Goal: Task Accomplishment & Management: Use online tool/utility

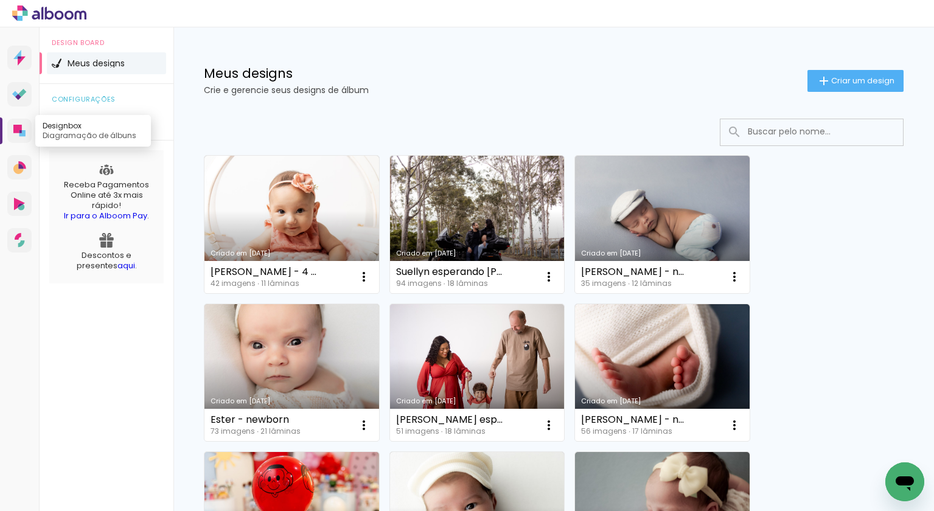
click at [25, 136] on icon at bounding box center [22, 133] width 6 height 6
click at [849, 77] on span "Criar um design" at bounding box center [863, 81] width 63 height 8
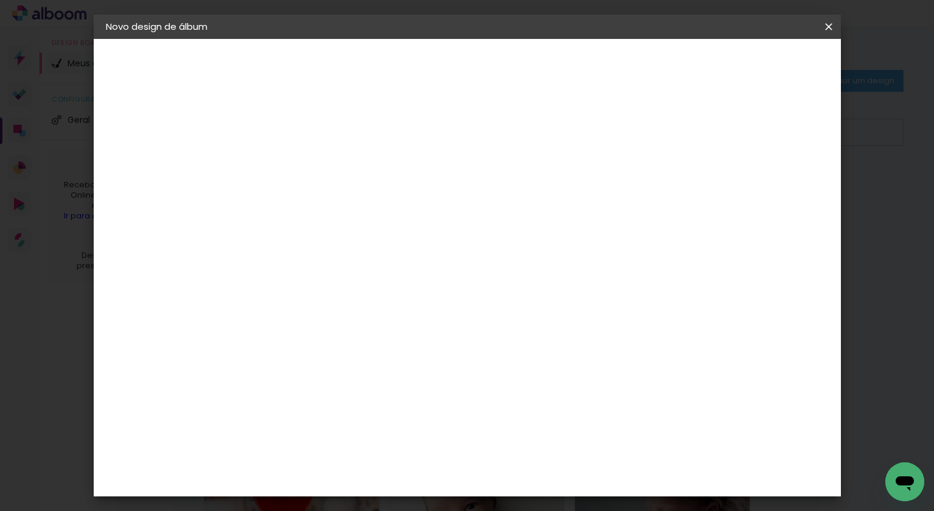
click at [305, 159] on input at bounding box center [305, 163] width 0 height 19
type input "Dayene"
type paper-input "Dayene"
click at [430, 58] on paper-button "Avançar" at bounding box center [400, 64] width 60 height 21
click at [153, 93] on paper-button "Dayene" at bounding box center [172, 90] width 133 height 24
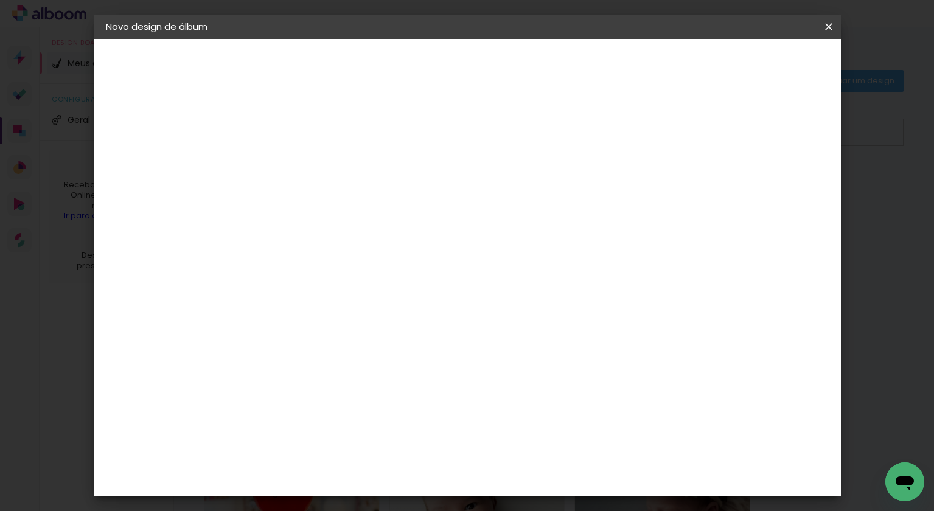
click at [305, 162] on input "Dayene" at bounding box center [305, 163] width 0 height 19
type input "Dayene esperando [PERSON_NAME]"
click at [0, 0] on slot "Avançar" at bounding box center [0, 0] width 0 height 0
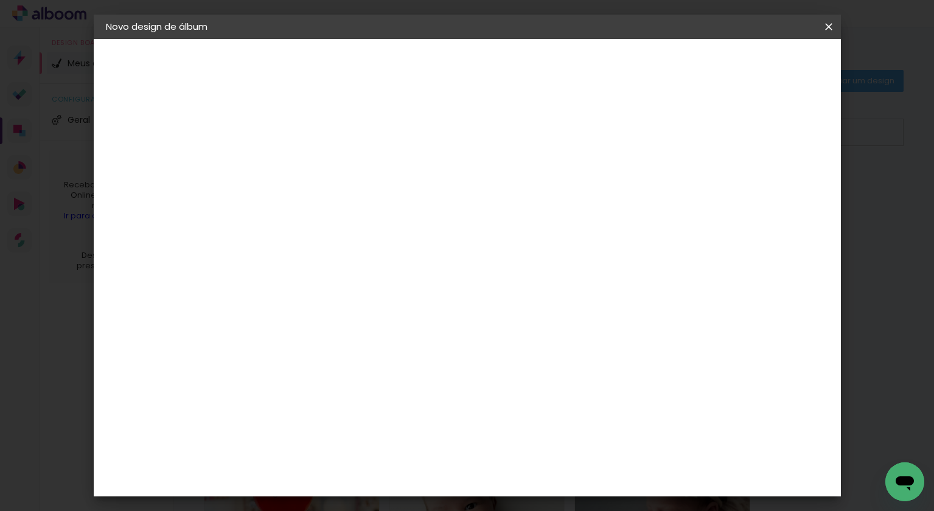
click at [0, 0] on slot "Avançar" at bounding box center [0, 0] width 0 height 0
click at [762, 63] on span "Iniciar design" at bounding box center [734, 64] width 55 height 9
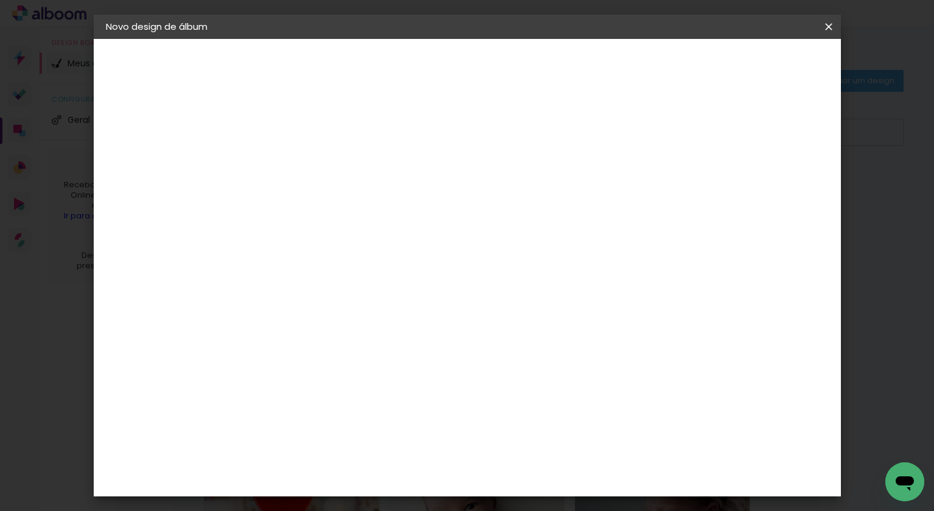
click at [762, 61] on span "Iniciar design" at bounding box center [734, 64] width 55 height 9
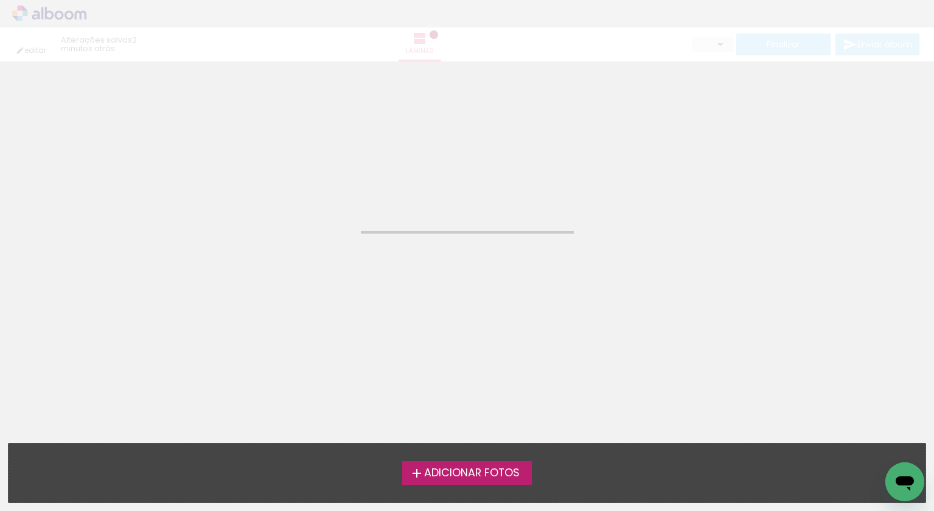
click at [502, 476] on span "Adicionar Fotos" at bounding box center [472, 473] width 96 height 11
click at [0, 0] on input "file" at bounding box center [0, 0] width 0 height 0
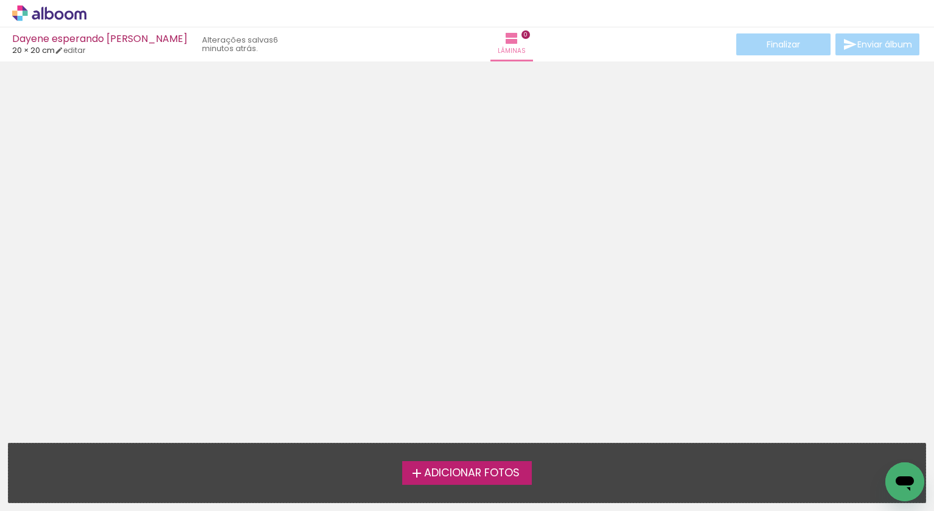
click at [459, 474] on span "Adicionar Fotos" at bounding box center [472, 473] width 96 height 11
click at [0, 0] on input "file" at bounding box center [0, 0] width 0 height 0
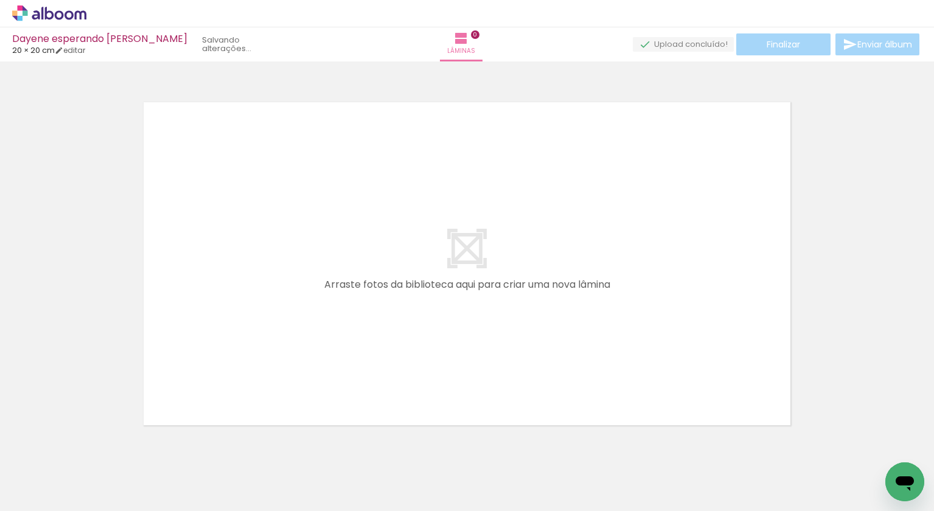
scroll to position [15, 0]
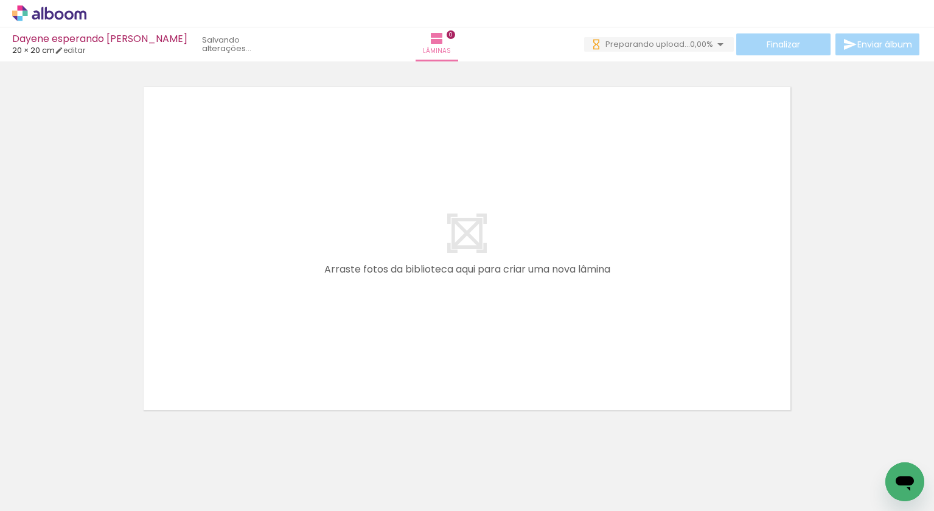
click at [23, 489] on iron-icon at bounding box center [17, 495] width 15 height 15
click at [0, 0] on input "file" at bounding box center [0, 0] width 0 height 0
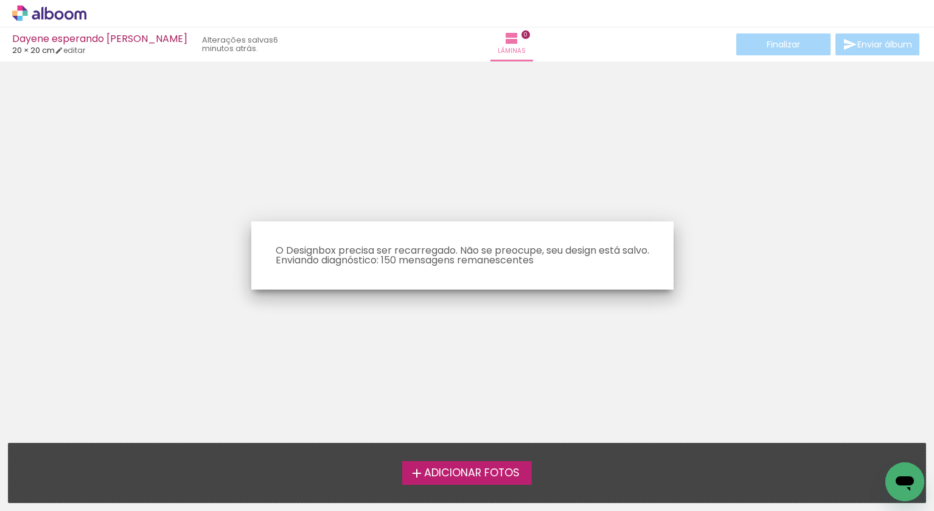
click at [100, 451] on div "Adicionar Fotos Solte suas fotos aqui..." at bounding box center [467, 473] width 917 height 59
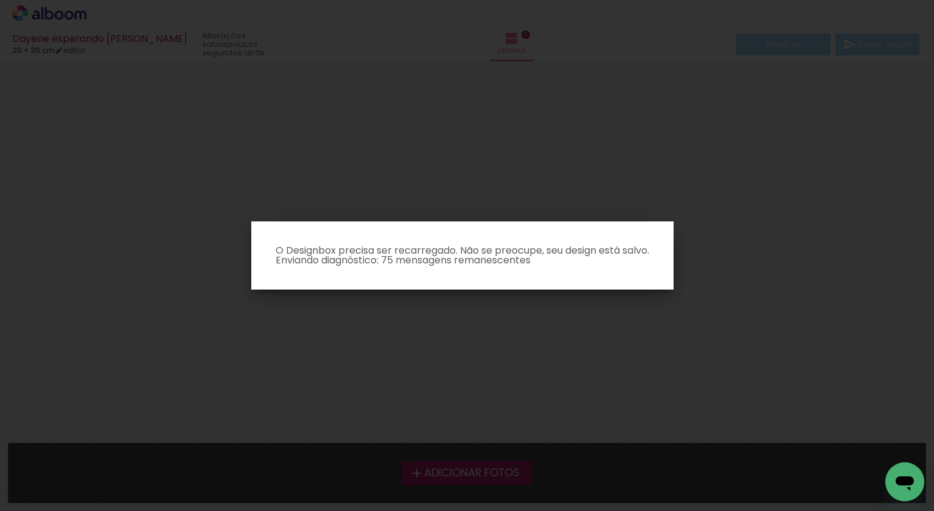
scroll to position [15, 0]
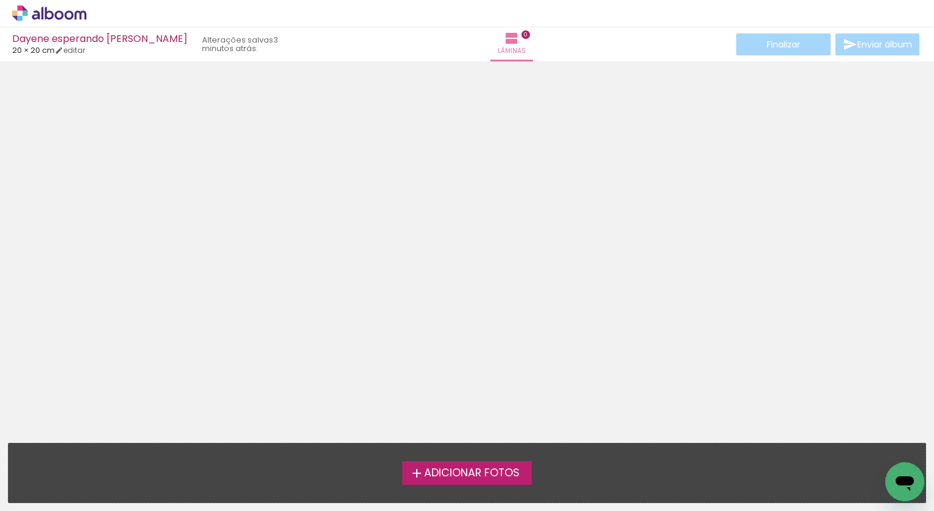
click at [471, 479] on span "Adicionar Fotos" at bounding box center [472, 473] width 96 height 11
click at [0, 0] on input "file" at bounding box center [0, 0] width 0 height 0
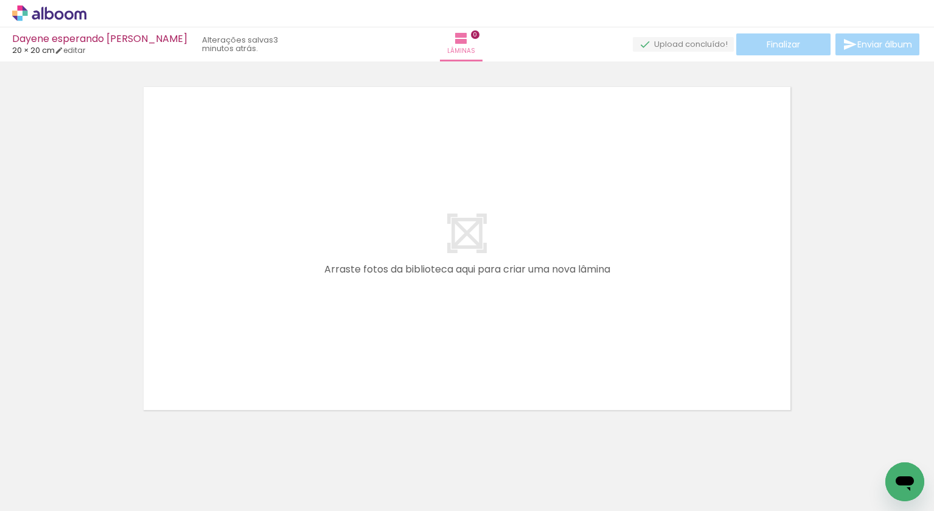
click at [35, 491] on span "Adicionar Fotos" at bounding box center [43, 494] width 37 height 13
click at [0, 0] on input "file" at bounding box center [0, 0] width 0 height 0
click at [41, 492] on span "Adicionar Fotos" at bounding box center [43, 494] width 37 height 13
click at [0, 0] on input "file" at bounding box center [0, 0] width 0 height 0
click at [38, 499] on span "Adicionar Fotos" at bounding box center [43, 494] width 37 height 13
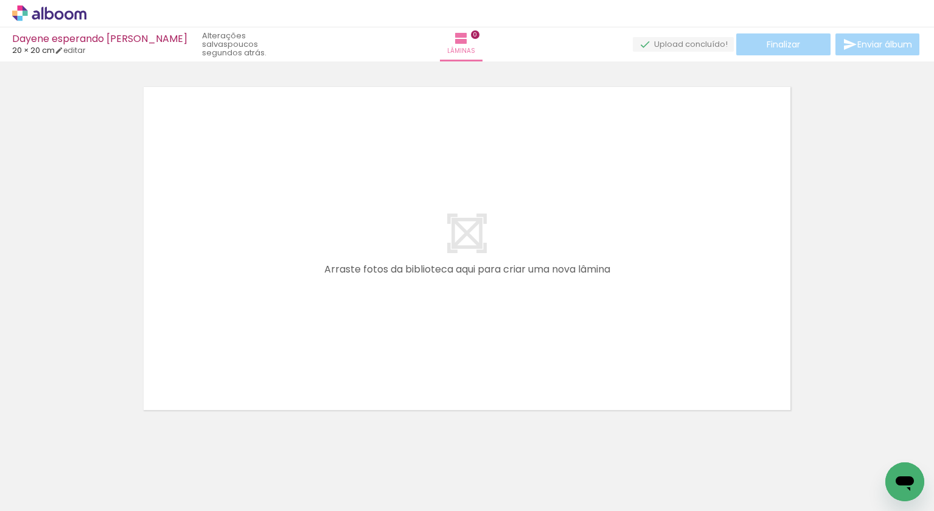
click at [0, 0] on input "file" at bounding box center [0, 0] width 0 height 0
click at [35, 497] on span "Adicionar Fotos" at bounding box center [43, 494] width 37 height 13
click at [0, 0] on input "file" at bounding box center [0, 0] width 0 height 0
click at [52, 500] on span "Adicionar Fotos" at bounding box center [43, 494] width 37 height 13
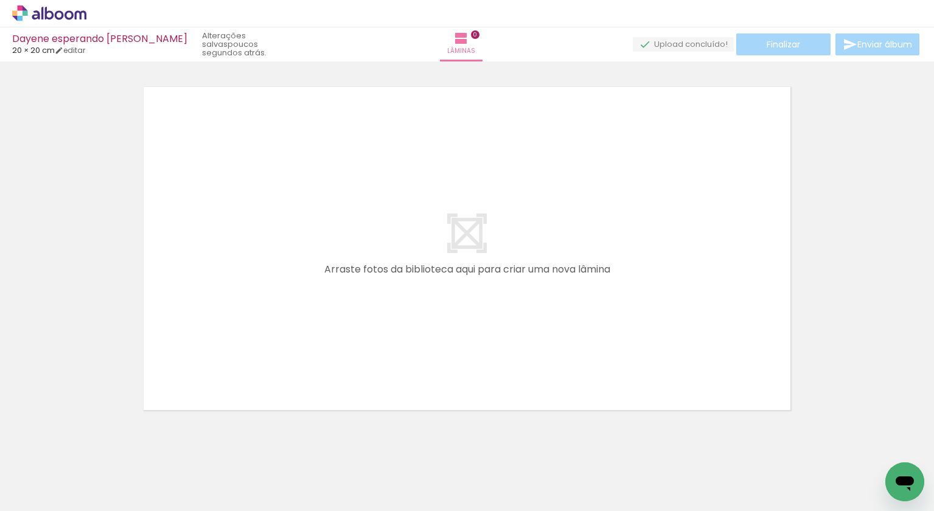
click at [0, 0] on input "file" at bounding box center [0, 0] width 0 height 0
click at [31, 494] on span "Adicionar Fotos" at bounding box center [43, 494] width 37 height 13
click at [0, 0] on input "file" at bounding box center [0, 0] width 0 height 0
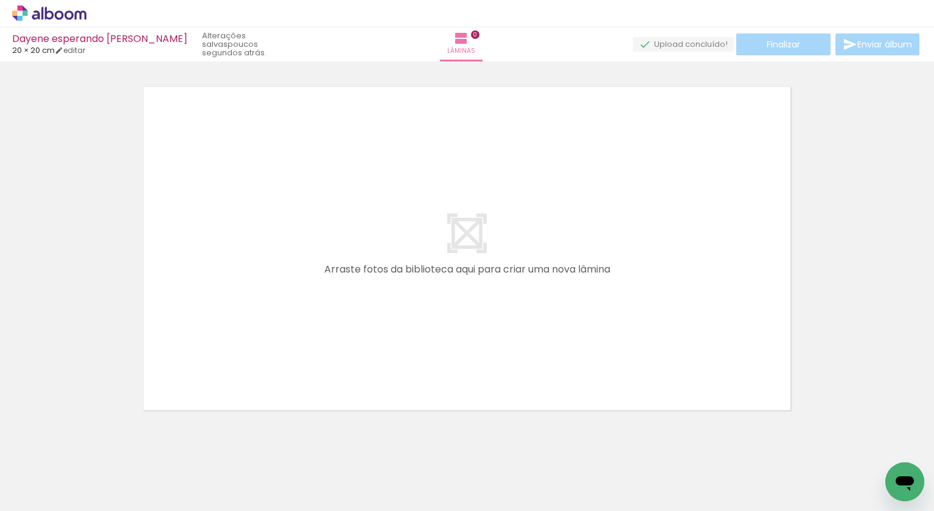
click at [30, 489] on span "Adicionar Fotos" at bounding box center [43, 494] width 37 height 13
click at [0, 0] on input "file" at bounding box center [0, 0] width 0 height 0
click at [13, 494] on iron-icon at bounding box center [17, 495] width 15 height 15
click at [0, 0] on input "file" at bounding box center [0, 0] width 0 height 0
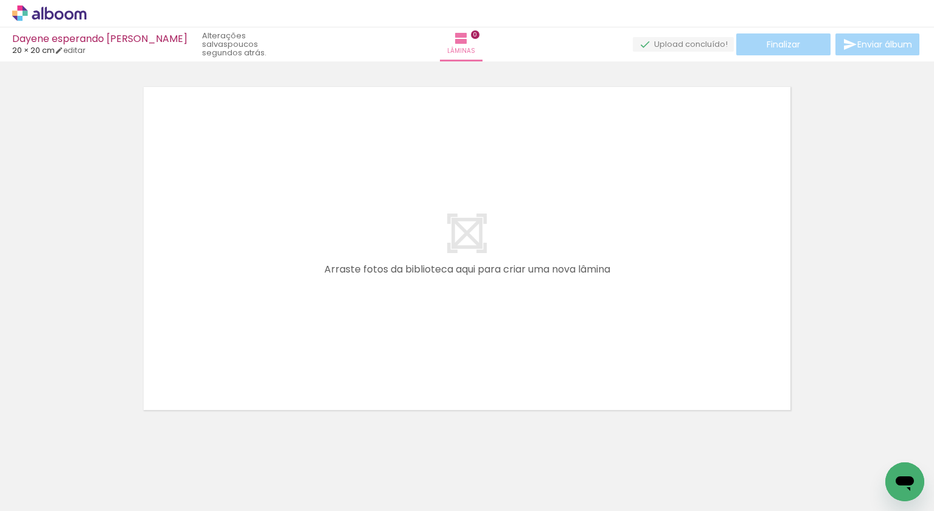
click at [24, 498] on iron-icon at bounding box center [17, 495] width 15 height 15
click at [0, 0] on input "file" at bounding box center [0, 0] width 0 height 0
click at [48, 492] on span "Adicionar Fotos" at bounding box center [43, 494] width 37 height 13
click at [0, 0] on input "file" at bounding box center [0, 0] width 0 height 0
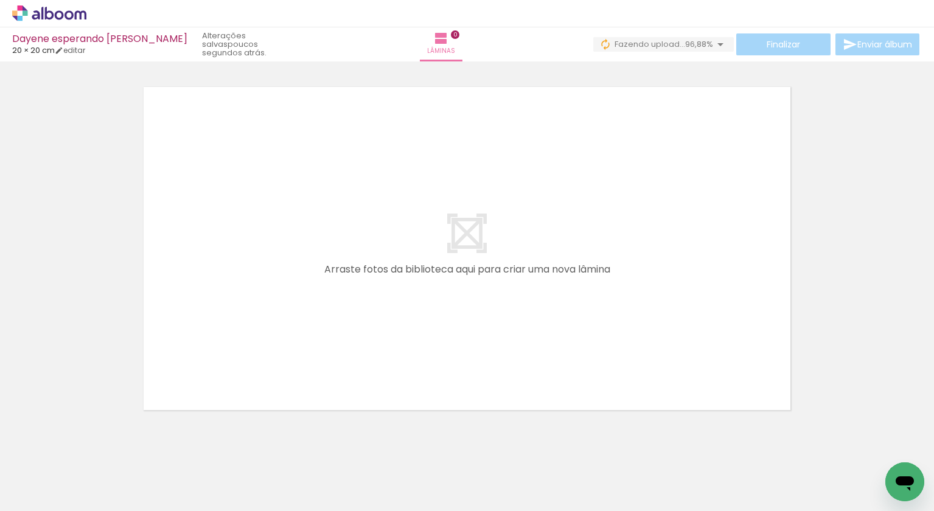
click at [35, 496] on span "Adicionar Fotos" at bounding box center [43, 494] width 37 height 13
click at [0, 0] on input "file" at bounding box center [0, 0] width 0 height 0
click at [57, 499] on span "Adicionar Fotos" at bounding box center [43, 494] width 37 height 13
click at [0, 0] on input "file" at bounding box center [0, 0] width 0 height 0
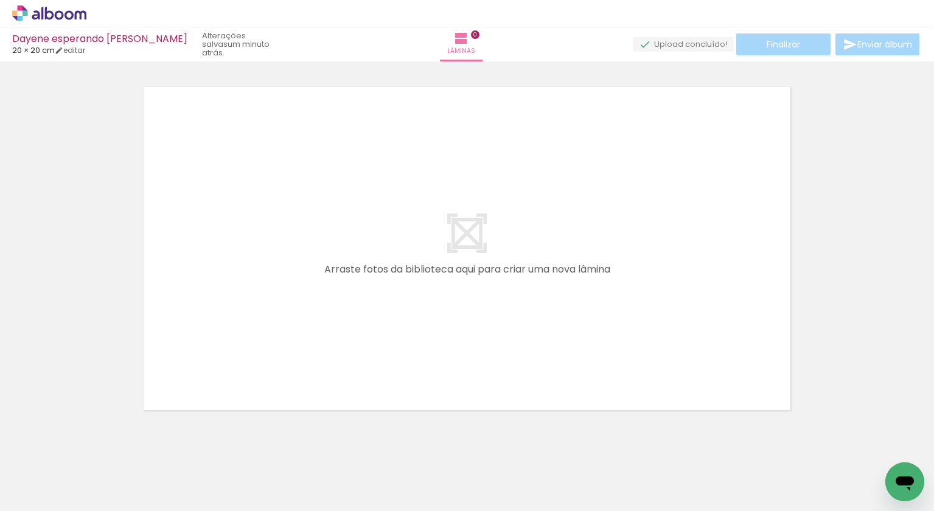
scroll to position [0, 0]
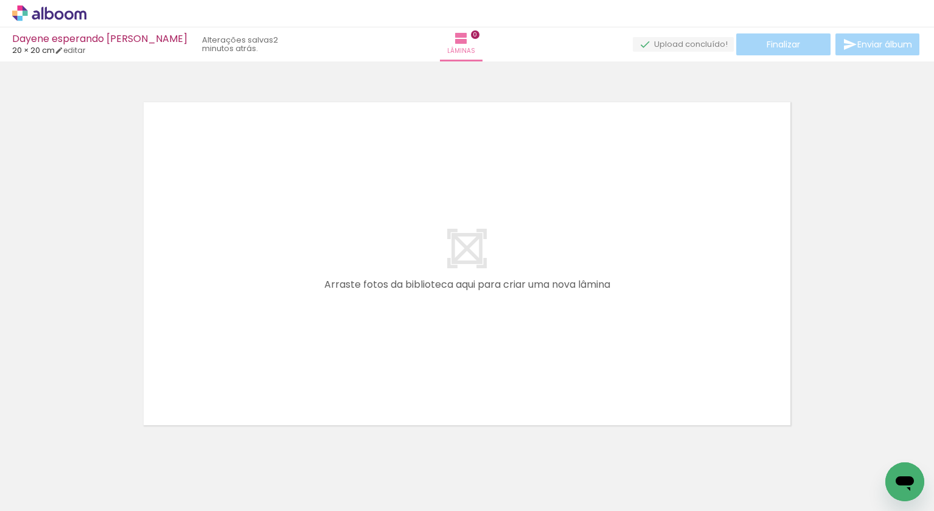
click at [59, 489] on span "Adicionar Fotos" at bounding box center [43, 494] width 37 height 13
click at [0, 0] on input "file" at bounding box center [0, 0] width 0 height 0
click at [0, 0] on slot "Adicionar Fotos" at bounding box center [0, 0] width 0 height 0
click at [0, 0] on input "file" at bounding box center [0, 0] width 0 height 0
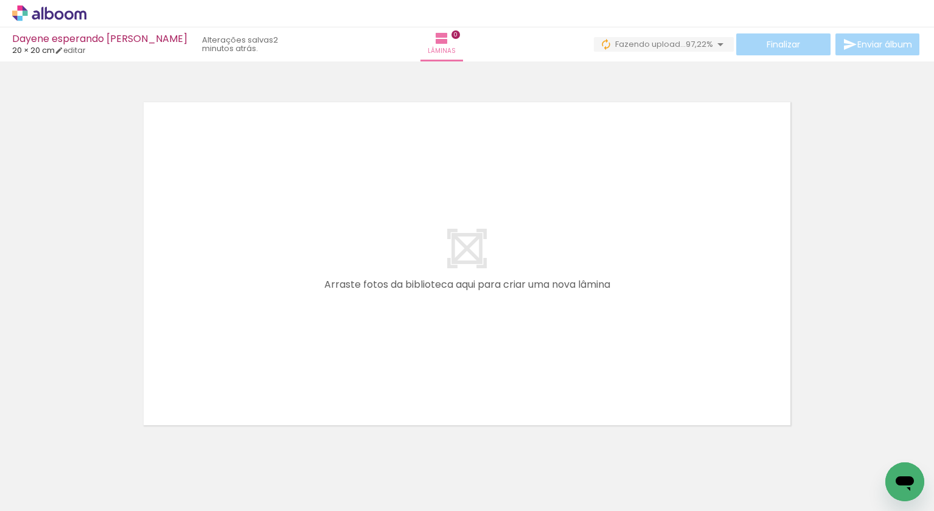
click at [32, 500] on span "Adicionar Fotos" at bounding box center [43, 494] width 37 height 13
click at [0, 0] on input "file" at bounding box center [0, 0] width 0 height 0
click at [56, 497] on span "Adicionar Fotos" at bounding box center [43, 494] width 37 height 13
click at [0, 0] on input "file" at bounding box center [0, 0] width 0 height 0
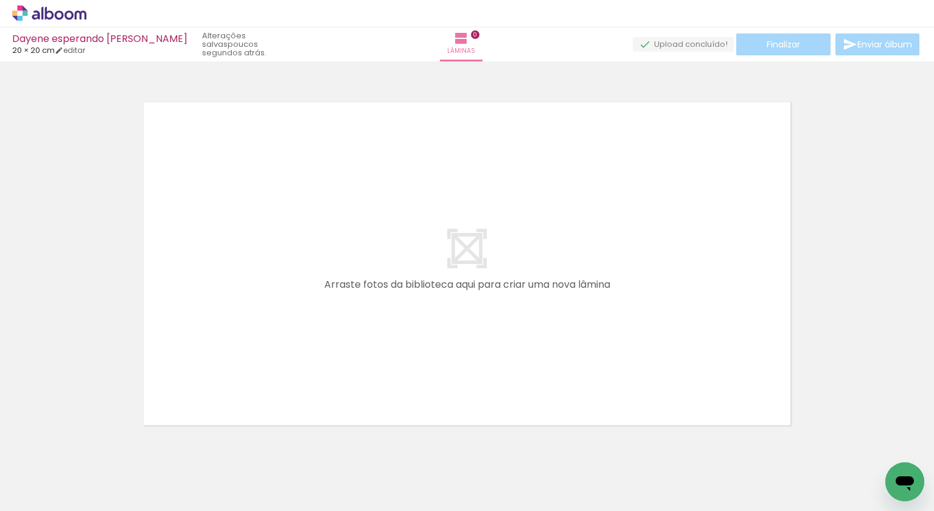
scroll to position [0, 1748]
click at [23, 497] on iron-icon at bounding box center [17, 495] width 15 height 15
click at [0, 0] on input "file" at bounding box center [0, 0] width 0 height 0
click at [47, 494] on span "Adicionar Fotos" at bounding box center [43, 494] width 37 height 13
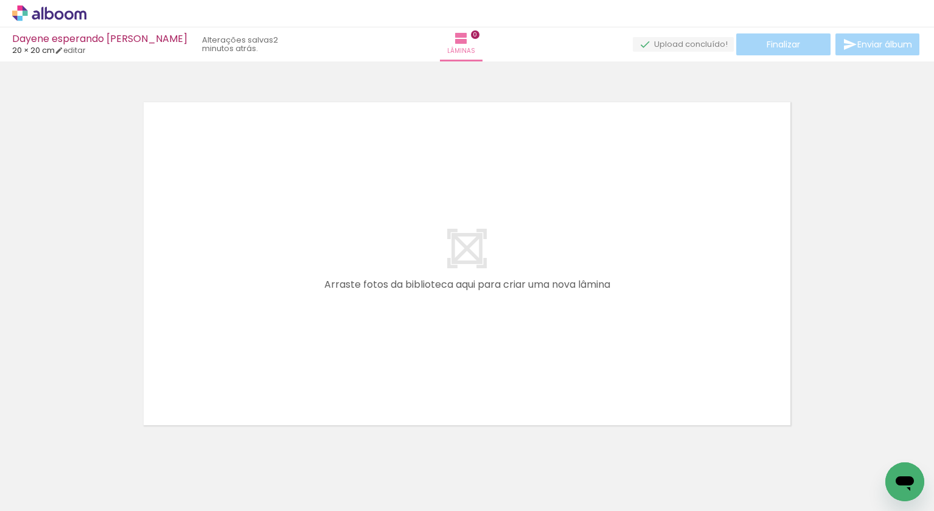
click at [0, 0] on input "file" at bounding box center [0, 0] width 0 height 0
click at [56, 494] on span "Adicionar Fotos" at bounding box center [43, 494] width 37 height 13
click at [0, 0] on input "file" at bounding box center [0, 0] width 0 height 0
click at [53, 499] on span "Adicionar Fotos" at bounding box center [43, 494] width 37 height 13
click at [0, 0] on input "file" at bounding box center [0, 0] width 0 height 0
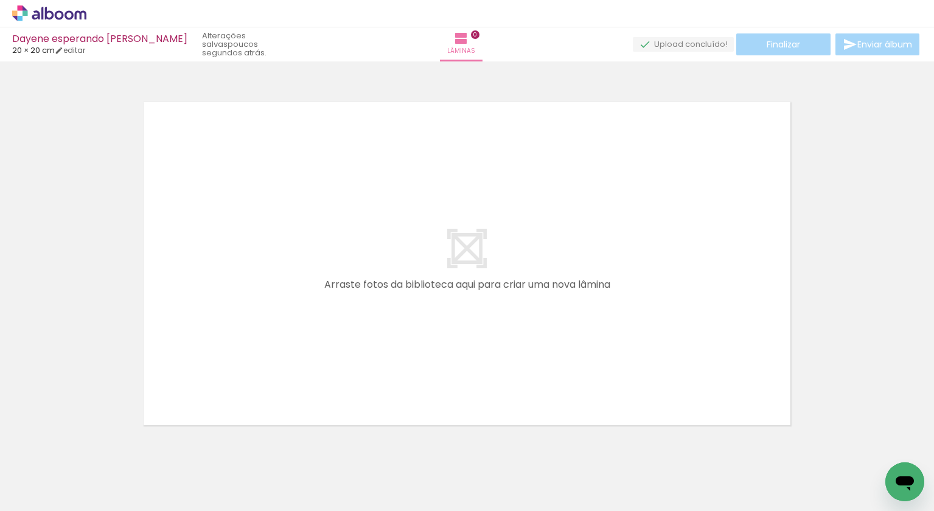
scroll to position [0, 1816]
click at [46, 494] on span "Adicionar Fotos" at bounding box center [43, 494] width 37 height 13
click at [0, 0] on input "file" at bounding box center [0, 0] width 0 height 0
click at [21, 494] on iron-icon at bounding box center [17, 495] width 15 height 15
click at [0, 0] on input "file" at bounding box center [0, 0] width 0 height 0
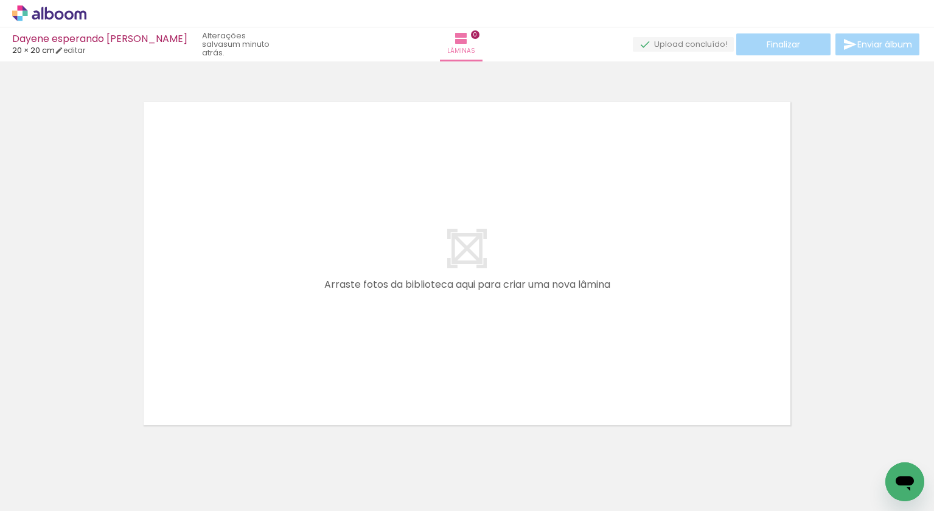
scroll to position [0, 0]
click at [49, 495] on span "Adicionar Fotos" at bounding box center [43, 494] width 37 height 13
click at [0, 0] on input "file" at bounding box center [0, 0] width 0 height 0
click at [24, 499] on iron-icon at bounding box center [17, 495] width 15 height 15
click at [0, 0] on input "file" at bounding box center [0, 0] width 0 height 0
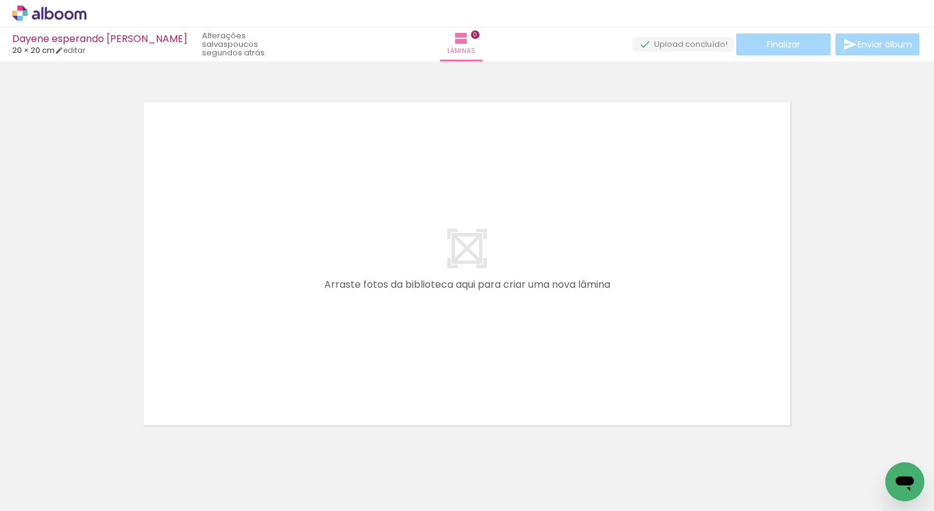
scroll to position [0, 317]
click at [56, 488] on span "Adicionar Fotos" at bounding box center [43, 494] width 37 height 13
click at [0, 0] on input "file" at bounding box center [0, 0] width 0 height 0
click at [41, 495] on span "Adicionar Fotos" at bounding box center [43, 494] width 37 height 13
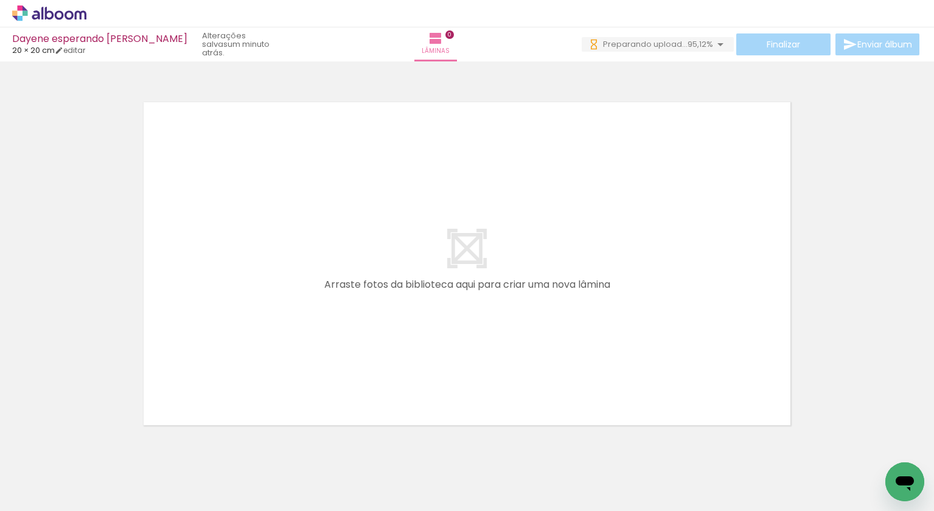
click at [0, 0] on input "file" at bounding box center [0, 0] width 0 height 0
click at [29, 494] on span "Adicionar Fotos" at bounding box center [43, 494] width 37 height 13
click at [0, 0] on input "file" at bounding box center [0, 0] width 0 height 0
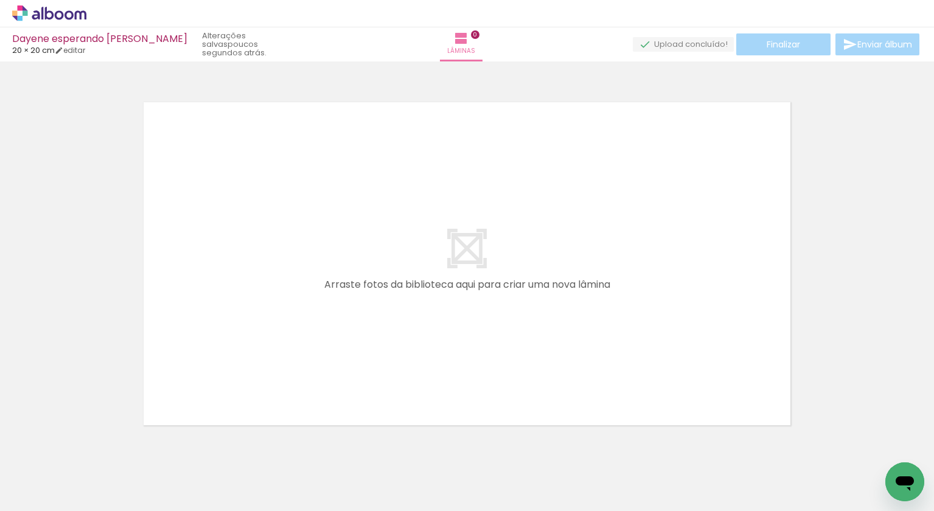
click at [28, 496] on span "Adicionar Fotos" at bounding box center [43, 494] width 37 height 13
click at [0, 0] on input "file" at bounding box center [0, 0] width 0 height 0
click at [43, 488] on span "Adicionar Fotos" at bounding box center [43, 494] width 37 height 13
click at [0, 0] on input "file" at bounding box center [0, 0] width 0 height 0
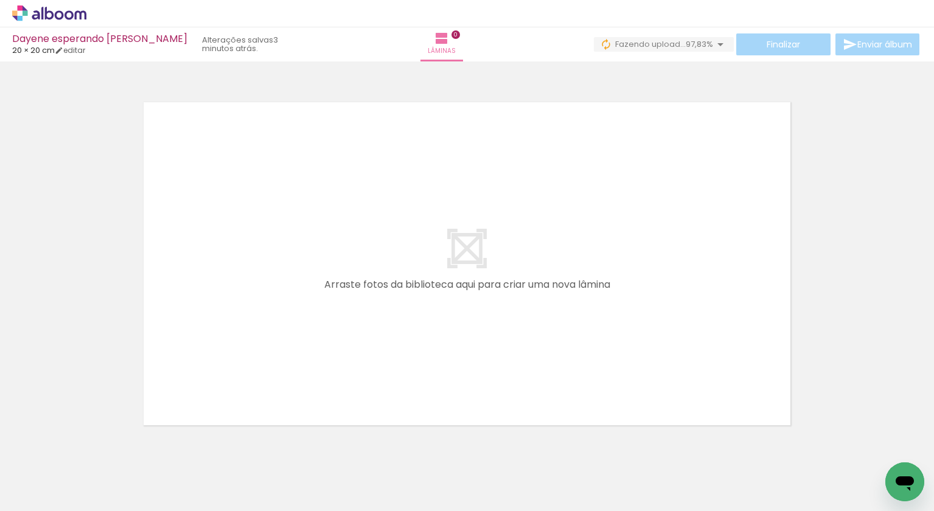
click at [21, 490] on iron-icon at bounding box center [17, 495] width 15 height 15
click at [0, 0] on input "file" at bounding box center [0, 0] width 0 height 0
click at [67, 496] on paper-button "Adicionar Fotos" at bounding box center [37, 494] width 59 height 19
click at [0, 0] on input "file" at bounding box center [0, 0] width 0 height 0
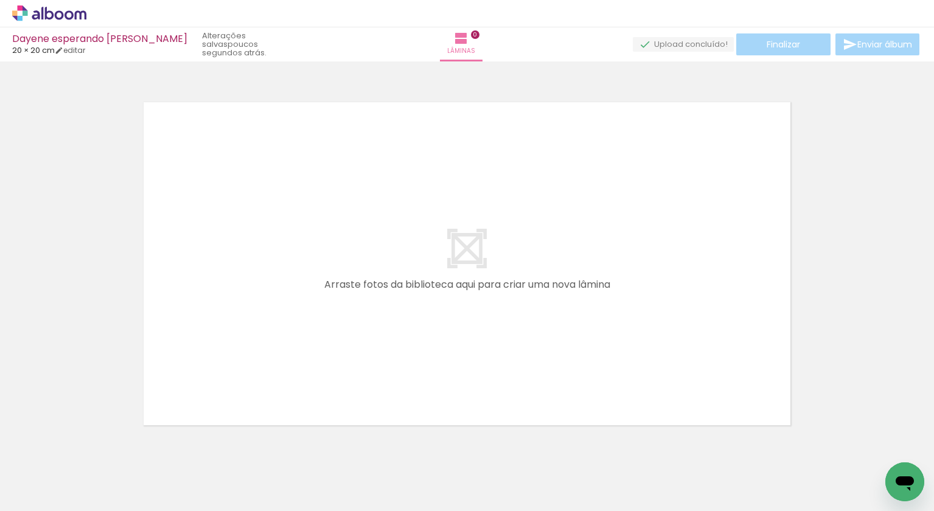
click at [40, 380] on div at bounding box center [467, 248] width 934 height 365
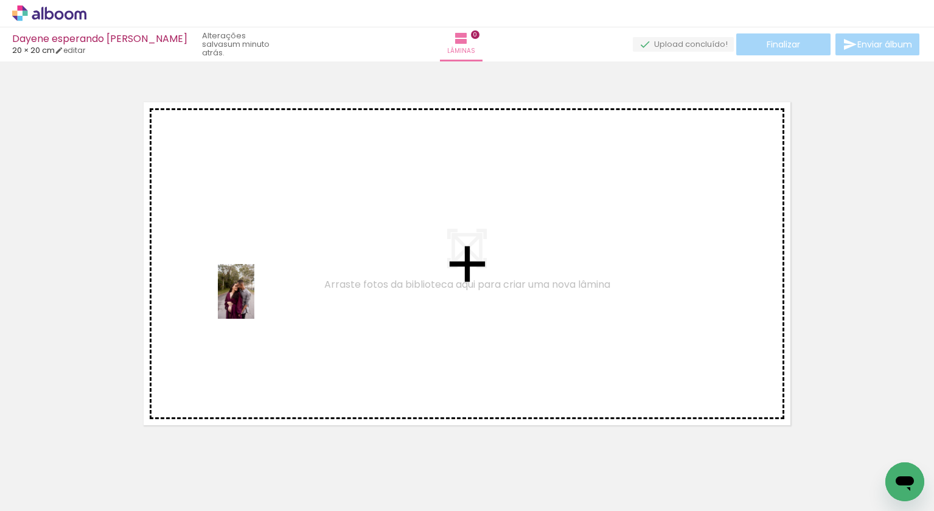
drag, startPoint x: 194, startPoint y: 463, endPoint x: 257, endPoint y: 299, distance: 176.1
click at [257, 299] on quentale-workspace at bounding box center [467, 255] width 934 height 511
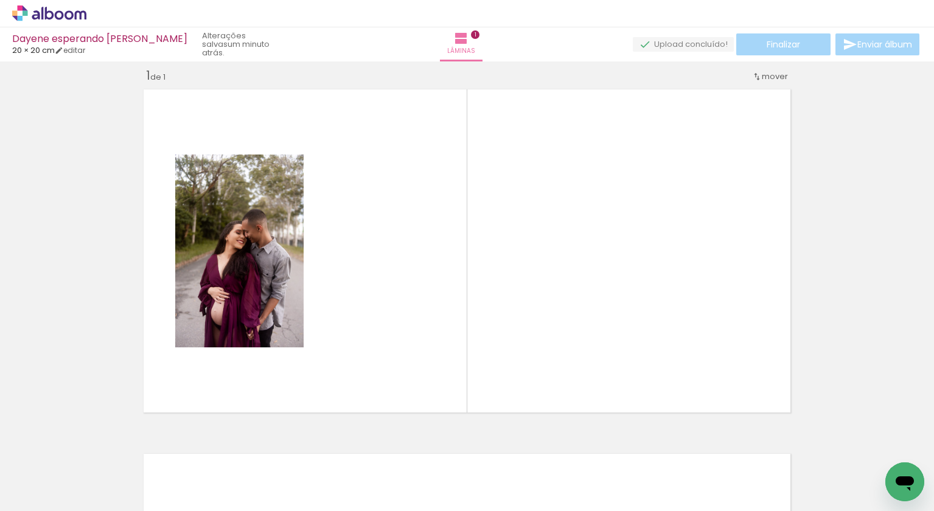
scroll to position [15, 0]
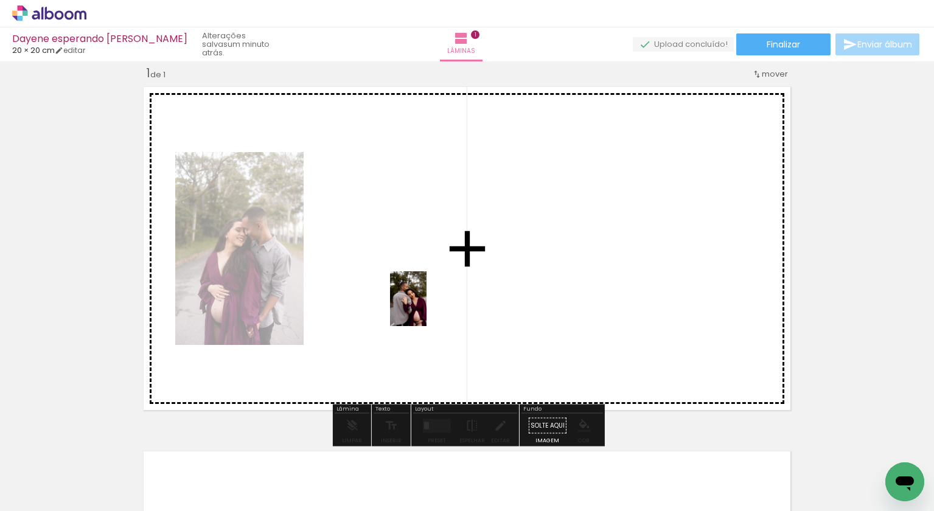
drag, startPoint x: 405, startPoint y: 479, endPoint x: 421, endPoint y: 292, distance: 187.6
click at [421, 292] on quentale-workspace at bounding box center [467, 255] width 934 height 511
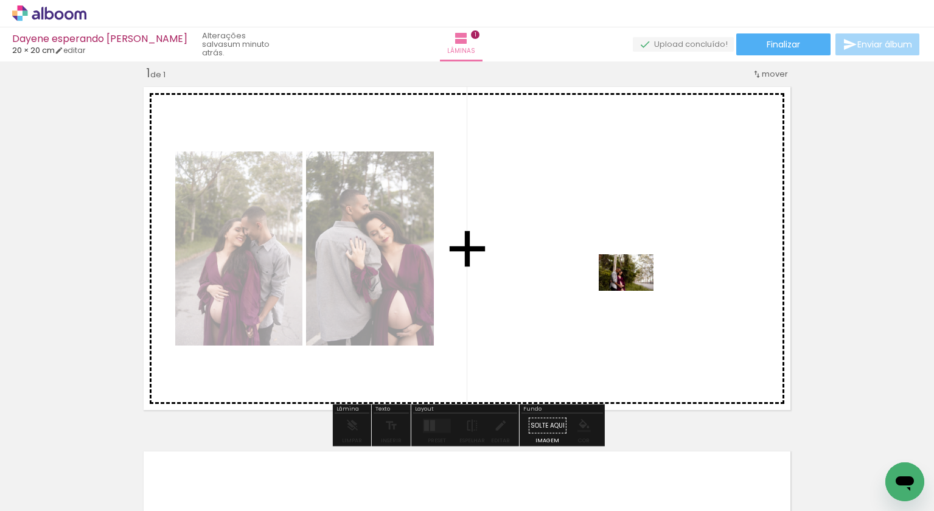
drag, startPoint x: 319, startPoint y: 481, endPoint x: 637, endPoint y: 291, distance: 370.7
click at [637, 291] on quentale-workspace at bounding box center [467, 255] width 934 height 511
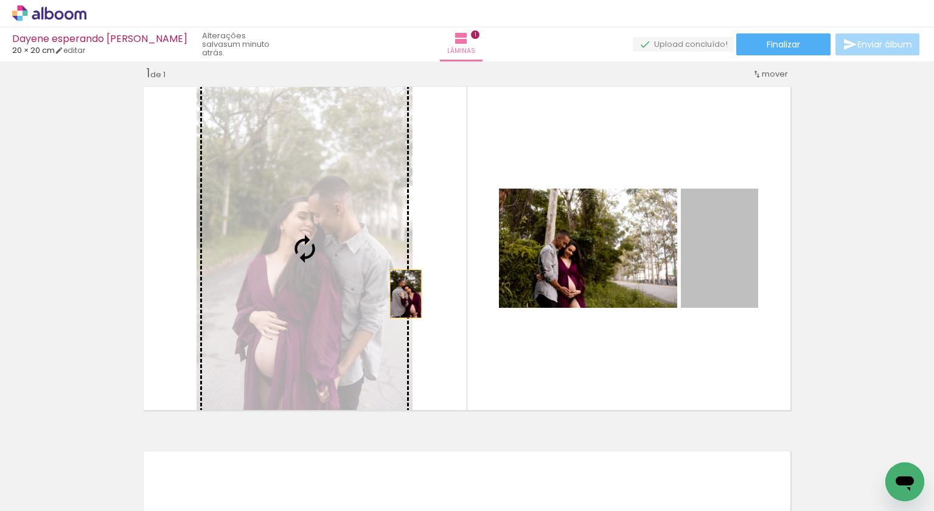
drag, startPoint x: 711, startPoint y: 278, endPoint x: 405, endPoint y: 293, distance: 306.0
click at [0, 0] on slot at bounding box center [0, 0] width 0 height 0
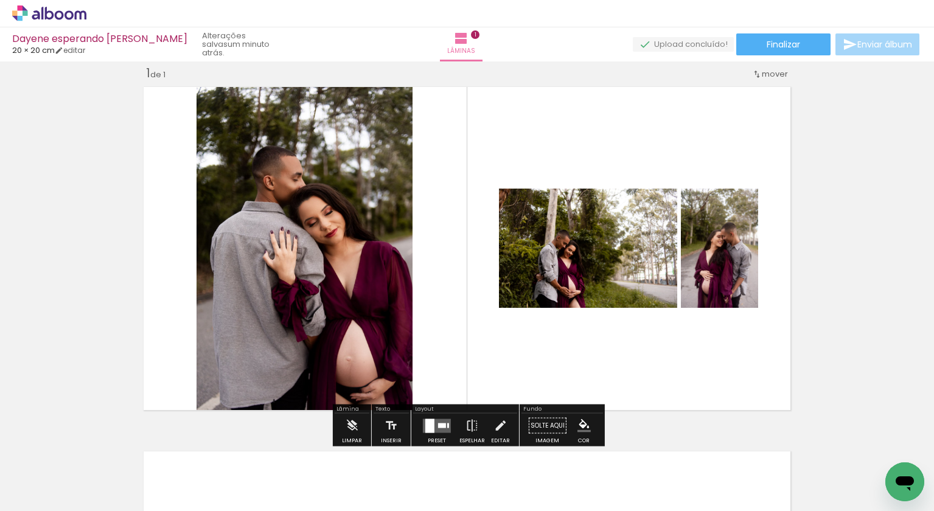
click at [436, 430] on quentale-layouter at bounding box center [437, 426] width 28 height 14
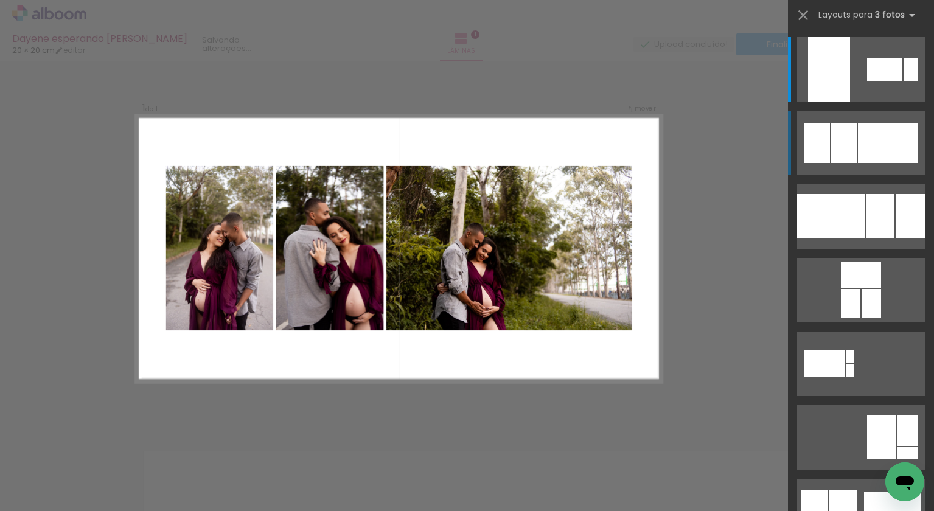
click at [832, 157] on div at bounding box center [845, 143] width 26 height 40
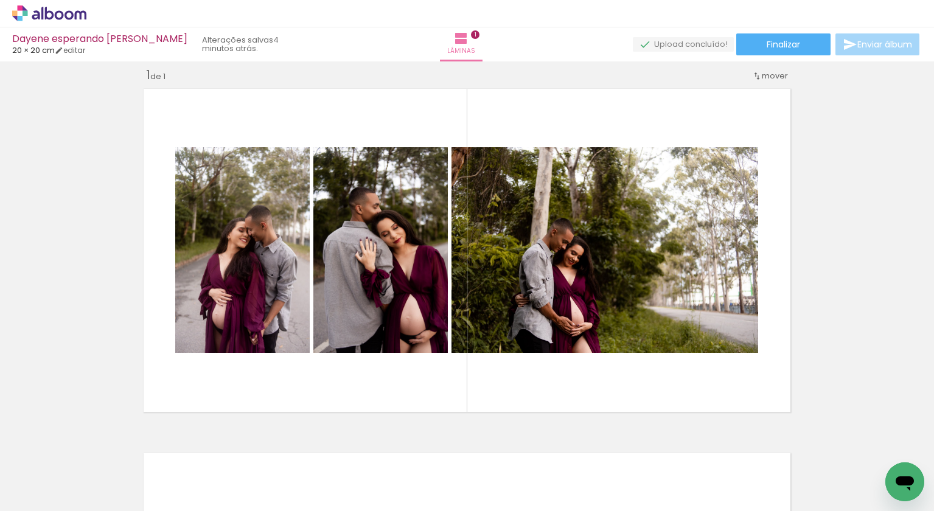
scroll to position [0, 0]
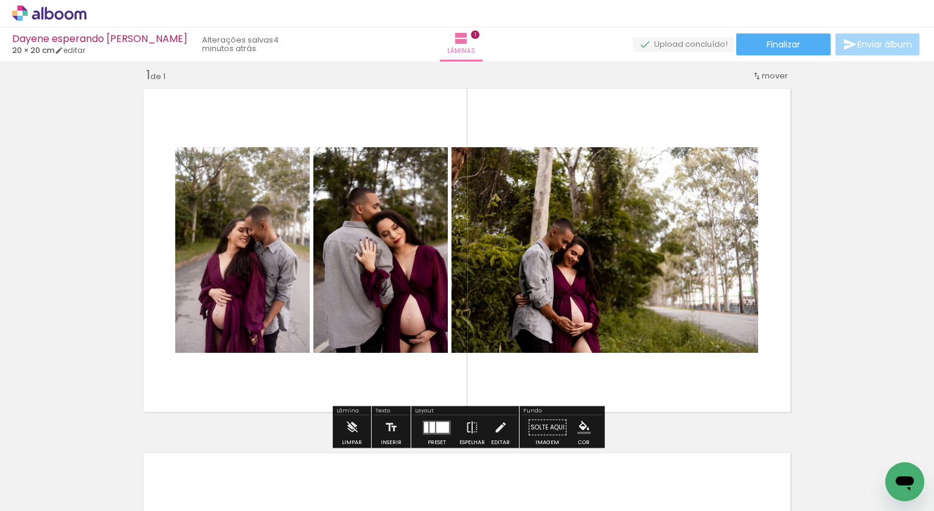
click at [760, 75] on iron-icon at bounding box center [757, 76] width 10 height 10
click at [779, 79] on paper-item "Posição atual: 1" at bounding box center [744, 74] width 93 height 20
click at [767, 46] on span "Finalizar" at bounding box center [783, 44] width 33 height 9
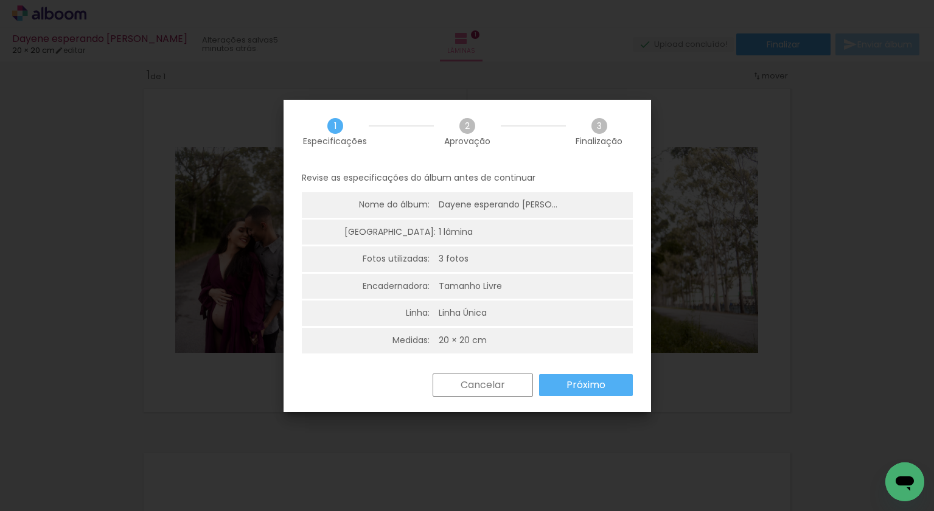
click at [0, 0] on slot "Cancelar" at bounding box center [0, 0] width 0 height 0
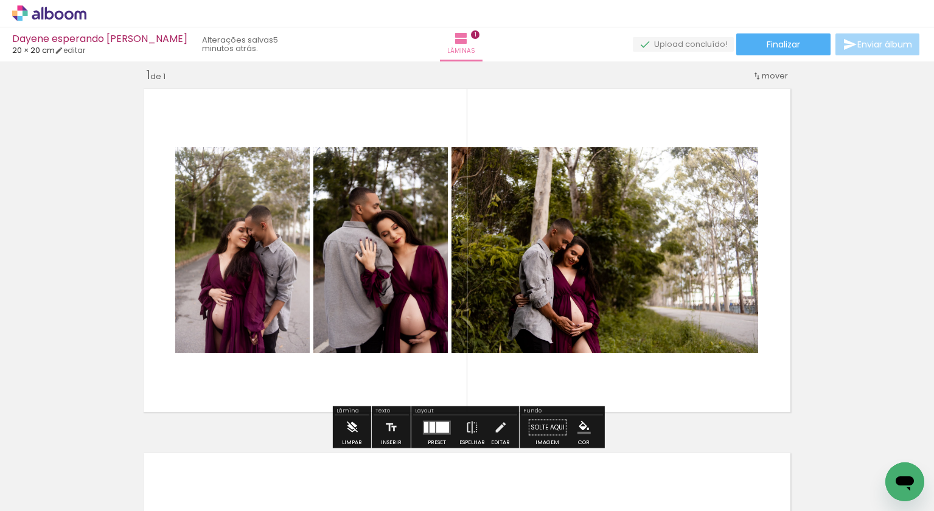
click at [358, 418] on iron-icon at bounding box center [351, 428] width 13 height 24
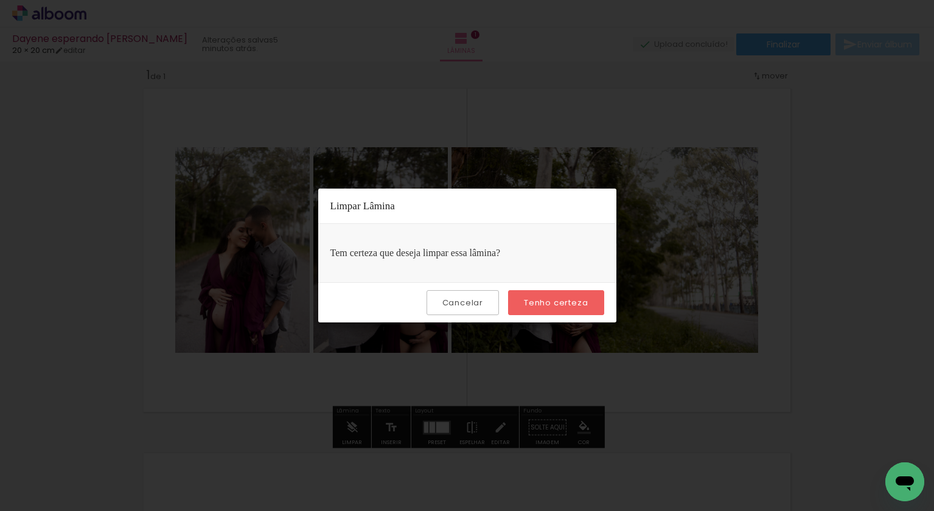
click at [0, 0] on slot "Cancelar" at bounding box center [0, 0] width 0 height 0
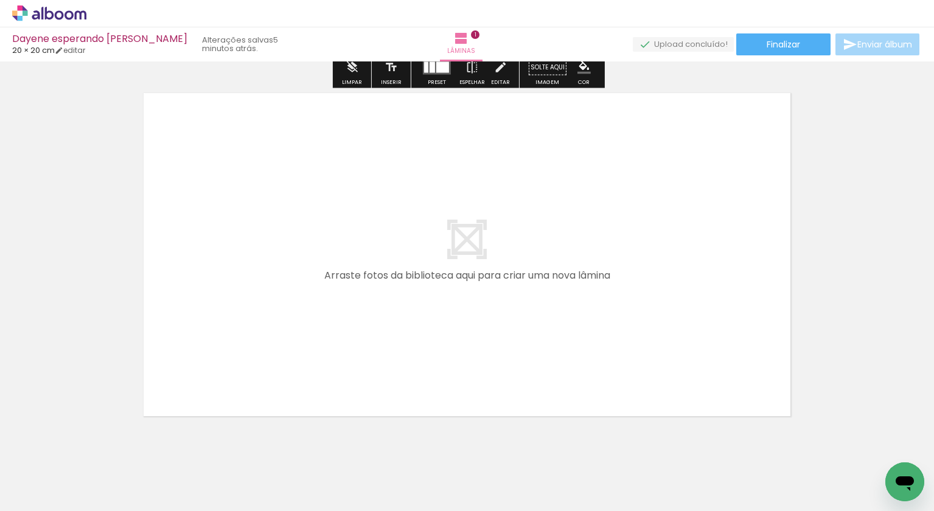
scroll to position [362, 0]
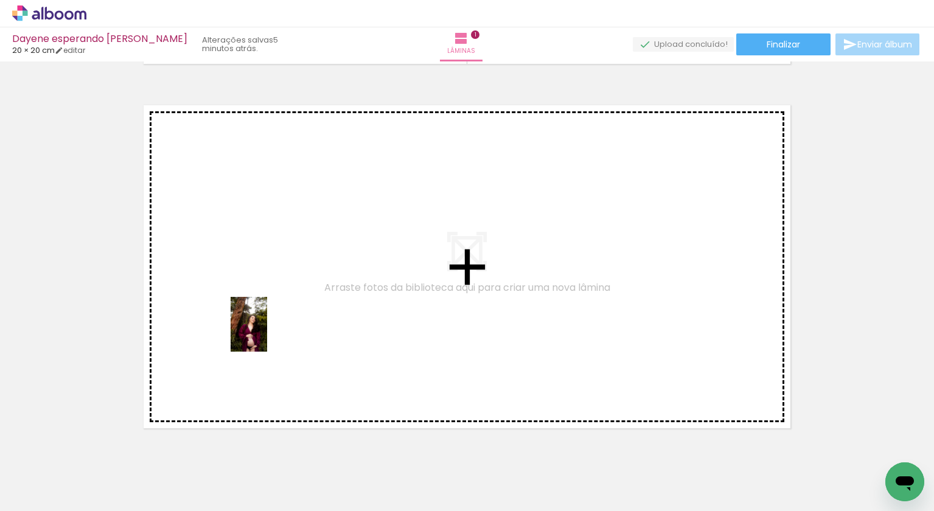
drag, startPoint x: 264, startPoint y: 478, endPoint x: 264, endPoint y: 323, distance: 154.6
click at [264, 323] on quentale-workspace at bounding box center [467, 255] width 934 height 511
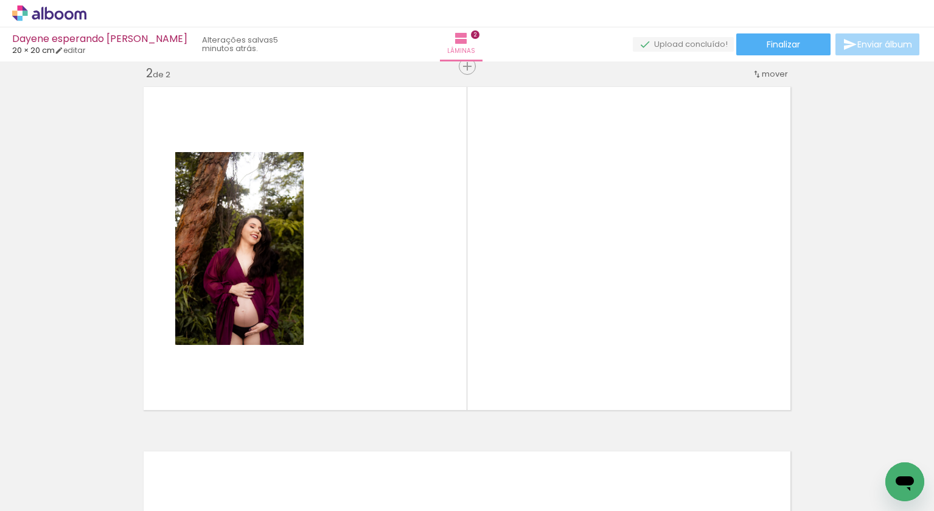
scroll to position [0, 2361]
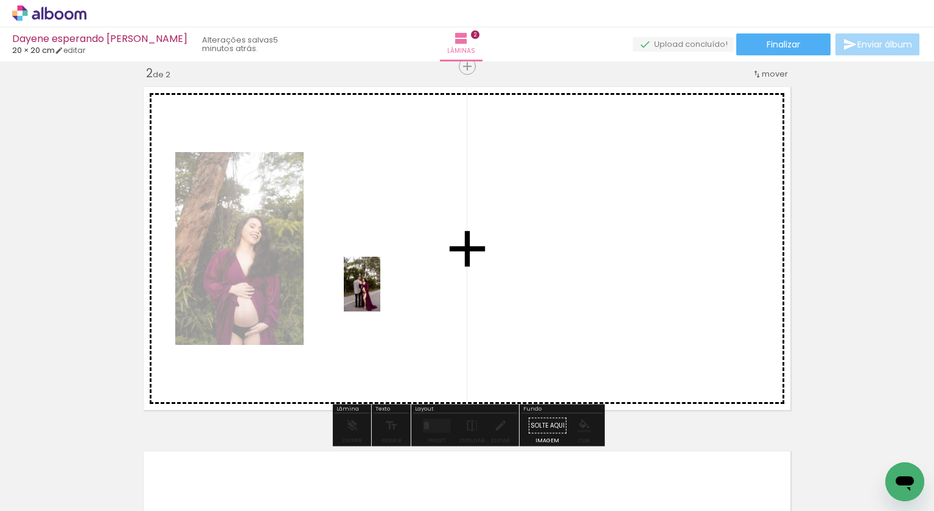
drag, startPoint x: 275, startPoint y: 489, endPoint x: 389, endPoint y: 285, distance: 234.4
click at [389, 285] on quentale-workspace at bounding box center [467, 255] width 934 height 511
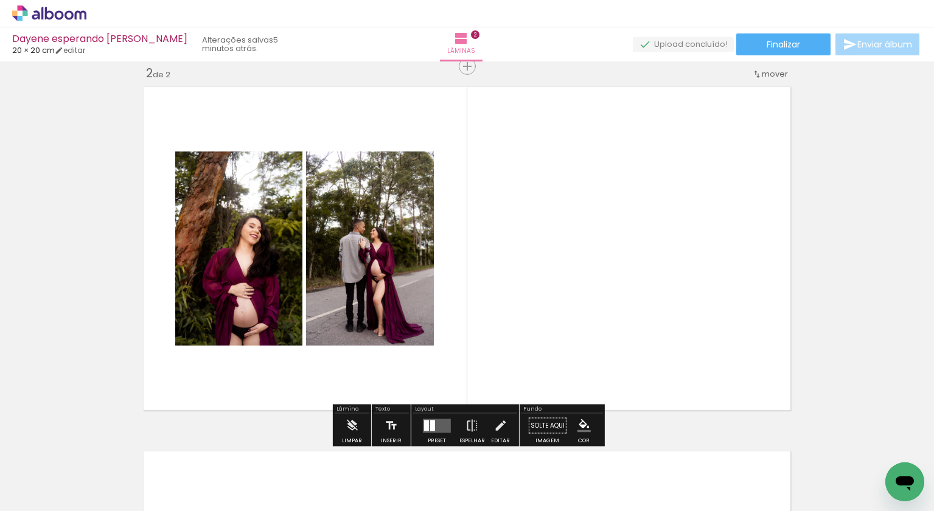
click at [430, 427] on div at bounding box center [432, 425] width 5 height 11
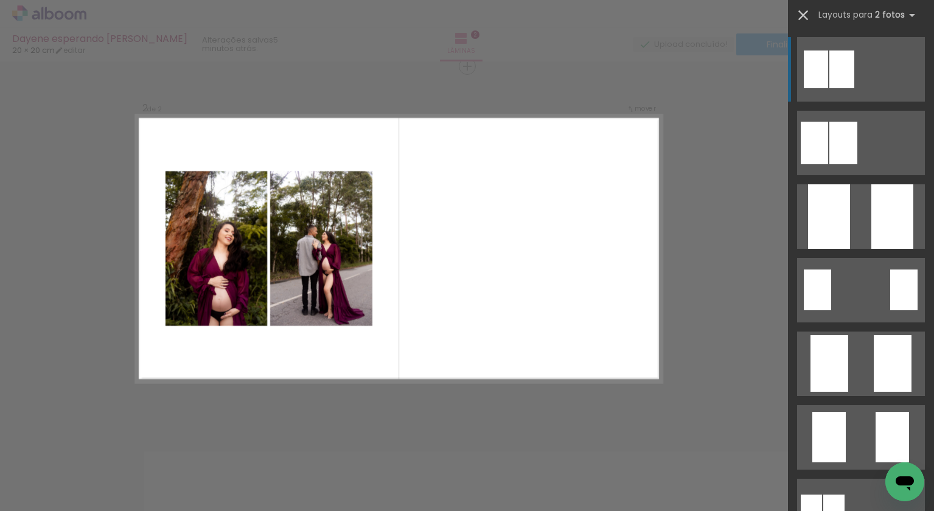
click at [804, 13] on iron-icon at bounding box center [803, 15] width 17 height 17
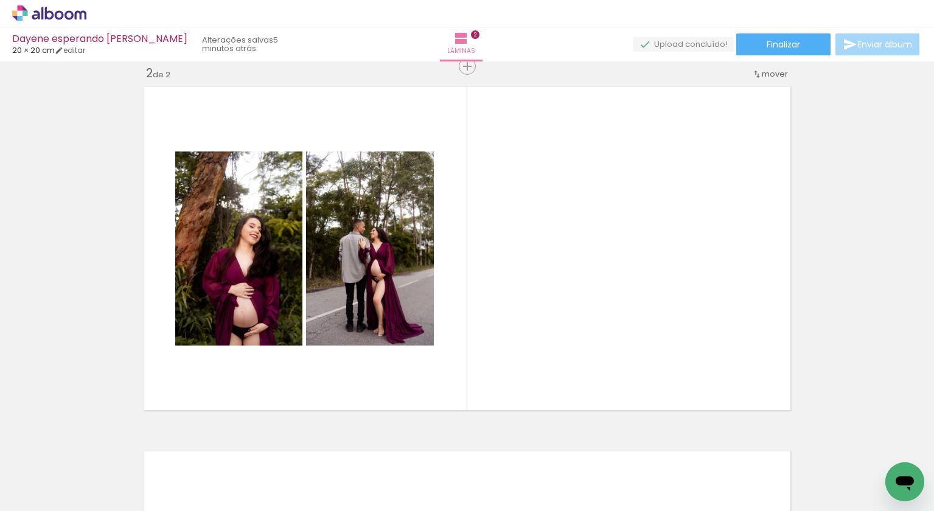
scroll to position [0, 0]
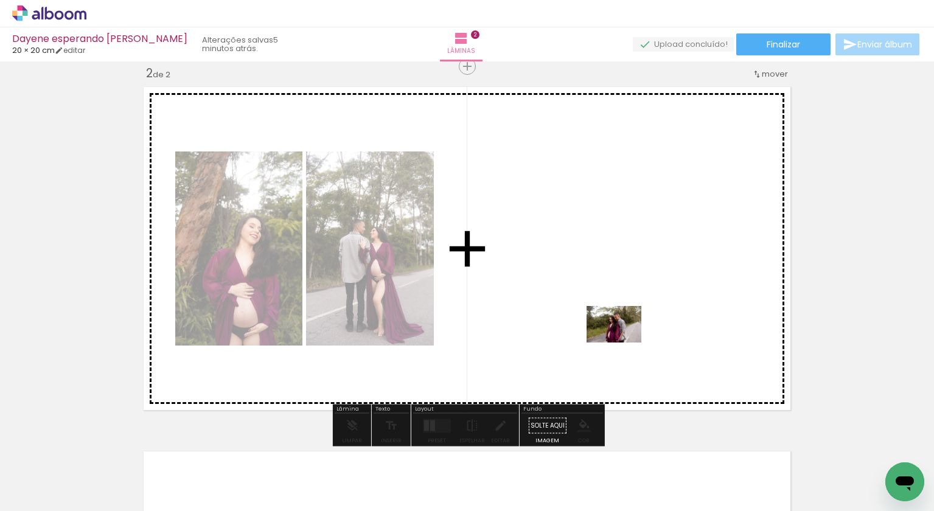
drag, startPoint x: 813, startPoint y: 486, endPoint x: 623, endPoint y: 342, distance: 238.0
click at [623, 342] on quentale-workspace at bounding box center [467, 255] width 934 height 511
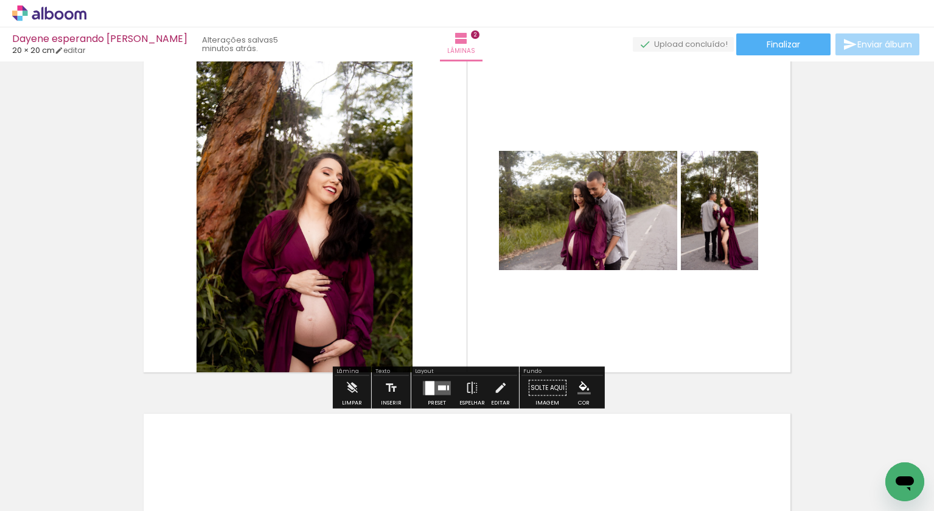
scroll to position [421, 0]
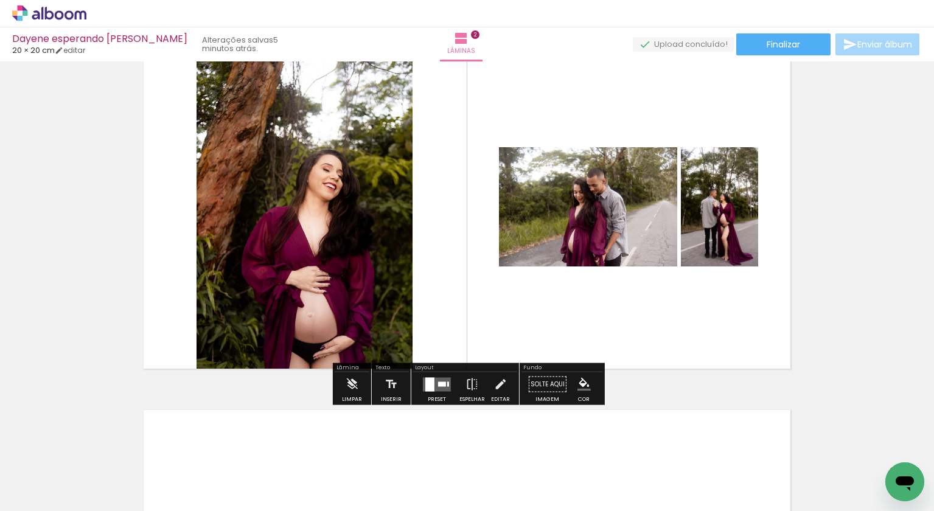
click at [432, 397] on div "Preset" at bounding box center [437, 399] width 18 height 5
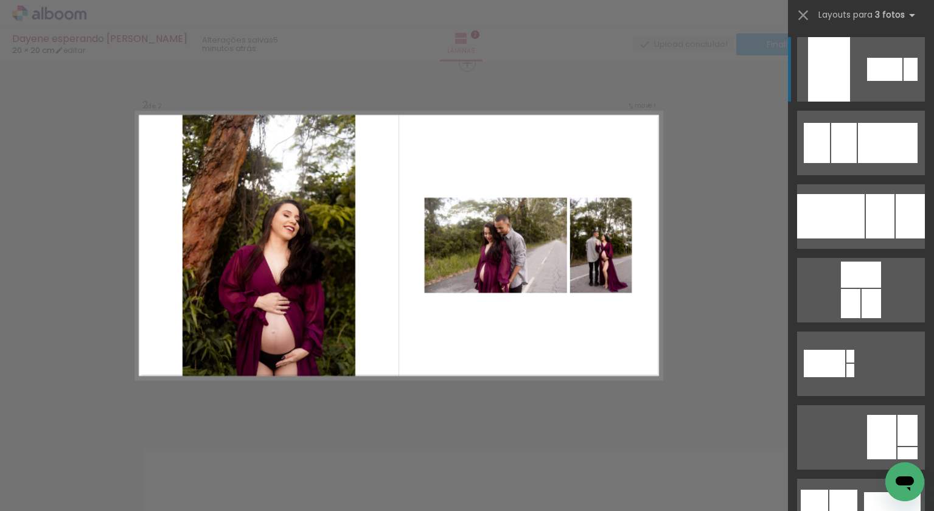
scroll to position [380, 0]
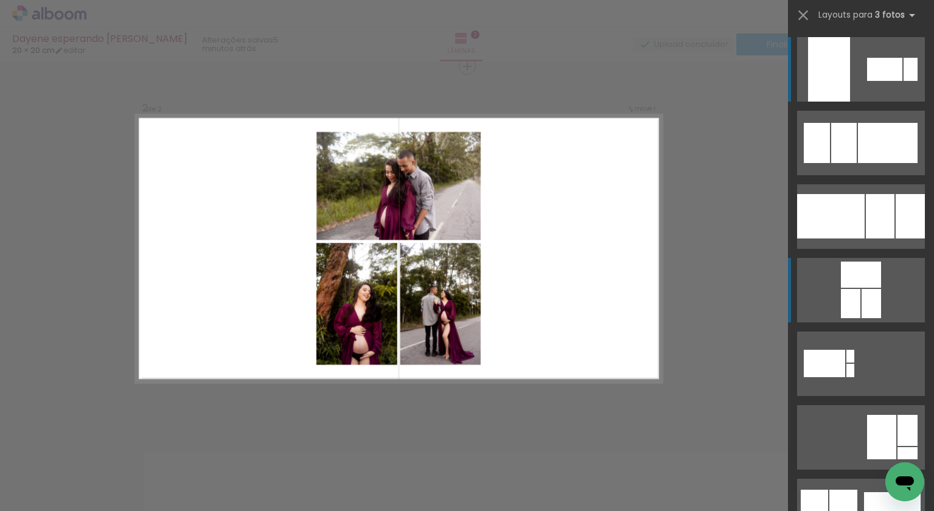
click at [870, 293] on div at bounding box center [871, 303] width 19 height 29
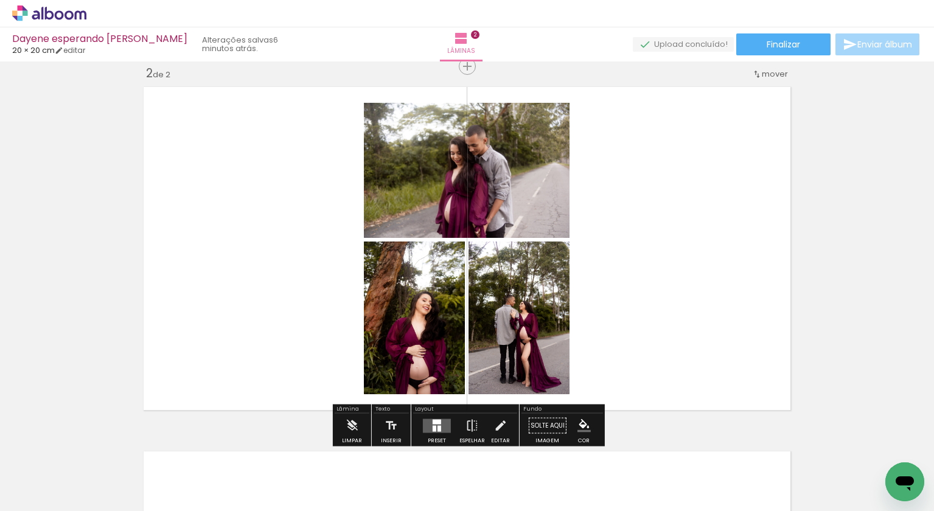
click at [259, 285] on quentale-layouter at bounding box center [467, 249] width 658 height 334
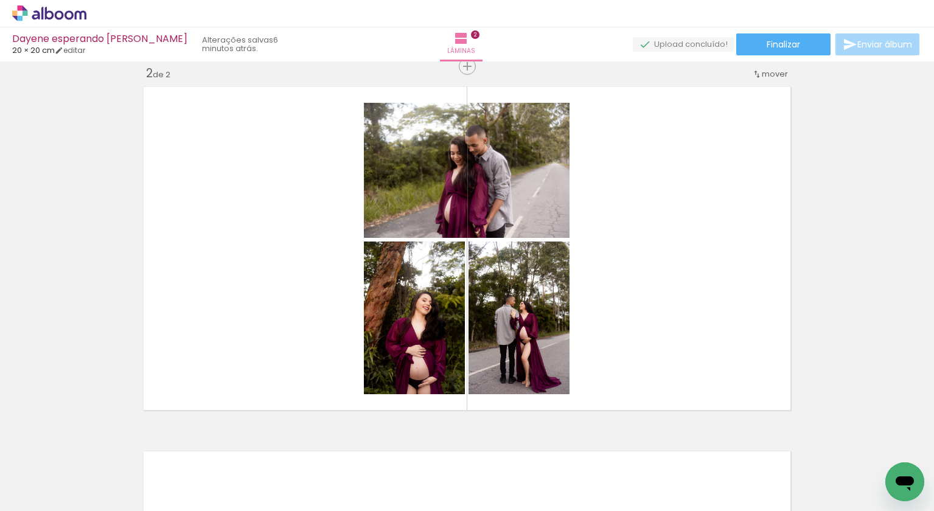
scroll to position [0, 0]
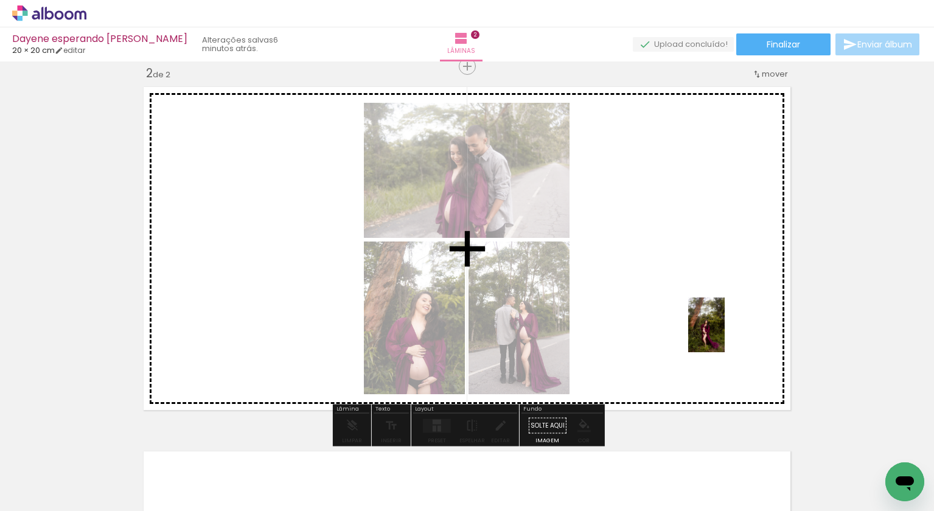
drag, startPoint x: 904, startPoint y: 444, endPoint x: 726, endPoint y: 334, distance: 209.7
click at [726, 334] on quentale-workspace at bounding box center [467, 255] width 934 height 511
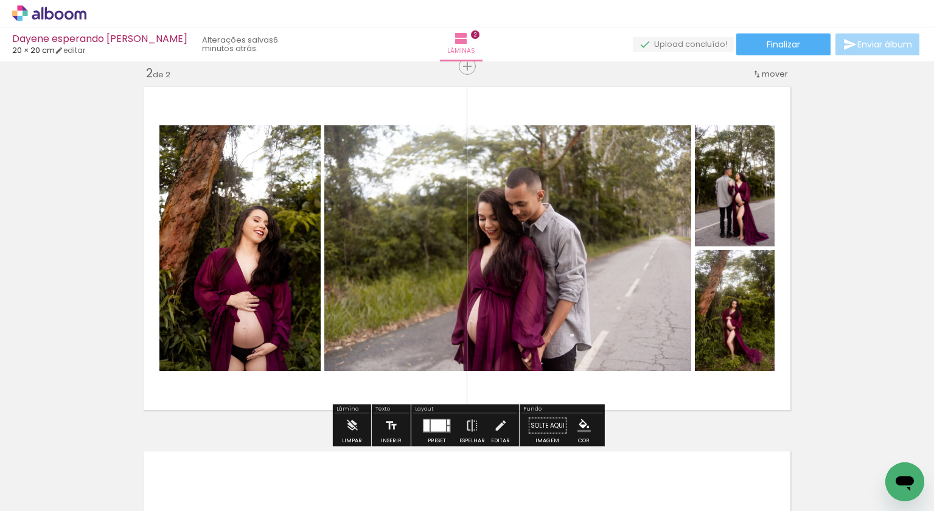
click at [431, 427] on div at bounding box center [438, 425] width 15 height 12
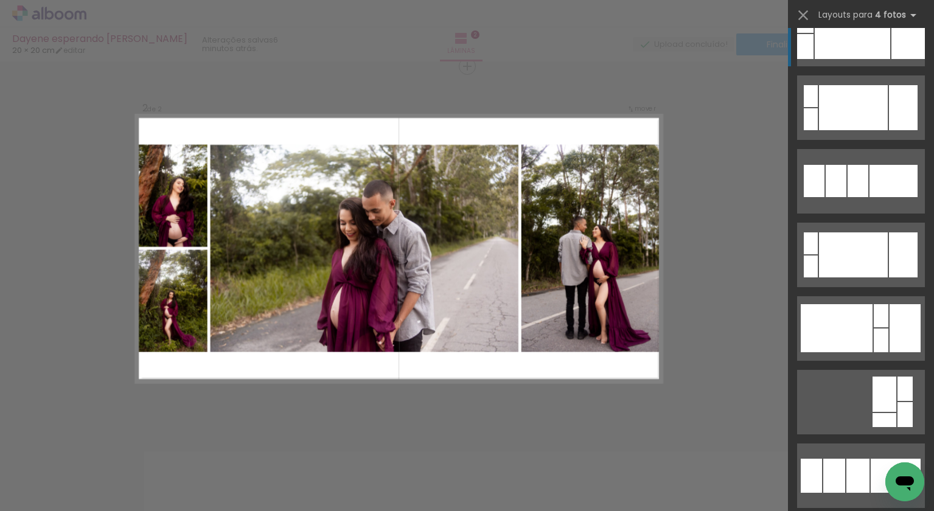
scroll to position [406, 0]
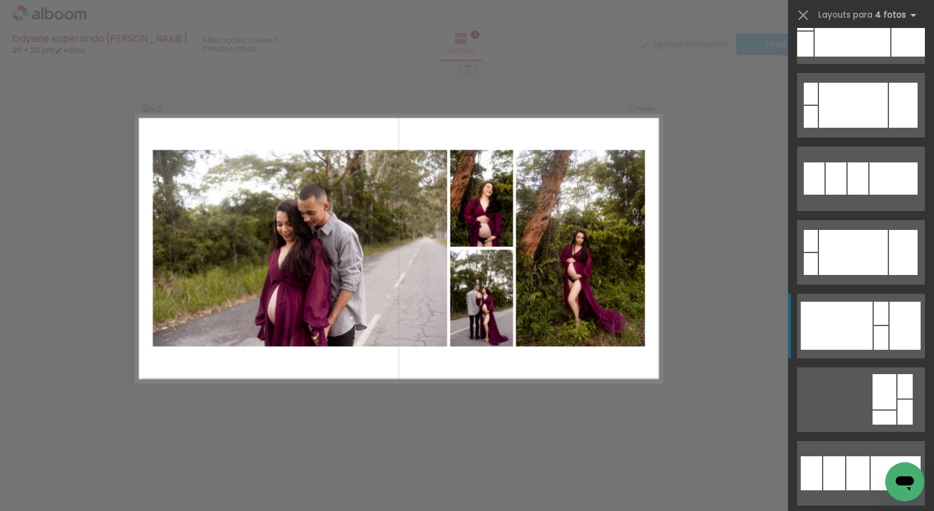
click at [863, 316] on div at bounding box center [837, 326] width 72 height 48
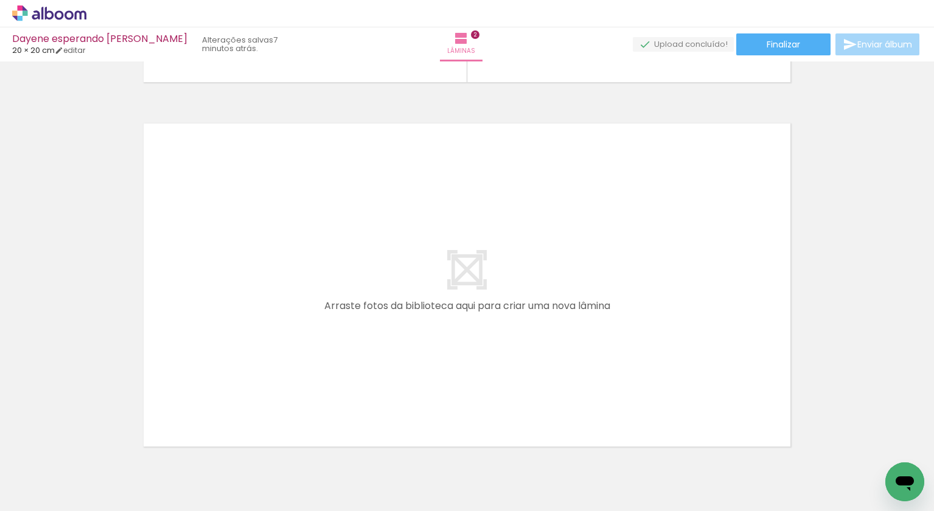
scroll to position [709, 0]
click at [210, 475] on div at bounding box center [215, 470] width 40 height 60
click at [215, 478] on div at bounding box center [215, 470] width 40 height 60
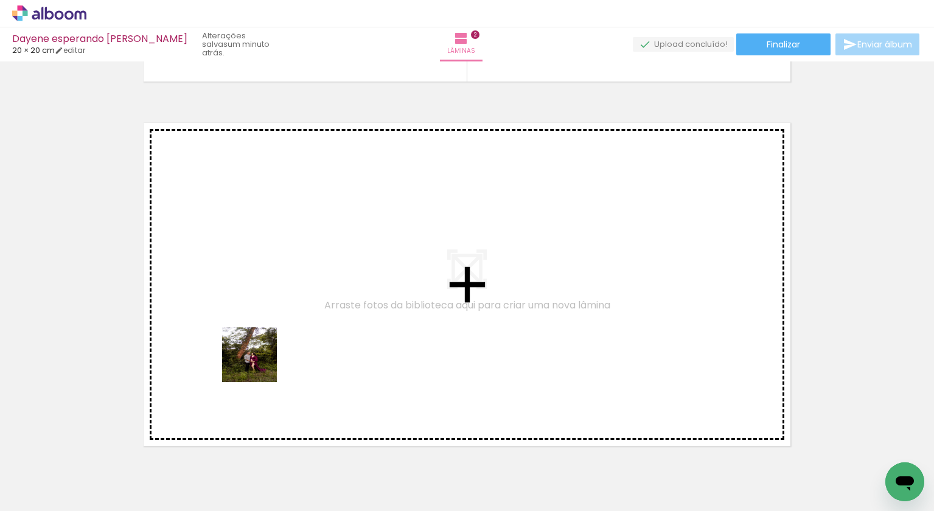
drag, startPoint x: 215, startPoint y: 478, endPoint x: 266, endPoint y: 354, distance: 134.3
click at [266, 354] on quentale-workspace at bounding box center [467, 255] width 934 height 511
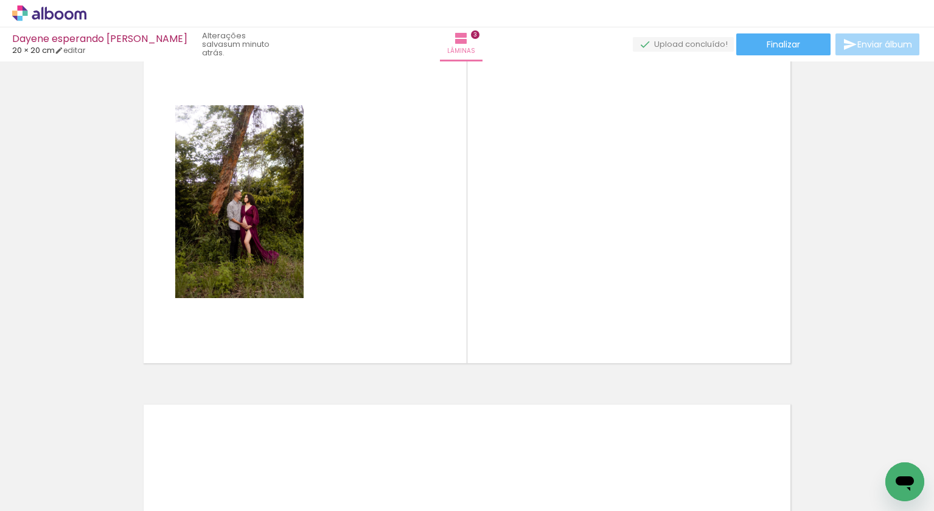
scroll to position [802, 0]
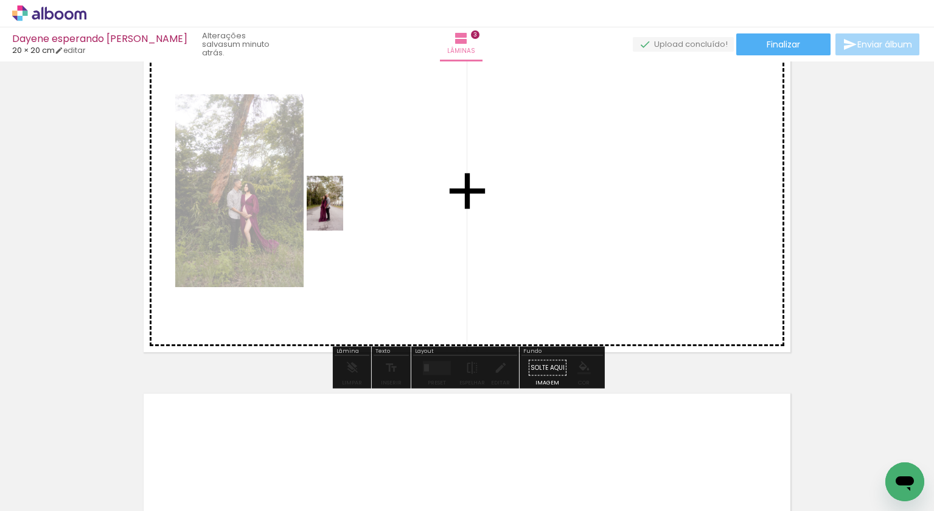
drag, startPoint x: 96, startPoint y: 484, endPoint x: 366, endPoint y: 217, distance: 379.7
click at [366, 217] on quentale-workspace at bounding box center [467, 255] width 934 height 511
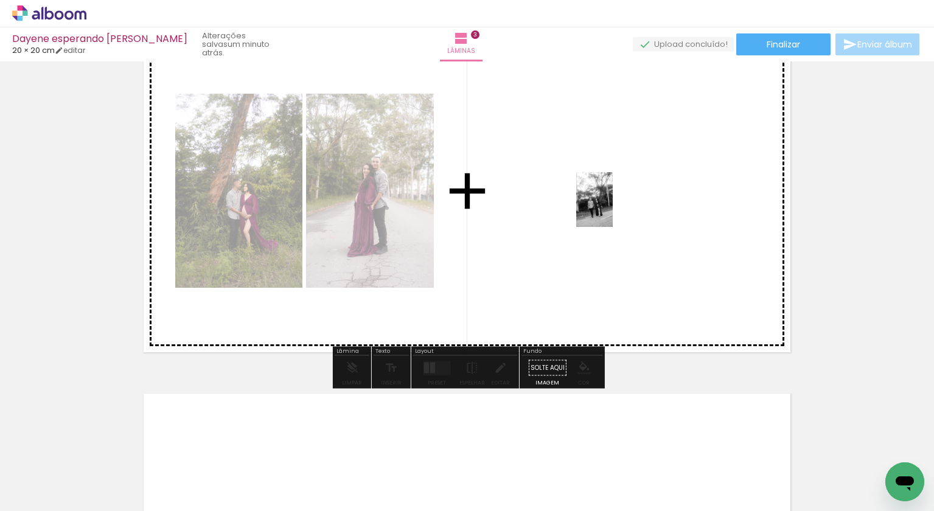
drag, startPoint x: 142, startPoint y: 487, endPoint x: 612, endPoint y: 209, distance: 546.4
click at [612, 209] on quentale-workspace at bounding box center [467, 255] width 934 height 511
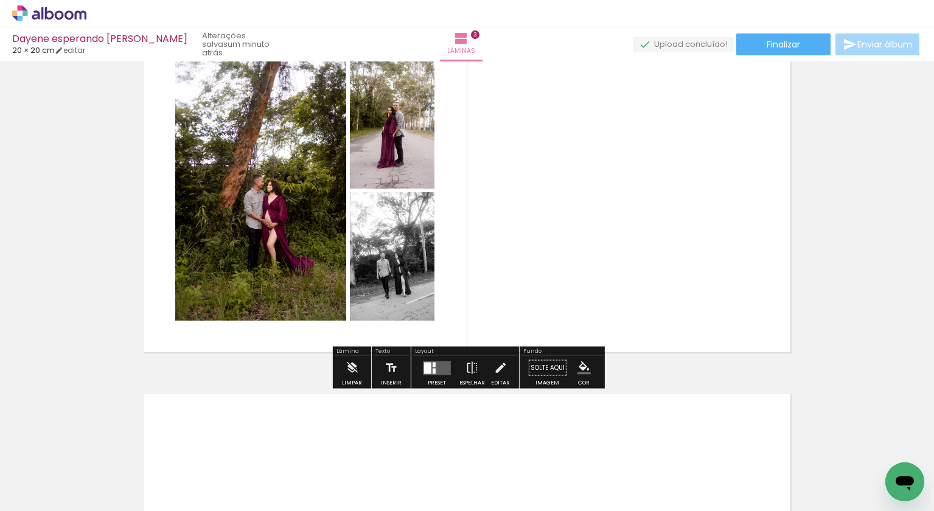
scroll to position [0, 1993]
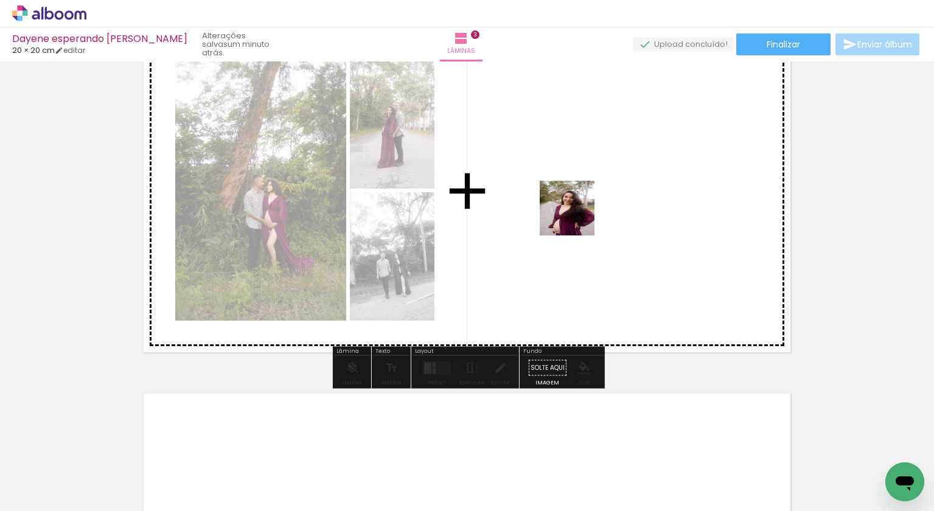
drag, startPoint x: 390, startPoint y: 471, endPoint x: 578, endPoint y: 216, distance: 317.4
click at [578, 216] on quentale-workspace at bounding box center [467, 255] width 934 height 511
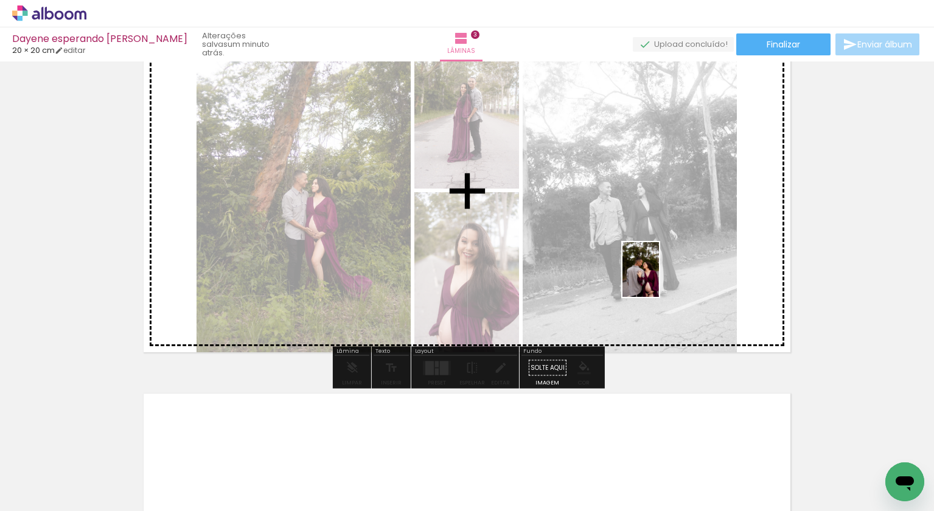
drag, startPoint x: 718, startPoint y: 482, endPoint x: 659, endPoint y: 279, distance: 210.6
click at [659, 279] on quentale-workspace at bounding box center [467, 255] width 934 height 511
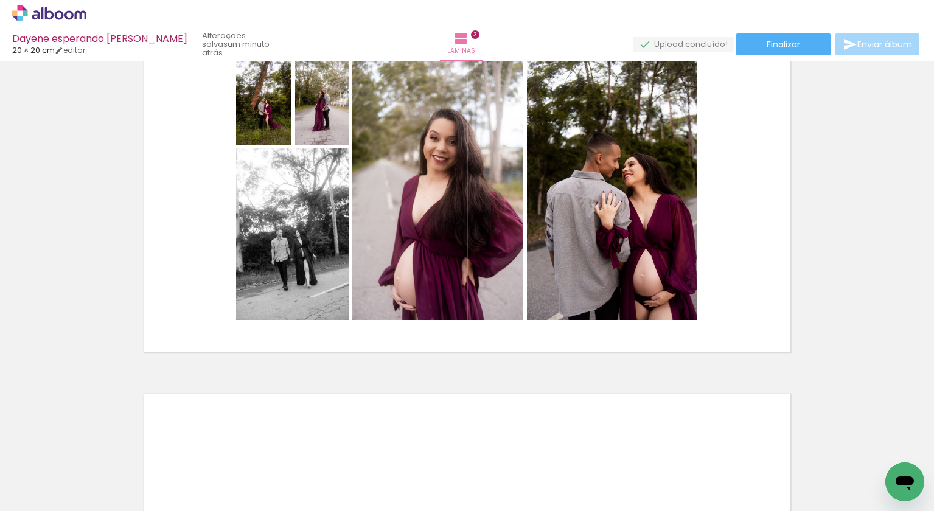
scroll to position [0, 0]
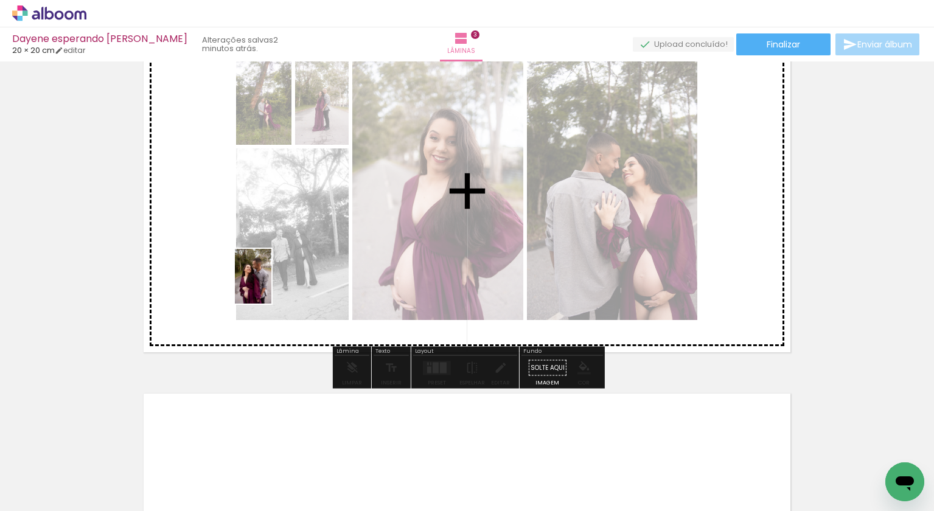
drag, startPoint x: 128, startPoint y: 480, endPoint x: 272, endPoint y: 286, distance: 242.1
click at [272, 286] on quentale-workspace at bounding box center [467, 255] width 934 height 511
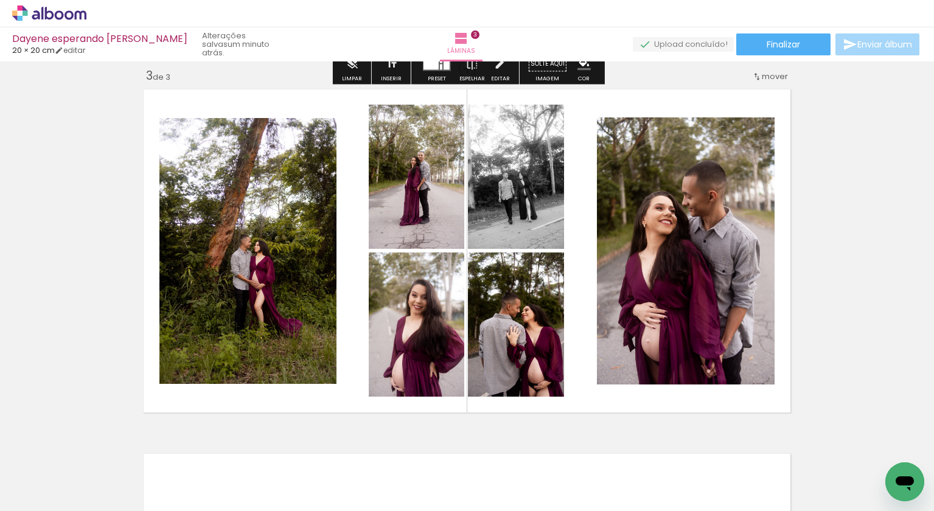
scroll to position [757, 0]
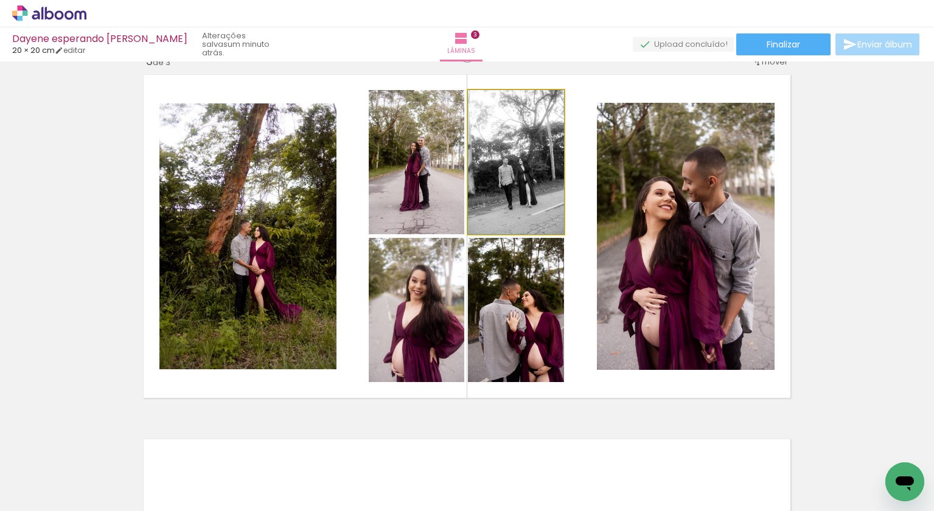
click at [510, 188] on quentale-photo at bounding box center [516, 162] width 96 height 144
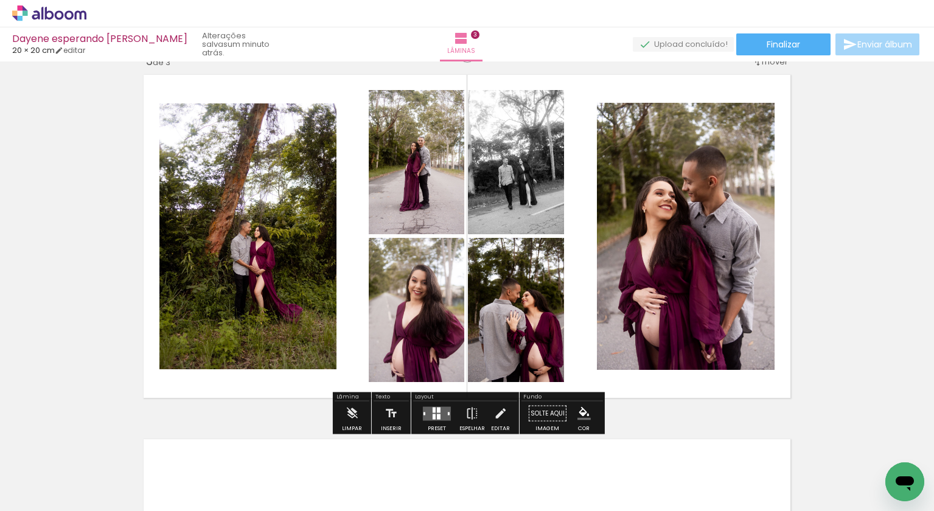
click at [513, 213] on quentale-photo at bounding box center [516, 162] width 96 height 144
click at [492, 183] on quentale-photo at bounding box center [516, 162] width 96 height 144
click at [507, 209] on quentale-photo at bounding box center [516, 162] width 96 height 144
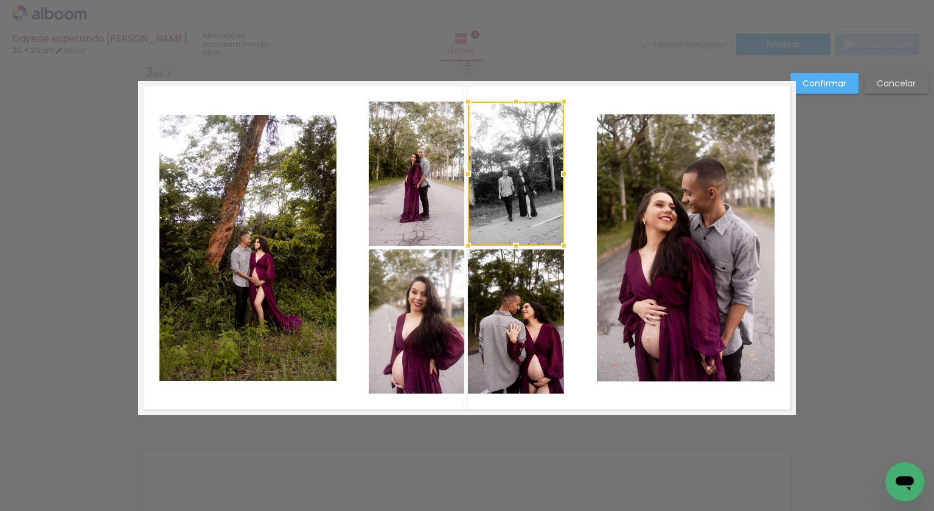
scroll to position [745, 0]
click at [811, 91] on paper-button "Confirmar" at bounding box center [825, 83] width 68 height 21
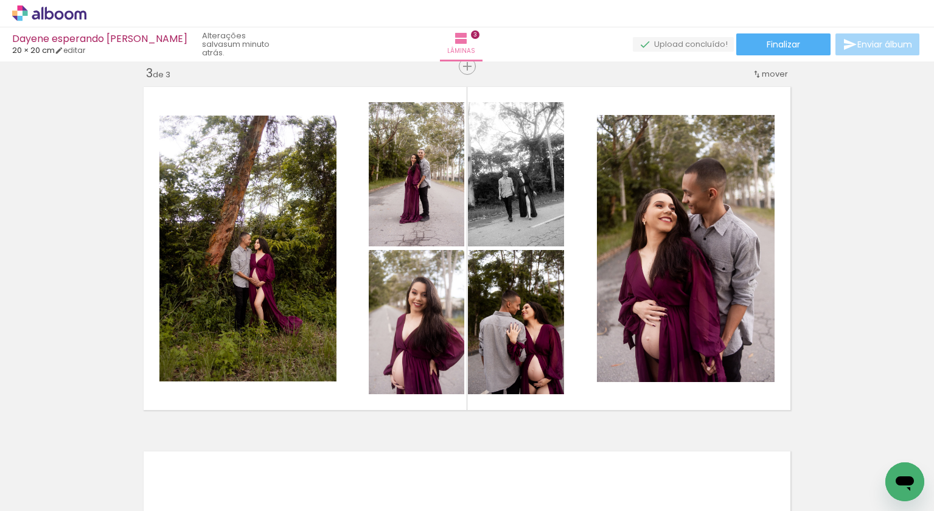
click at [777, 464] on div at bounding box center [787, 470] width 40 height 60
click at [767, 447] on iron-icon at bounding box center [760, 446] width 13 height 13
click at [788, 462] on div at bounding box center [787, 470] width 40 height 60
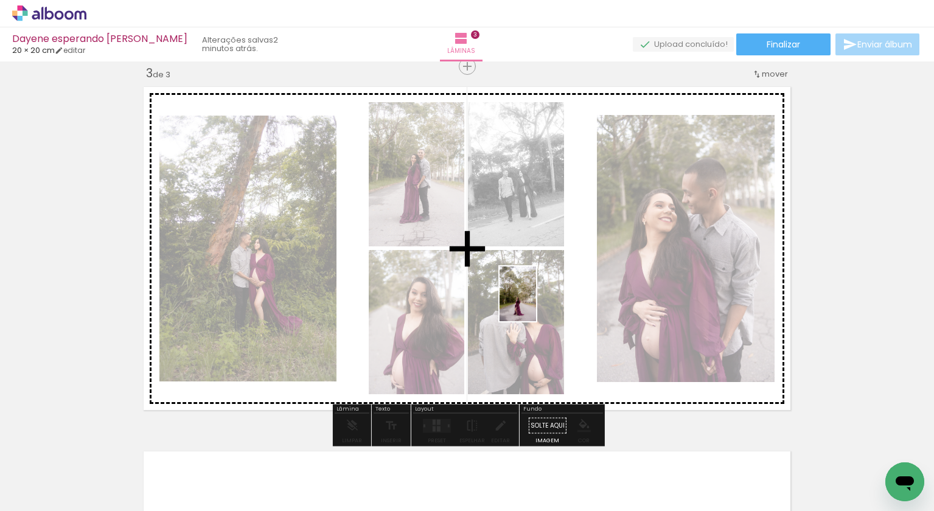
drag, startPoint x: 650, startPoint y: 464, endPoint x: 537, endPoint y: 303, distance: 196.2
click at [537, 303] on quentale-workspace at bounding box center [467, 255] width 934 height 511
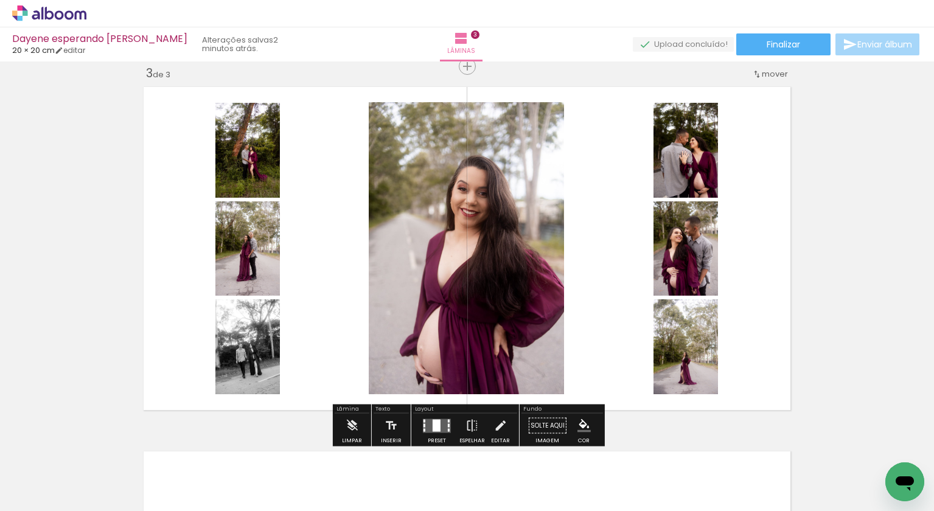
click at [236, 343] on quentale-photo at bounding box center [248, 347] width 65 height 95
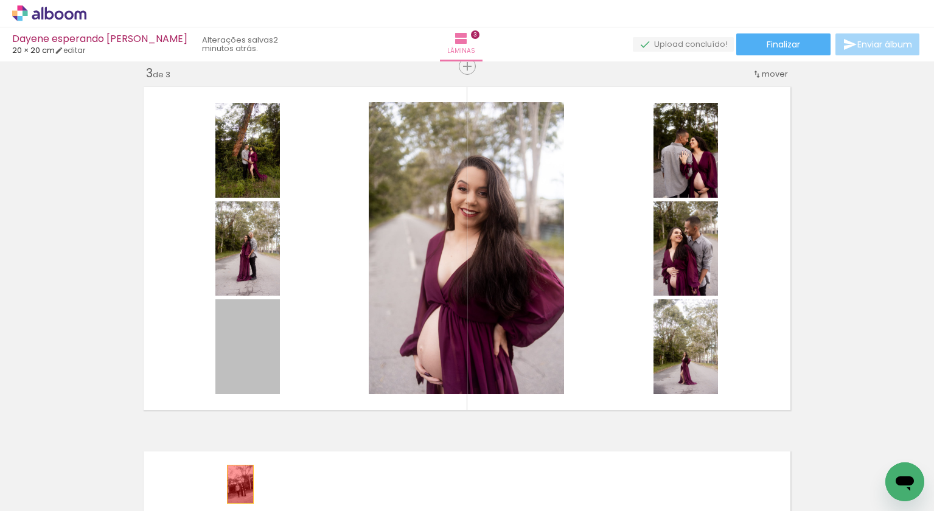
drag, startPoint x: 243, startPoint y: 354, endPoint x: 240, endPoint y: 482, distance: 127.3
click at [240, 482] on quentale-workspace at bounding box center [467, 255] width 934 height 511
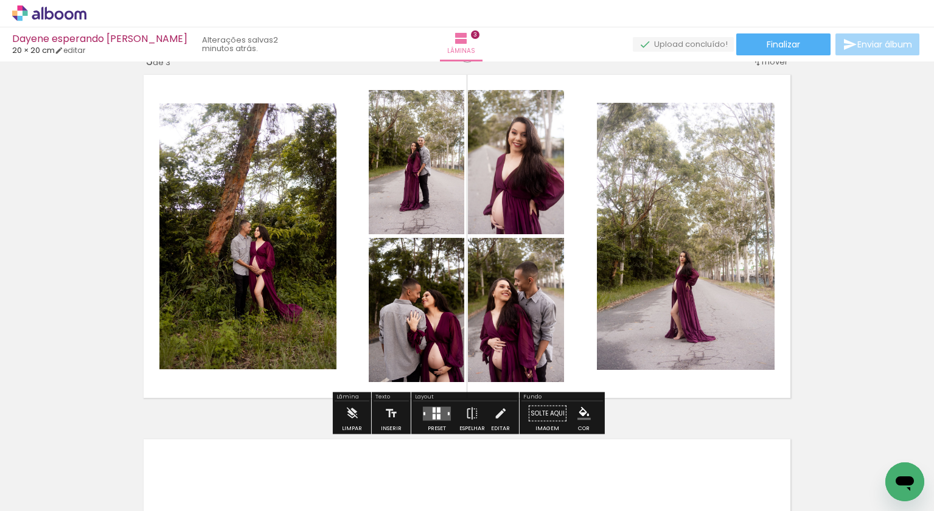
scroll to position [748, 0]
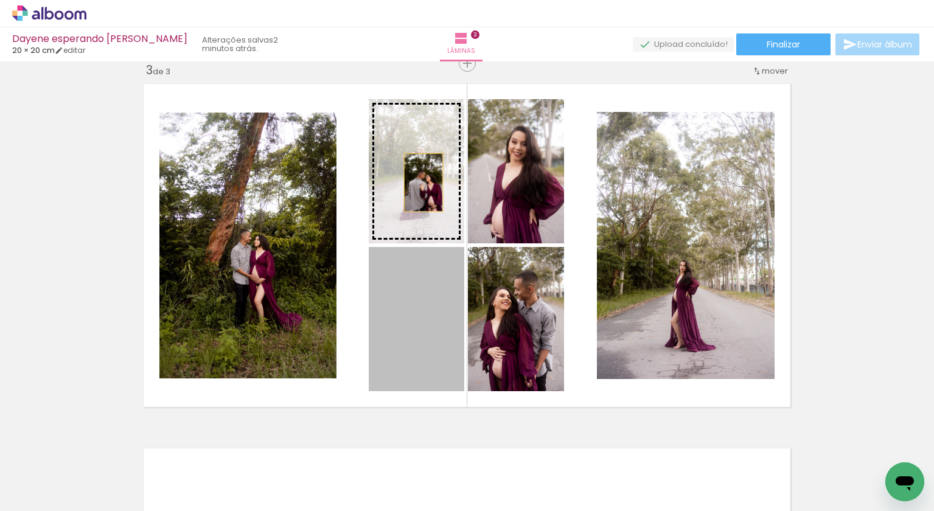
drag, startPoint x: 422, startPoint y: 309, endPoint x: 424, endPoint y: 183, distance: 126.0
click at [0, 0] on slot at bounding box center [0, 0] width 0 height 0
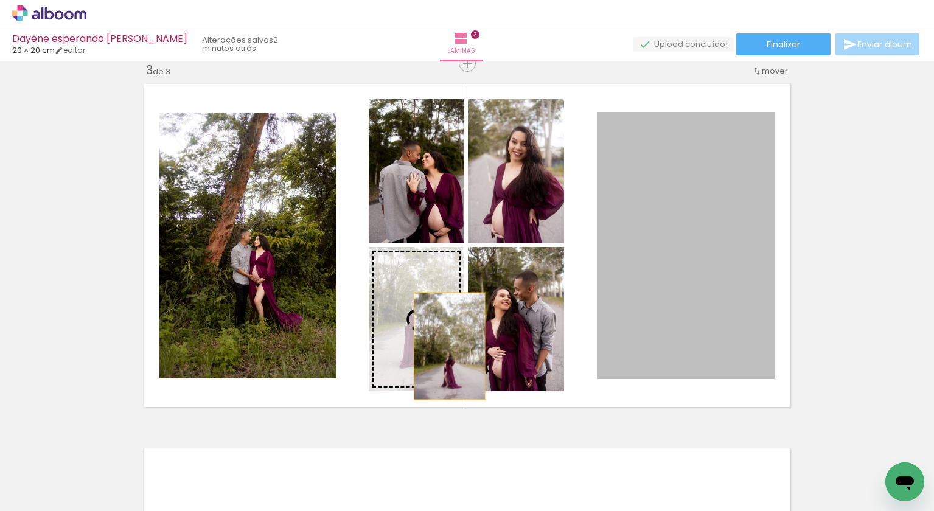
drag, startPoint x: 629, startPoint y: 253, endPoint x: 433, endPoint y: 336, distance: 212.8
click at [0, 0] on slot at bounding box center [0, 0] width 0 height 0
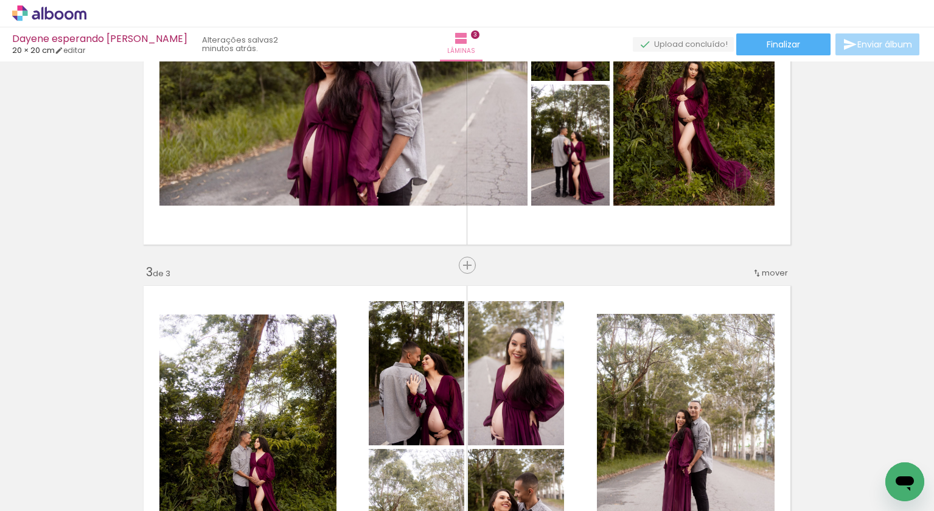
scroll to position [551, 0]
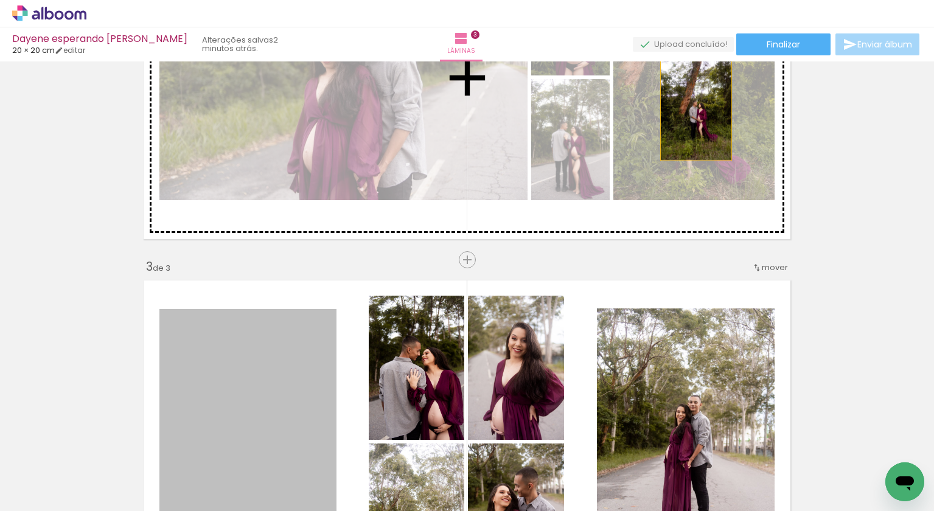
drag, startPoint x: 262, startPoint y: 402, endPoint x: 696, endPoint y: 107, distance: 525.5
click at [696, 107] on div "Inserir lâmina 1 de 3 Inserir lâmina 2 de 3 Inserir lâmina 3 de 3" at bounding box center [467, 244] width 934 height 1459
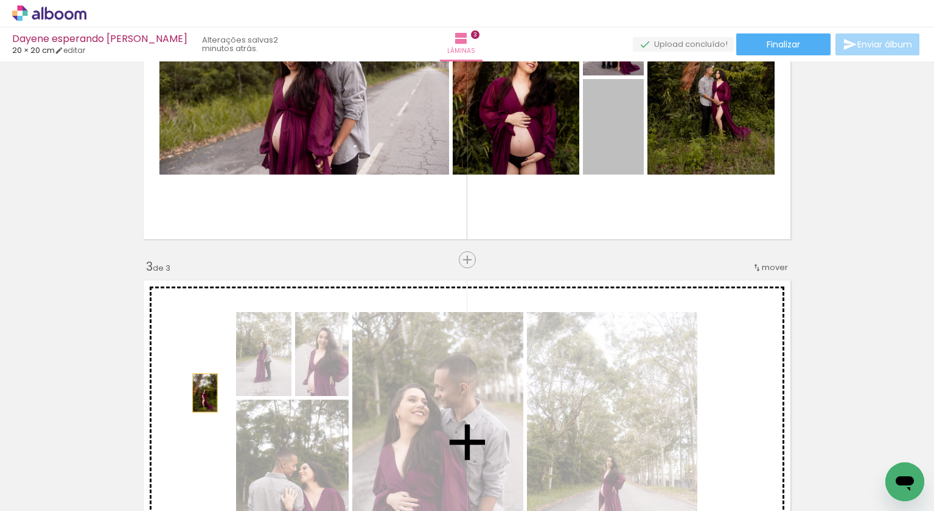
drag, startPoint x: 601, startPoint y: 136, endPoint x: 197, endPoint y: 393, distance: 478.4
click at [197, 393] on div "Inserir lâmina 1 de 3 Inserir lâmina 2 de 3 Inserir lâmina 3 de 3" at bounding box center [467, 244] width 934 height 1459
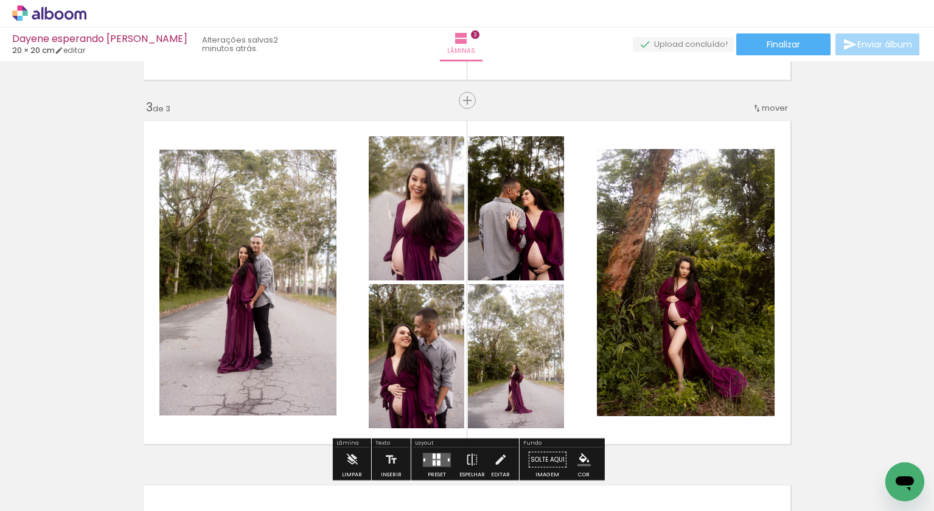
scroll to position [739, 0]
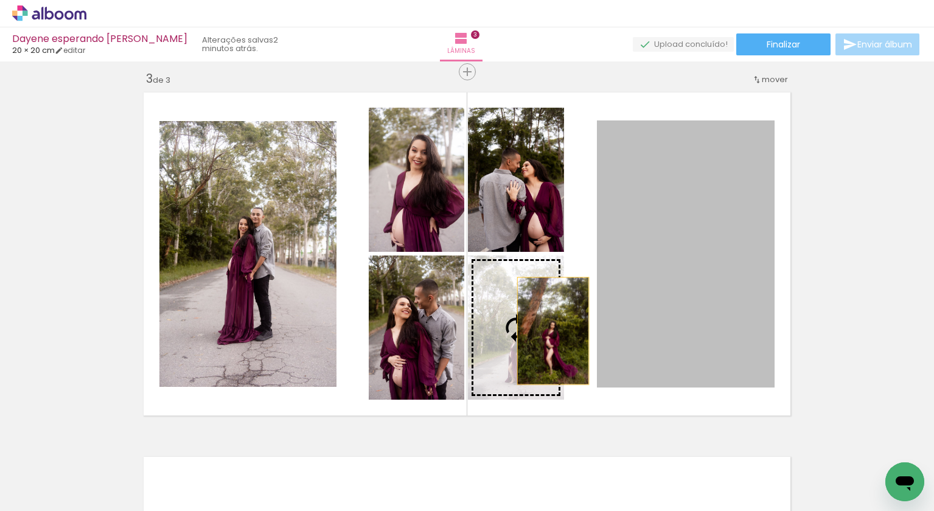
drag, startPoint x: 695, startPoint y: 313, endPoint x: 553, endPoint y: 331, distance: 143.0
click at [0, 0] on slot at bounding box center [0, 0] width 0 height 0
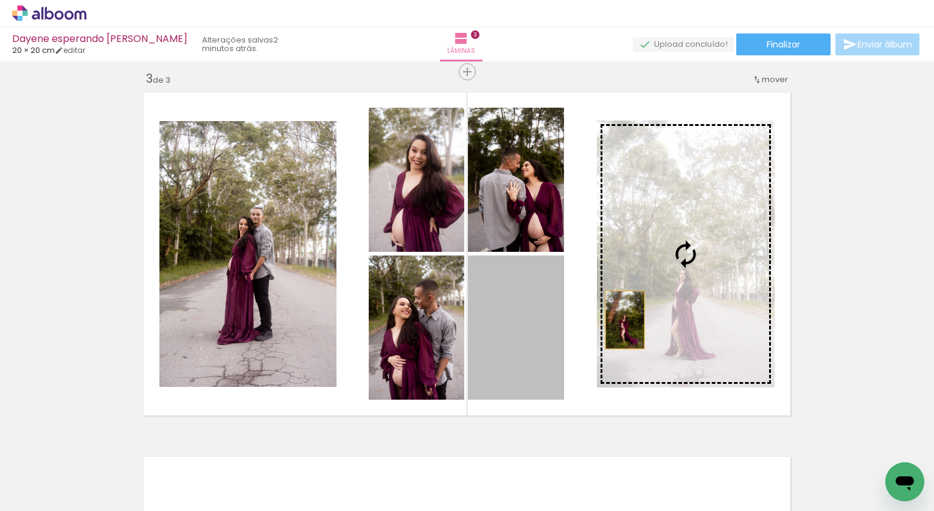
drag, startPoint x: 535, startPoint y: 345, endPoint x: 645, endPoint y: 315, distance: 113.6
click at [0, 0] on slot at bounding box center [0, 0] width 0 height 0
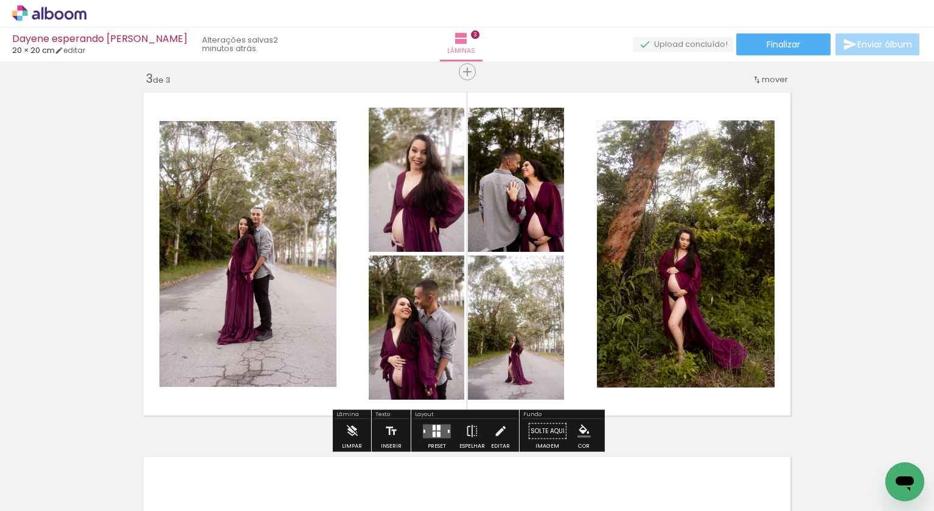
click at [833, 281] on div "Inserir lâmina 1 de 3 Inserir lâmina 2 de 3 Inserir lâmina 3 de 3" at bounding box center [467, 56] width 934 height 1459
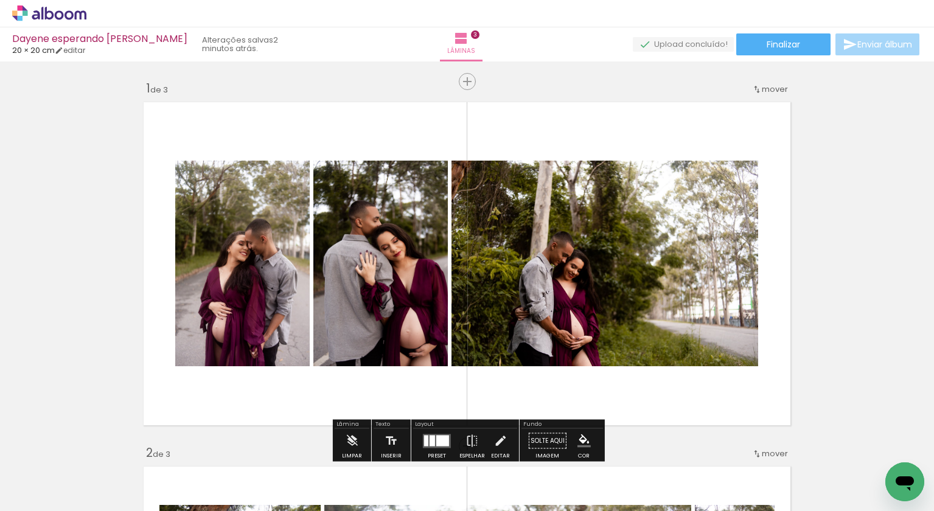
scroll to position [0, 0]
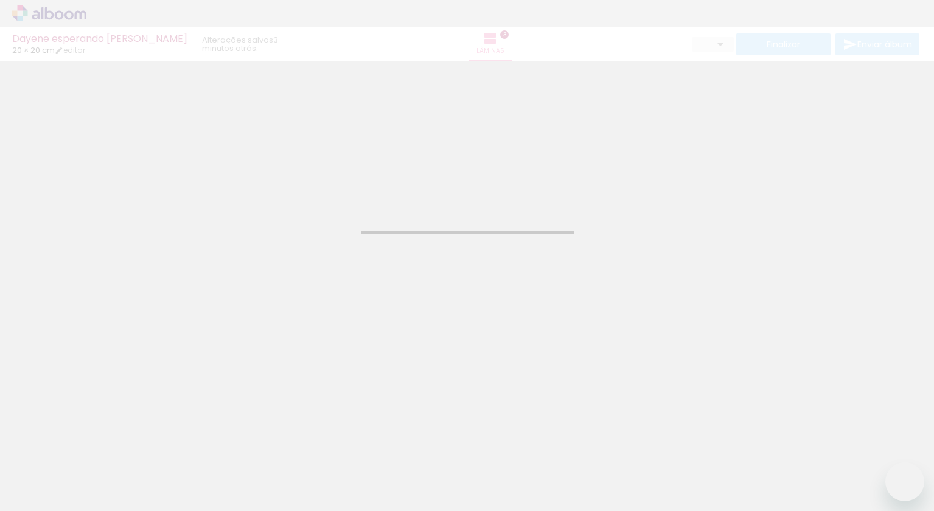
click at [90, 318] on div "Confirmar Cancelar" at bounding box center [467, 258] width 934 height 394
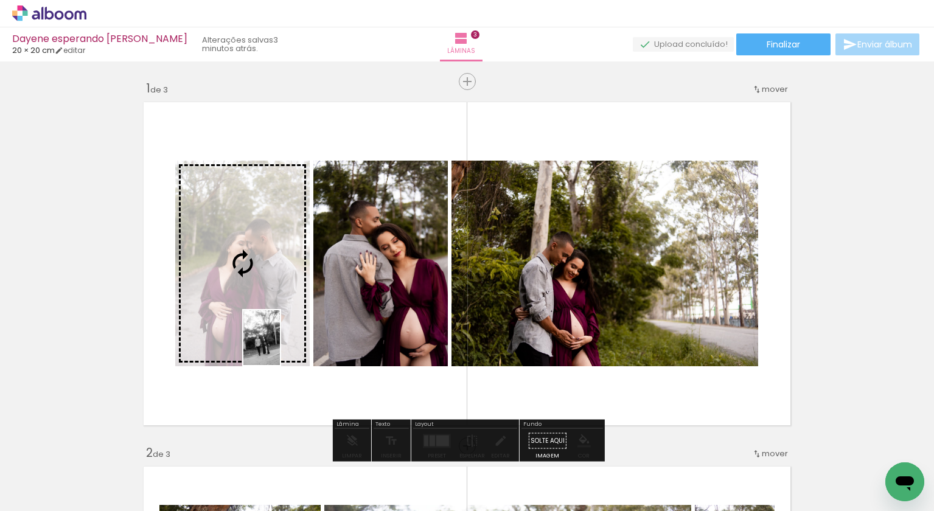
drag, startPoint x: 152, startPoint y: 482, endPoint x: 282, endPoint y: 342, distance: 190.4
click at [282, 342] on quentale-workspace at bounding box center [467, 255] width 934 height 511
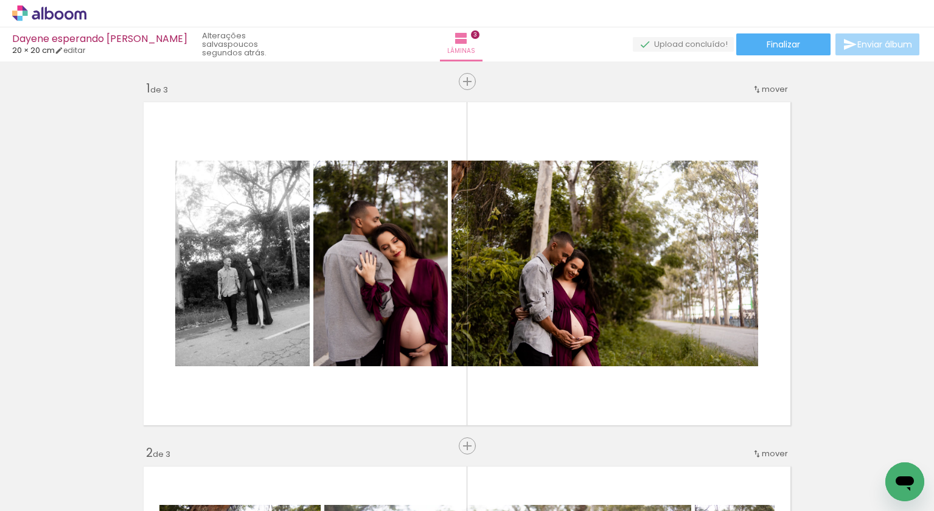
scroll to position [0, 1456]
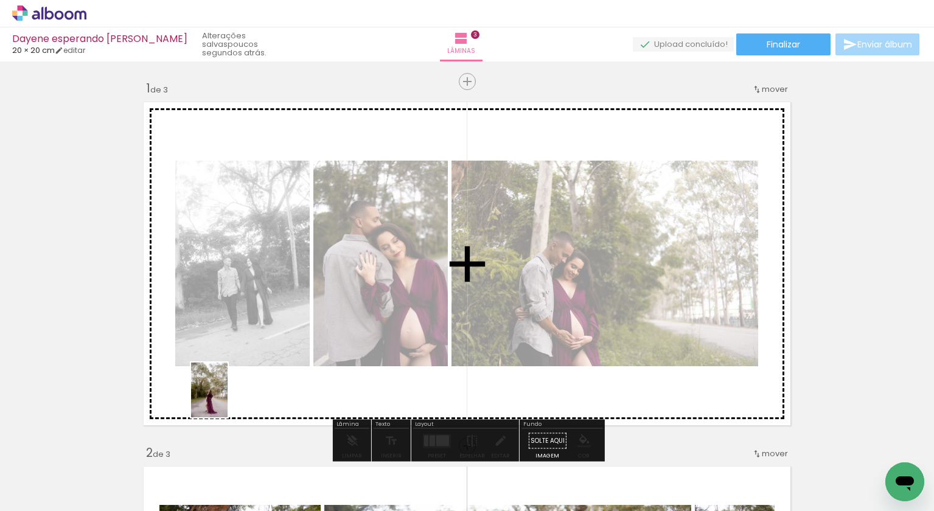
drag, startPoint x: 235, startPoint y: 470, endPoint x: 228, endPoint y: 399, distance: 71.0
click at [228, 399] on quentale-workspace at bounding box center [467, 255] width 934 height 511
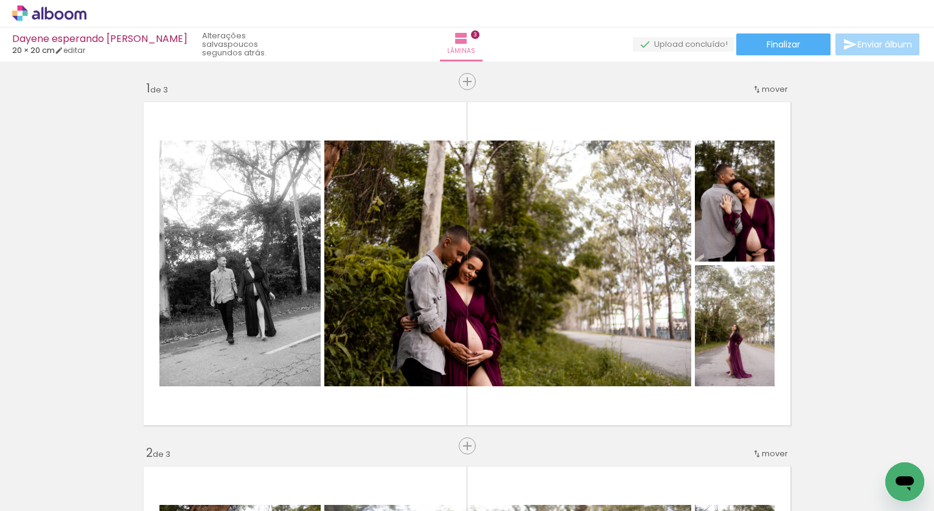
scroll to position [0, 41]
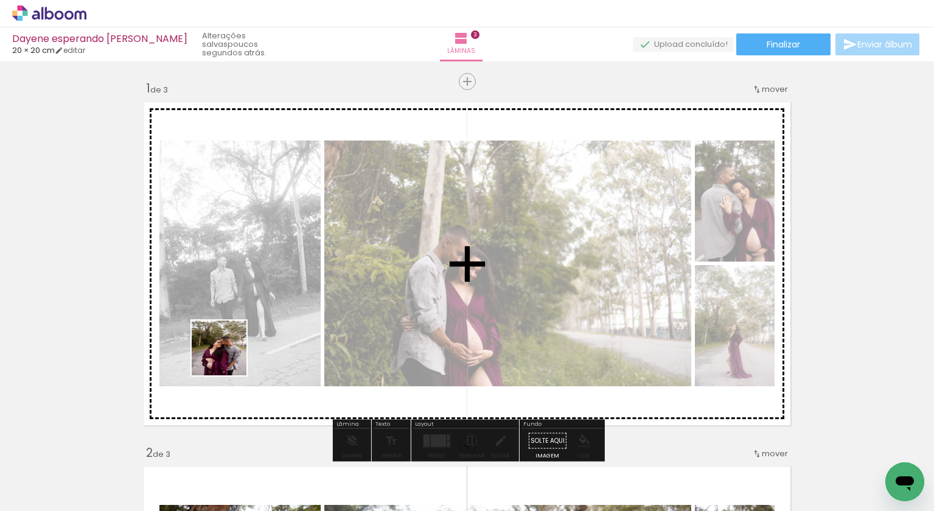
drag, startPoint x: 164, startPoint y: 473, endPoint x: 229, endPoint y: 355, distance: 134.9
click at [229, 355] on quentale-workspace at bounding box center [467, 255] width 934 height 511
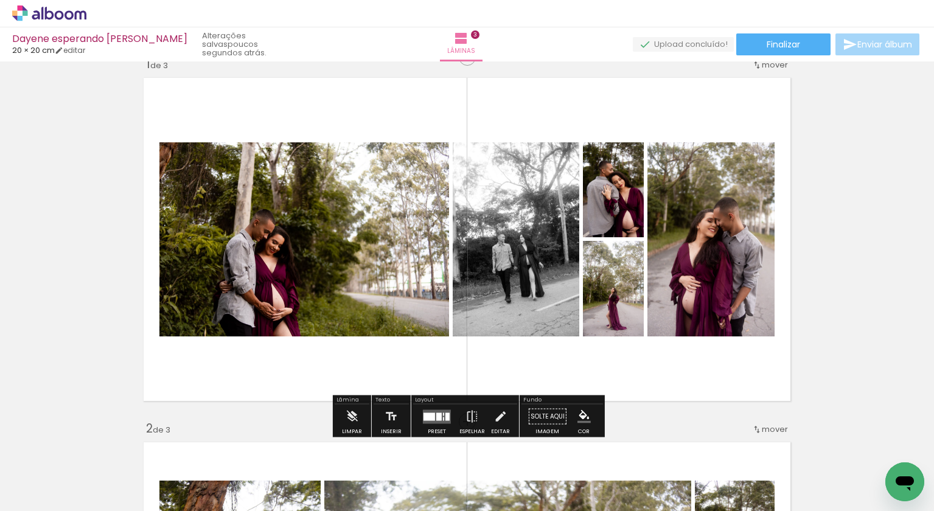
scroll to position [35, 0]
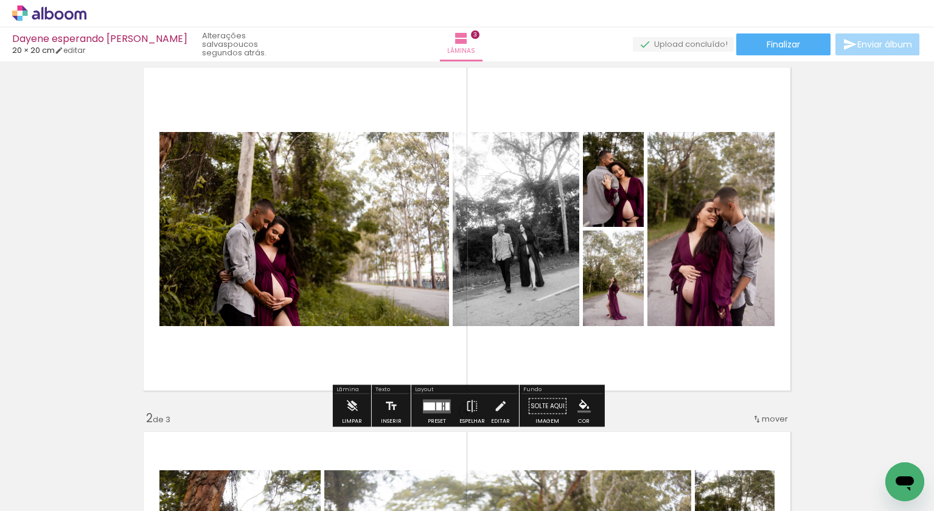
click at [429, 412] on quentale-layouter at bounding box center [437, 406] width 28 height 14
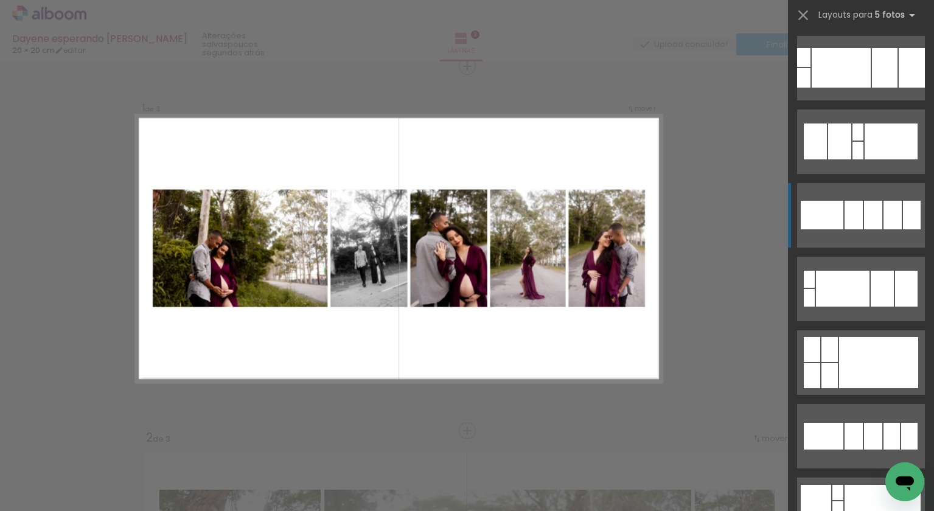
scroll to position [150, 0]
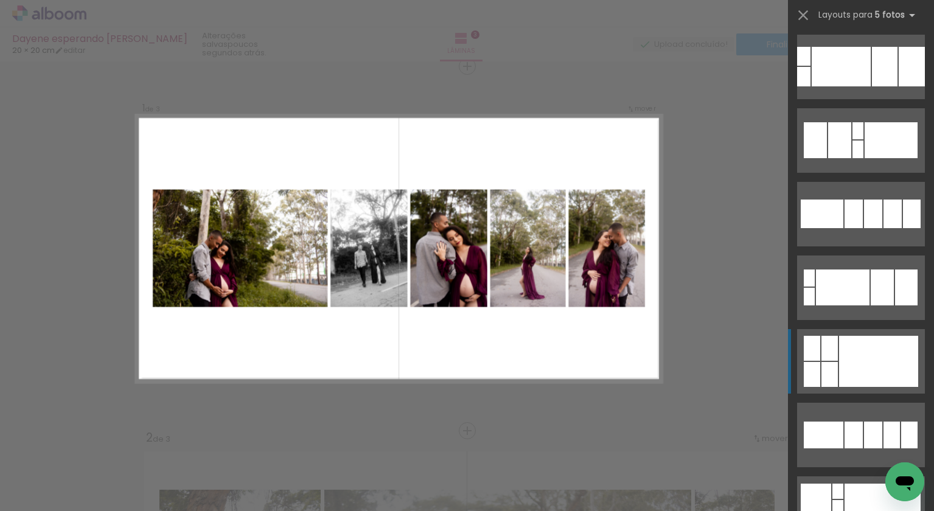
click at [865, 351] on div at bounding box center [878, 361] width 79 height 51
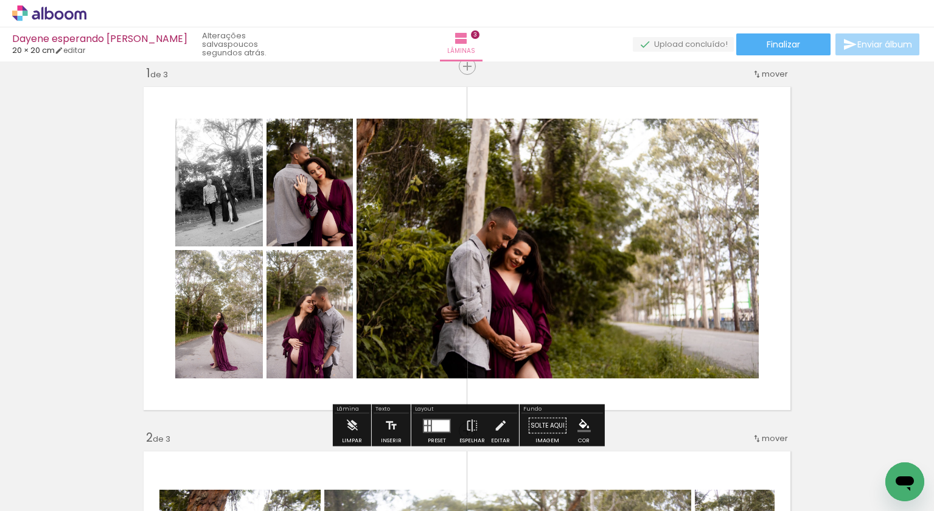
click at [429, 429] on div at bounding box center [430, 428] width 2 height 5
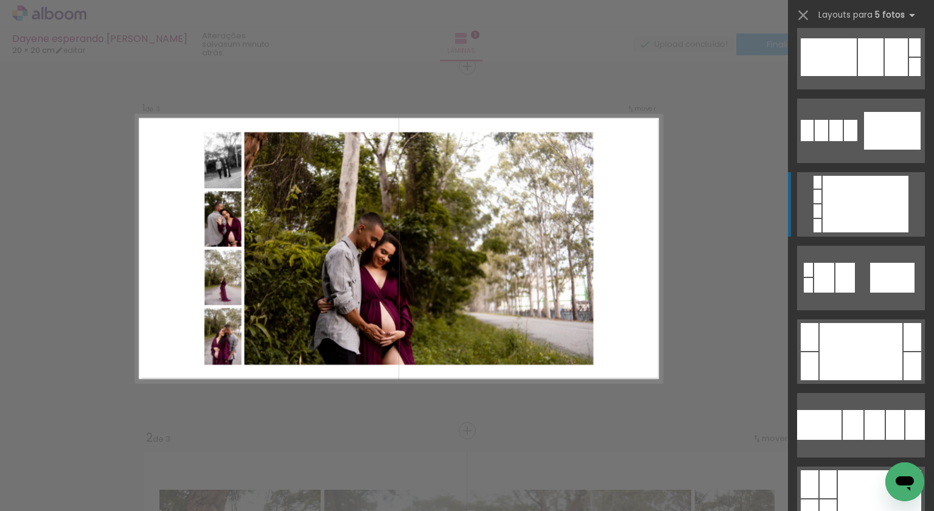
scroll to position [1119, 0]
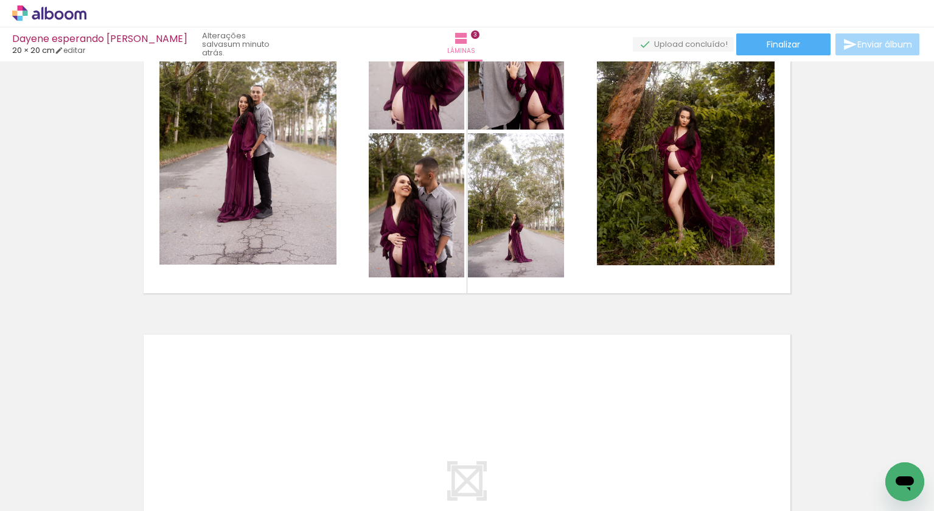
scroll to position [887, 0]
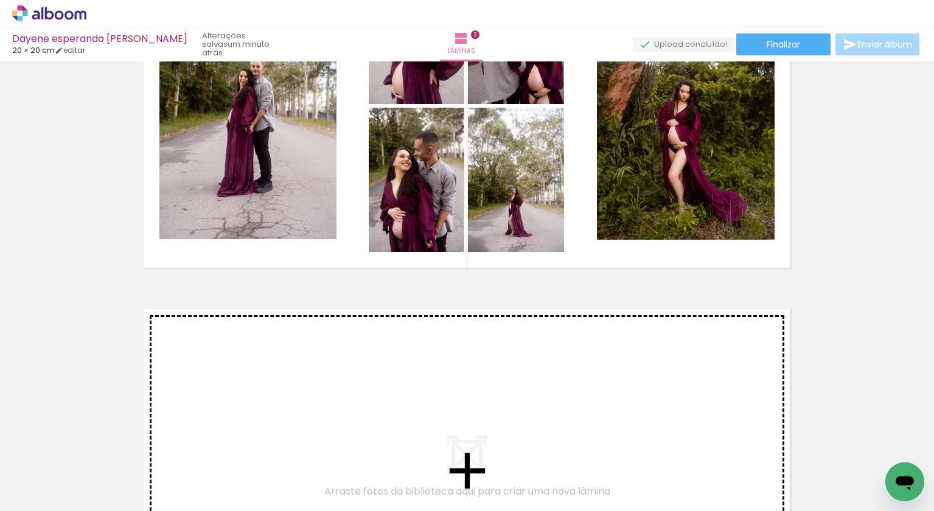
drag, startPoint x: 233, startPoint y: 316, endPoint x: 307, endPoint y: 381, distance: 98.8
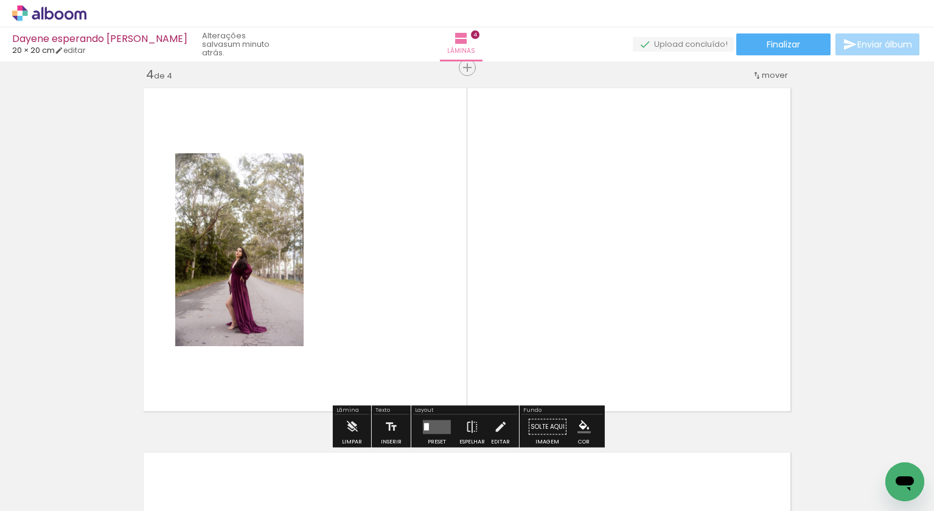
scroll to position [1109, 0]
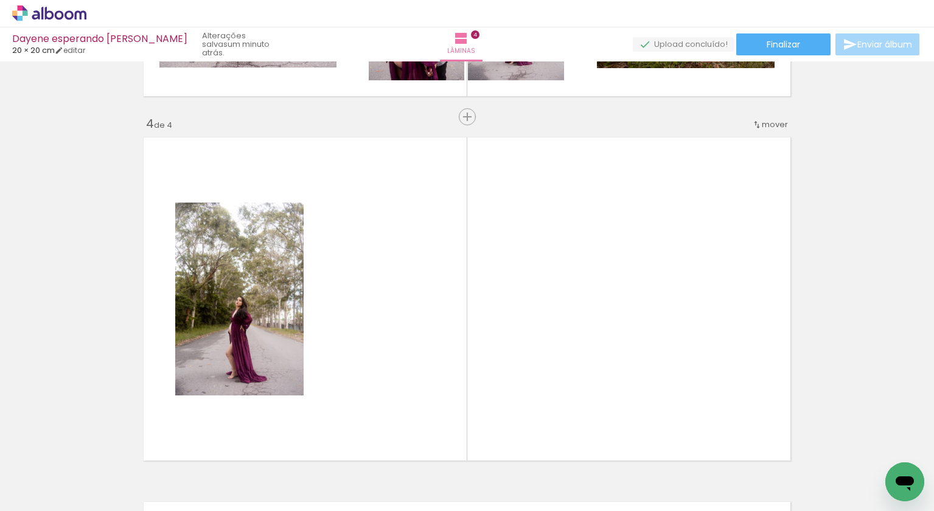
scroll to position [1093, 0]
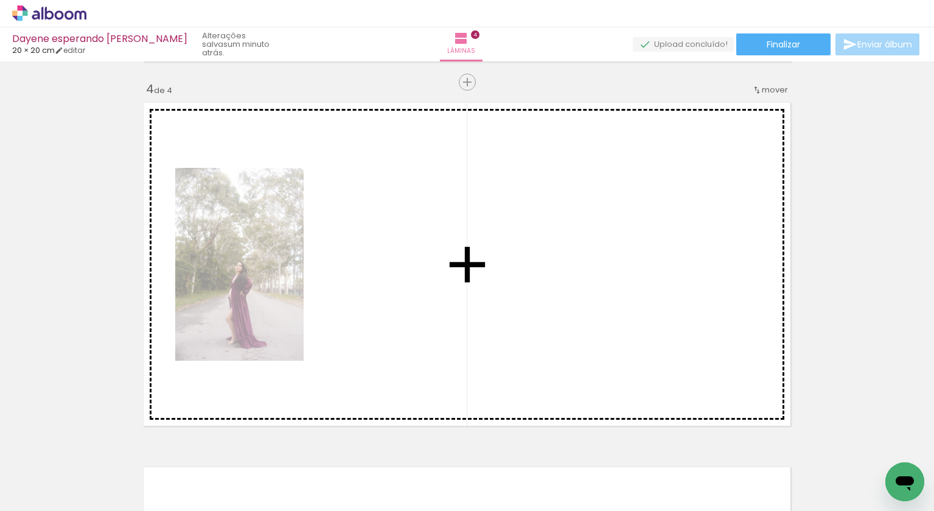
drag, startPoint x: 719, startPoint y: 328, endPoint x: 410, endPoint y: 308, distance: 309.9
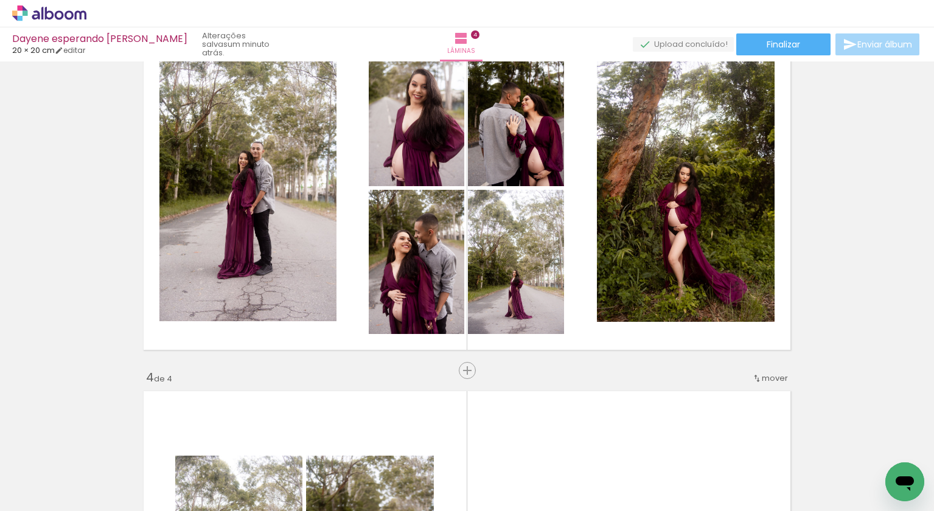
scroll to position [805, 0]
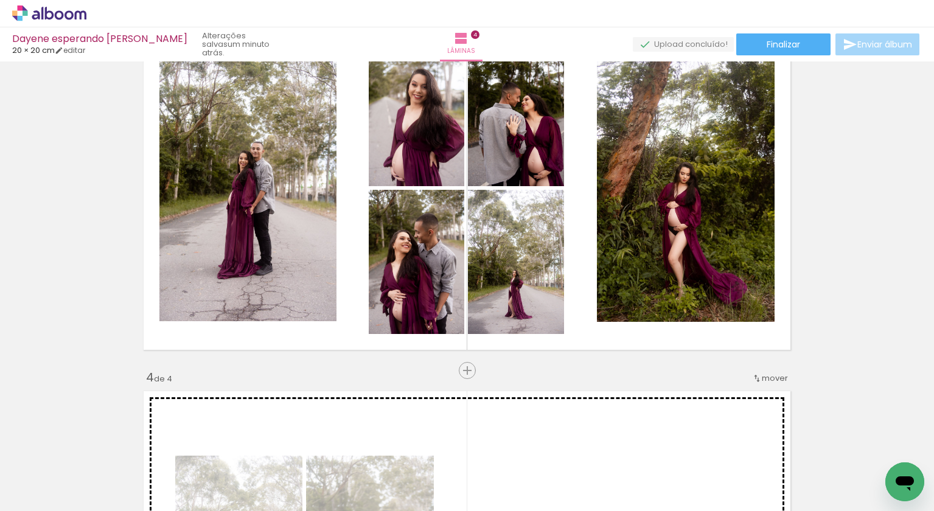
drag, startPoint x: 727, startPoint y: 200, endPoint x: 415, endPoint y: 417, distance: 380.5
click at [415, 417] on div "Inserir lâmina 1 de 4 Inserir lâmina 2 de 4 Inserir lâmina 3 de 4 Inserir lâmin…" at bounding box center [467, 173] width 934 height 1824
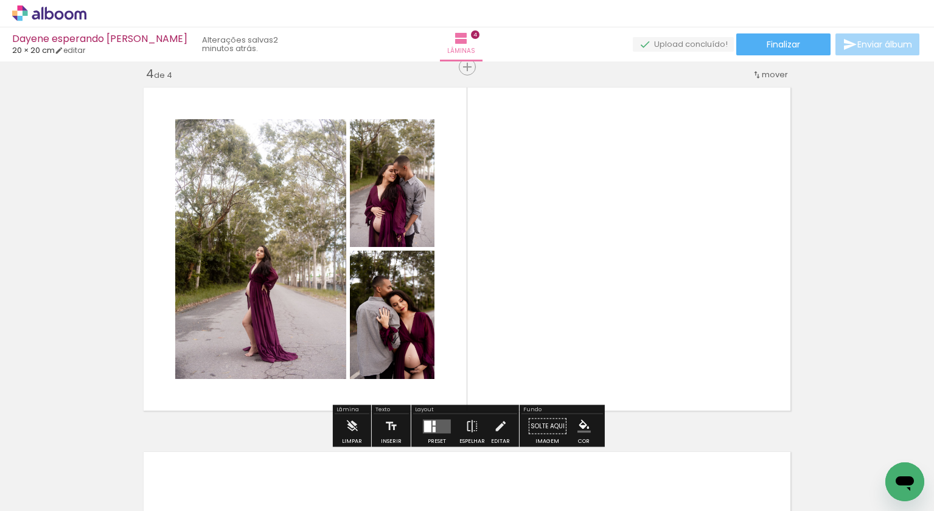
scroll to position [1111, 0]
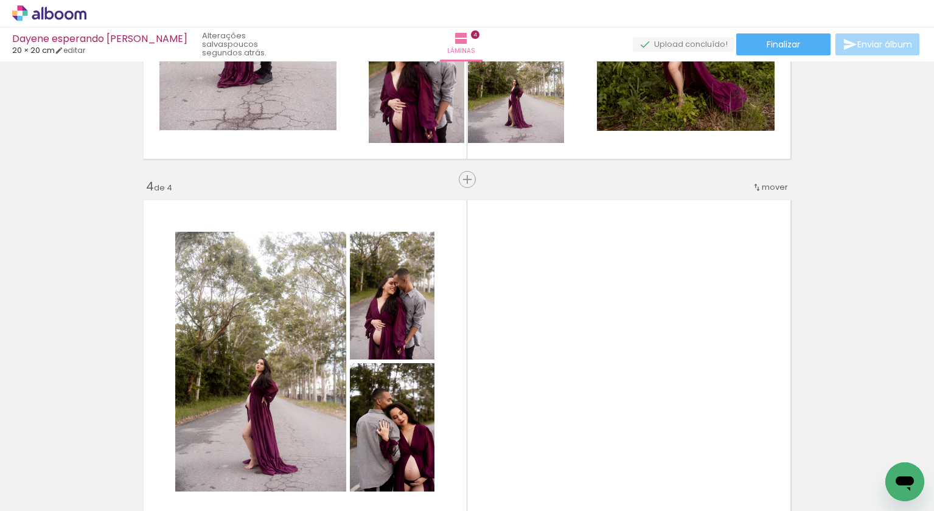
scroll to position [1017, 0]
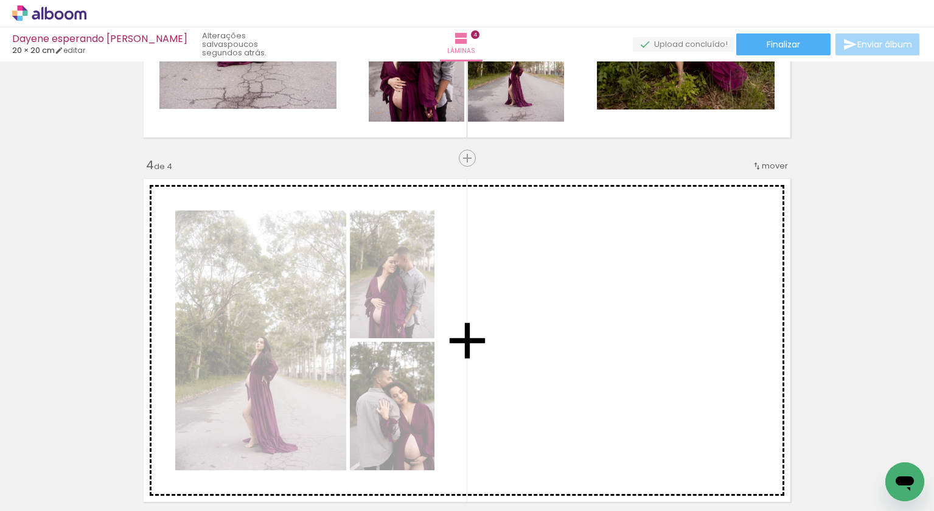
drag, startPoint x: 757, startPoint y: 221, endPoint x: 575, endPoint y: 332, distance: 213.6
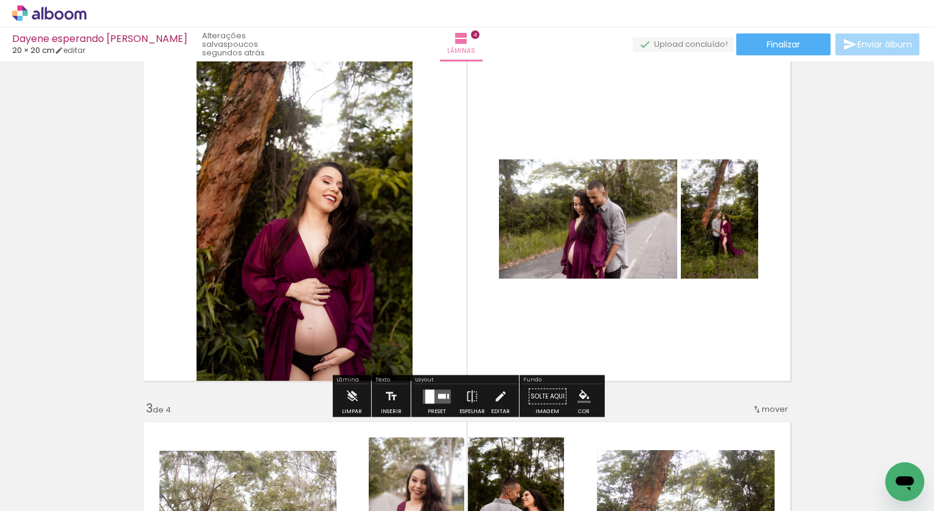
scroll to position [393, 0]
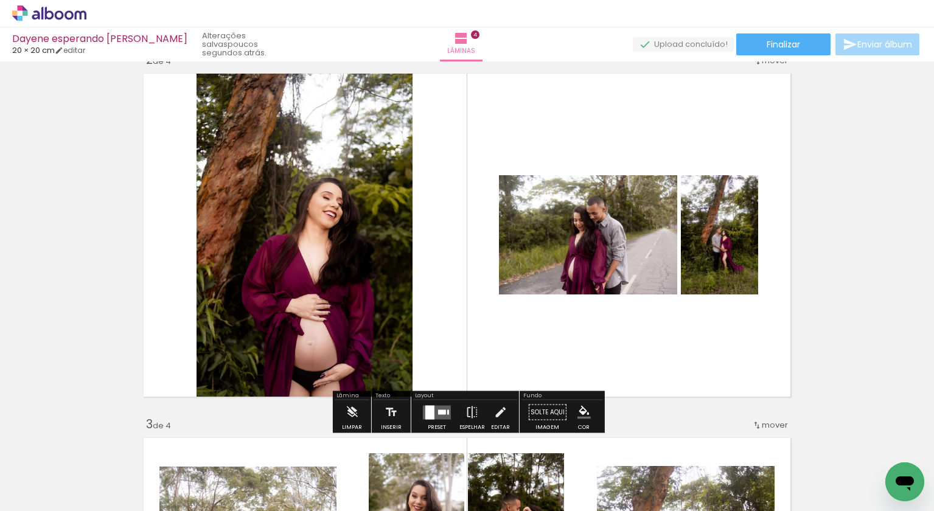
click at [428, 406] on div at bounding box center [430, 412] width 9 height 14
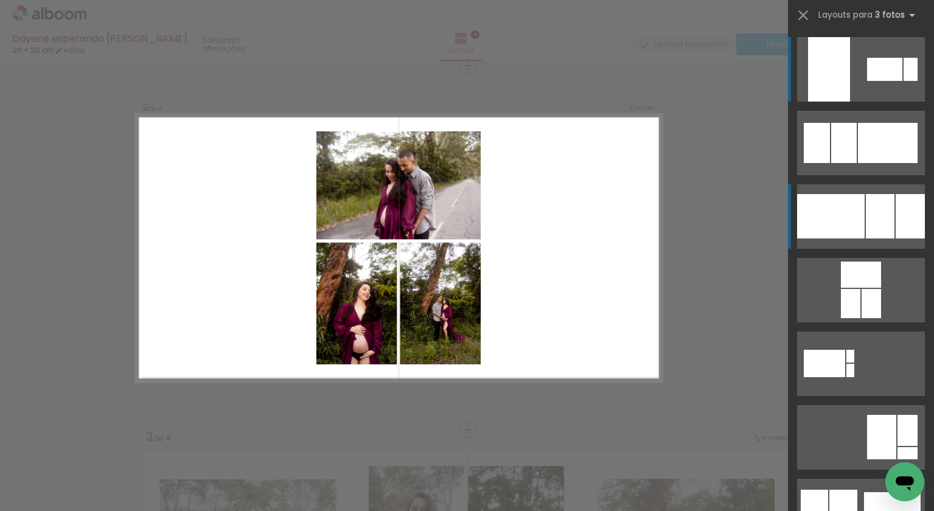
scroll to position [380, 0]
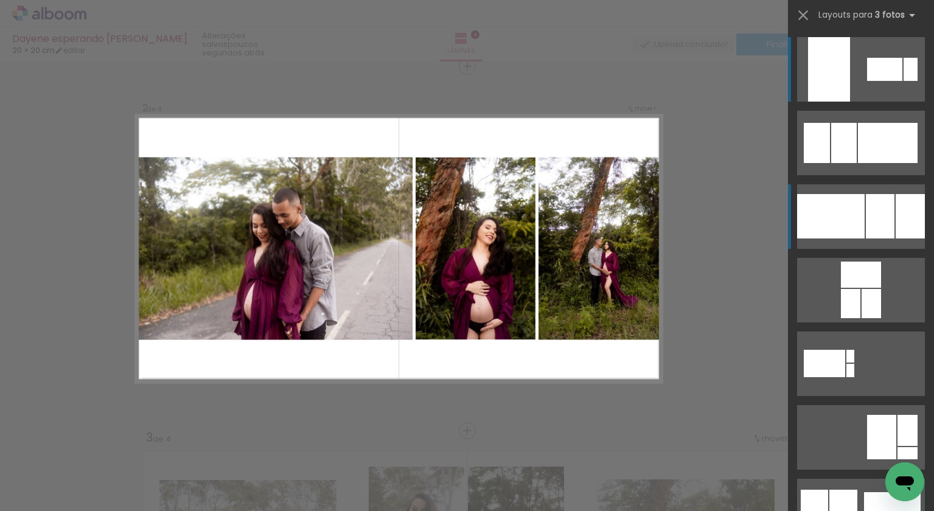
click at [846, 226] on div at bounding box center [831, 216] width 68 height 44
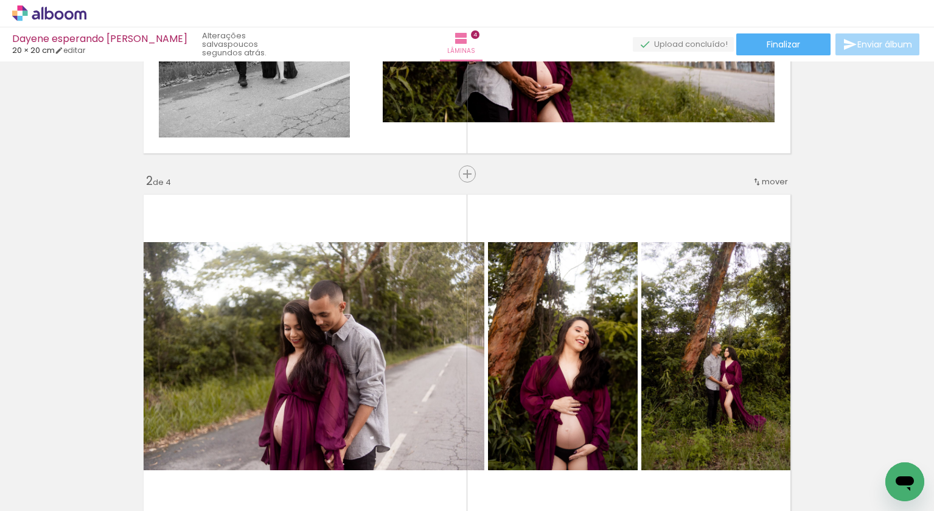
scroll to position [275, 0]
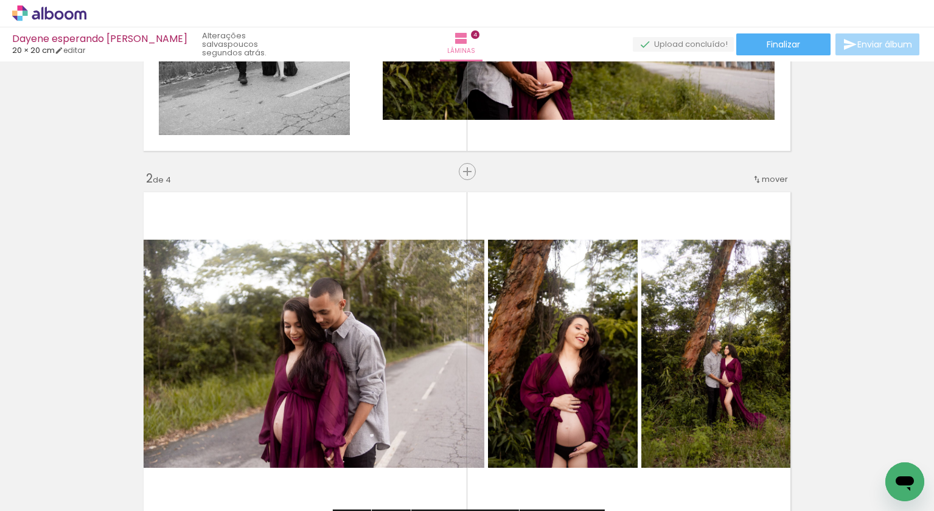
drag, startPoint x: 756, startPoint y: 180, endPoint x: 789, endPoint y: 131, distance: 59.3
click at [756, 181] on iron-icon at bounding box center [757, 180] width 10 height 10
click at [742, 218] on span "depois da" at bounding box center [727, 218] width 41 height 20
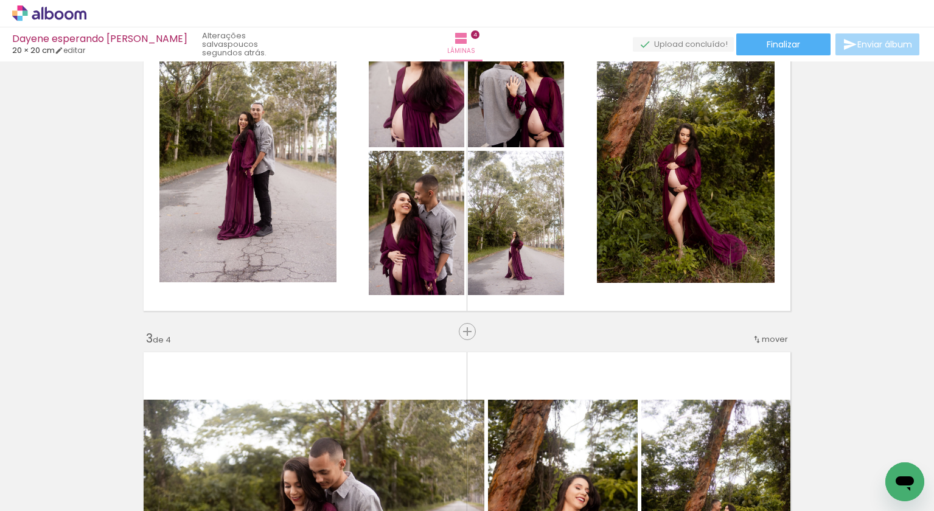
scroll to position [484, 0]
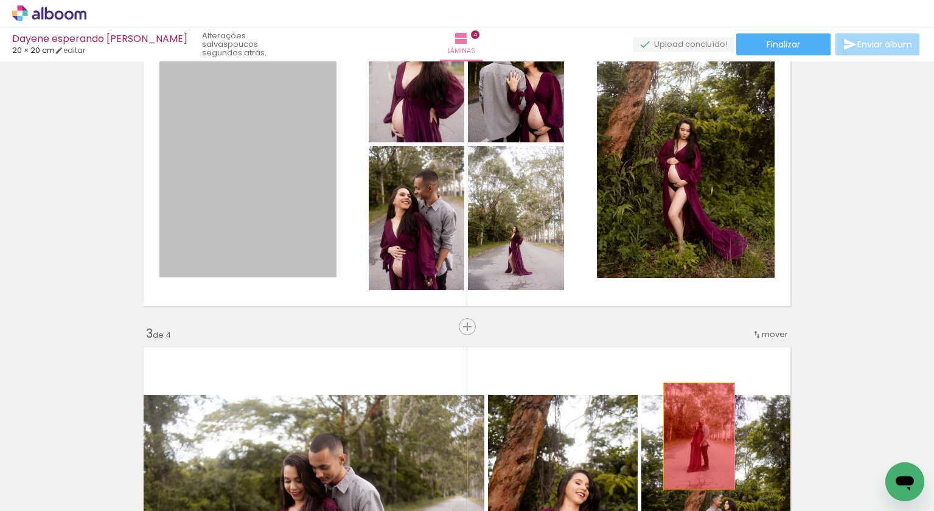
drag, startPoint x: 245, startPoint y: 123, endPoint x: 698, endPoint y: 434, distance: 549.0
click at [698, 434] on div "Inserir lâmina 1 de 4 Inserir lâmina 2 de 4 Inserir lâmina 3 de 4 Inserir lâmin…" at bounding box center [467, 494] width 934 height 1824
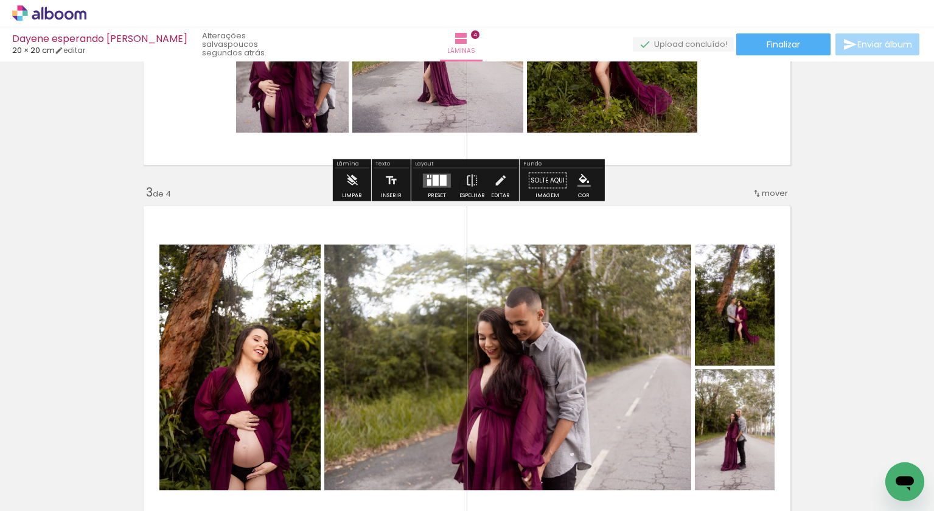
scroll to position [658, 0]
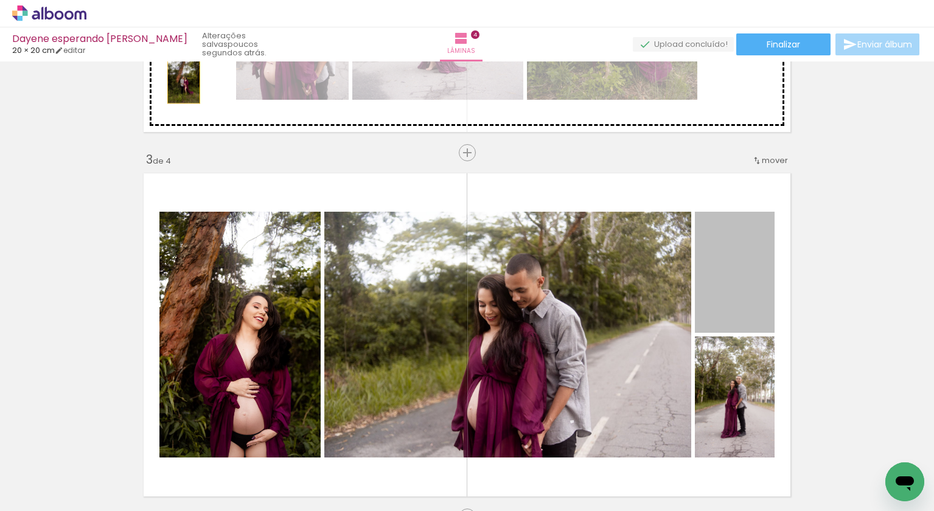
drag, startPoint x: 729, startPoint y: 288, endPoint x: 184, endPoint y: 79, distance: 584.1
click at [184, 79] on div "Inserir lâmina 1 de 4 Inserir lâmina 2 de 4 Inserir lâmina 3 de 4 Inserir lâmin…" at bounding box center [467, 320] width 934 height 1824
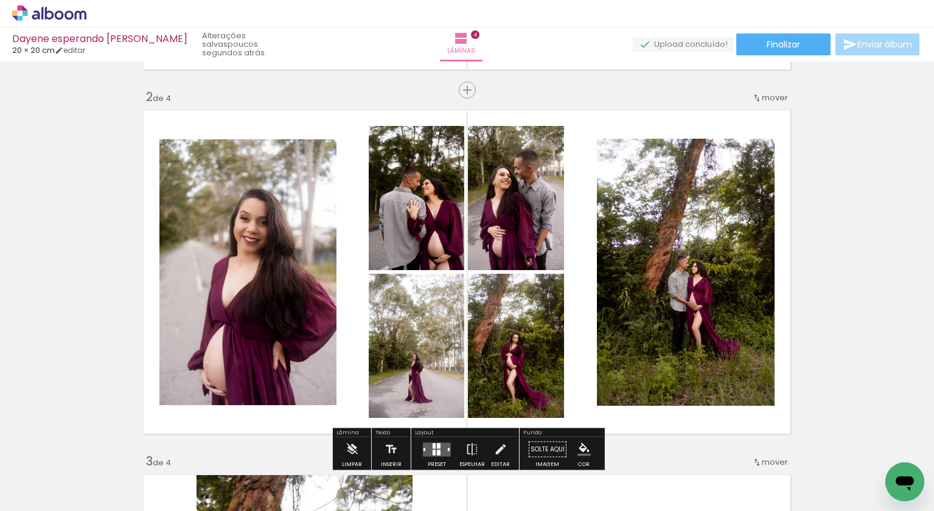
scroll to position [356, 0]
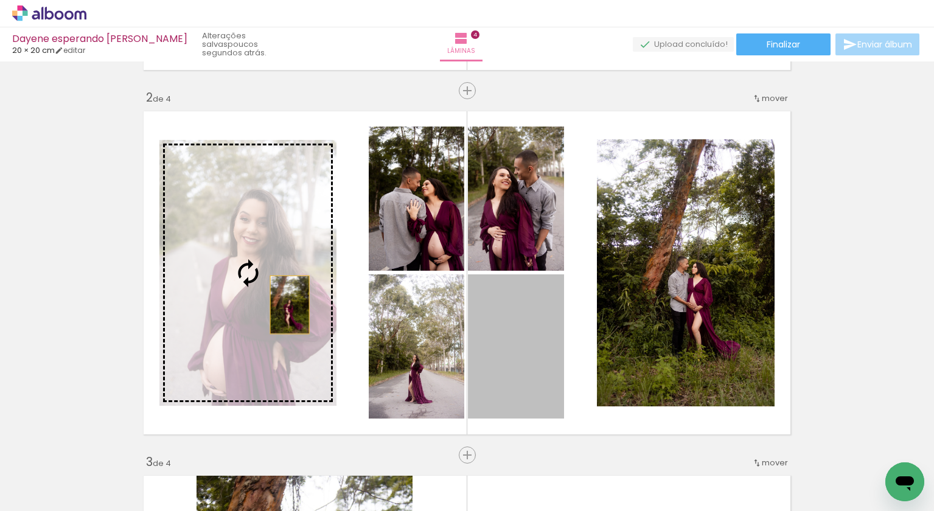
drag, startPoint x: 507, startPoint y: 362, endPoint x: 290, endPoint y: 305, distance: 224.2
click at [0, 0] on slot at bounding box center [0, 0] width 0 height 0
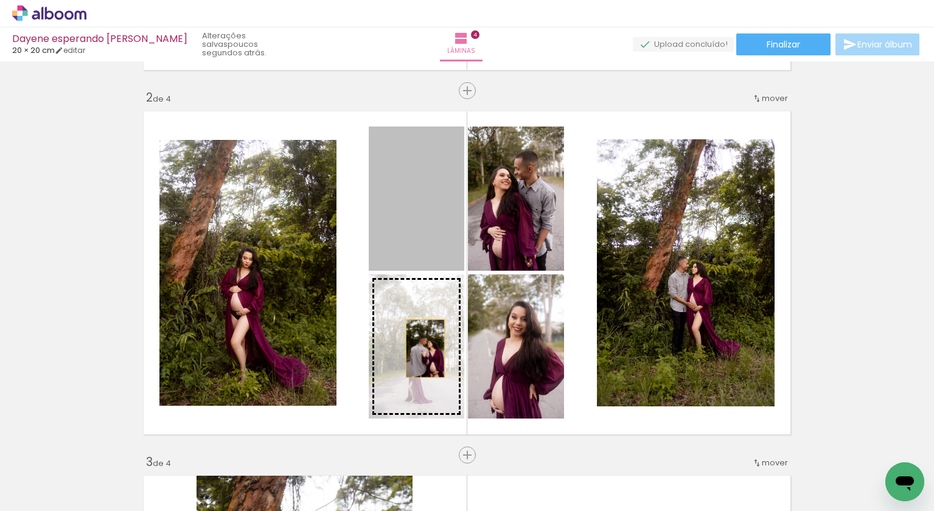
drag, startPoint x: 448, startPoint y: 236, endPoint x: 426, endPoint y: 349, distance: 114.9
click at [0, 0] on slot at bounding box center [0, 0] width 0 height 0
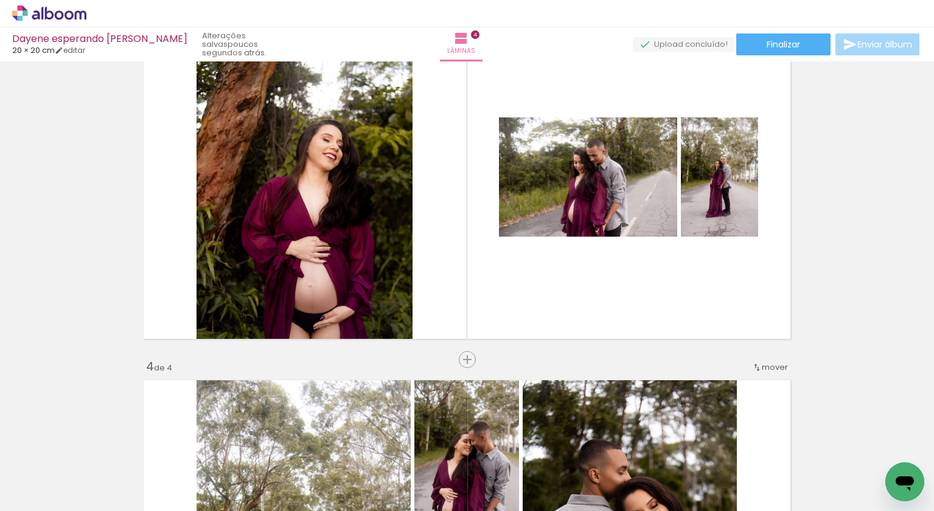
scroll to position [817, 0]
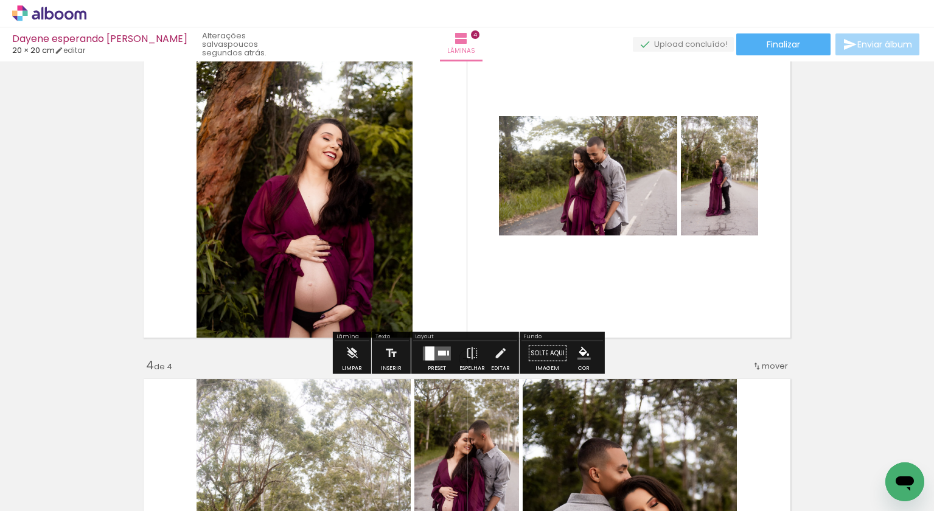
click at [431, 350] on div at bounding box center [430, 353] width 9 height 14
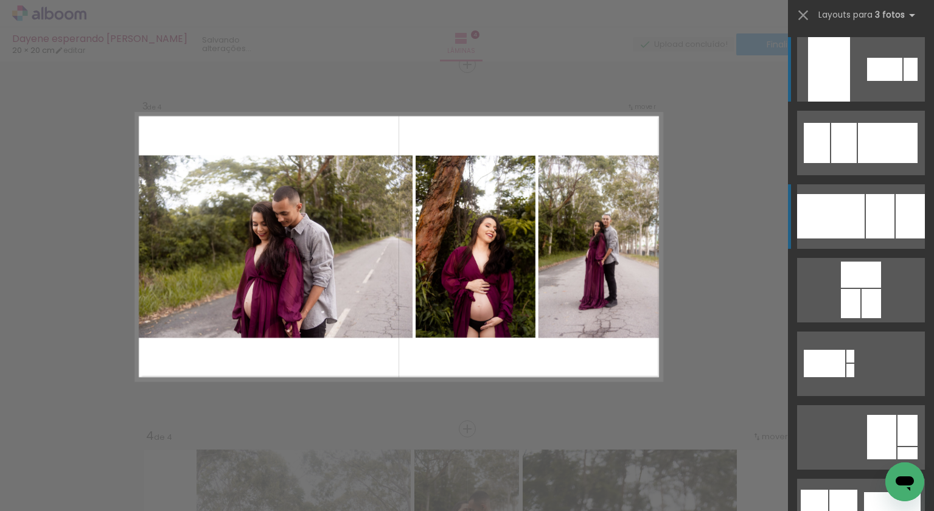
scroll to position [745, 0]
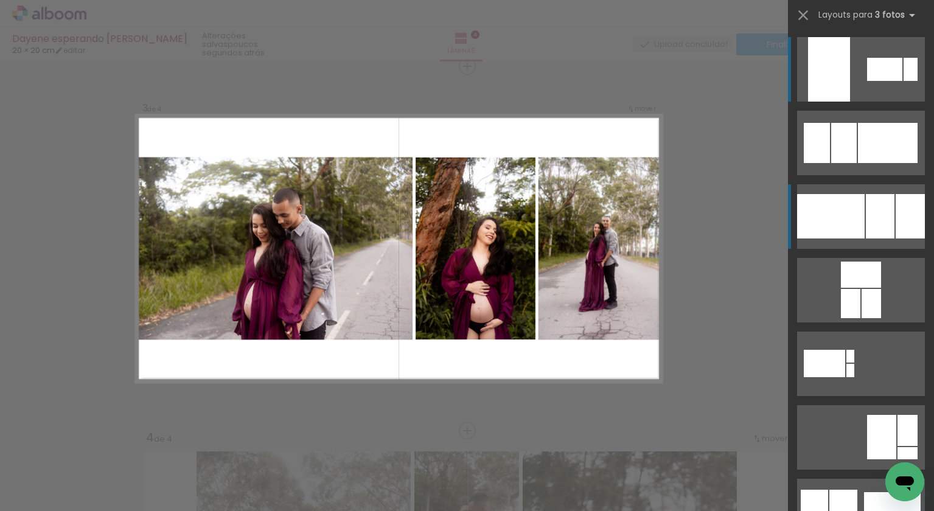
click at [864, 231] on div at bounding box center [831, 216] width 68 height 44
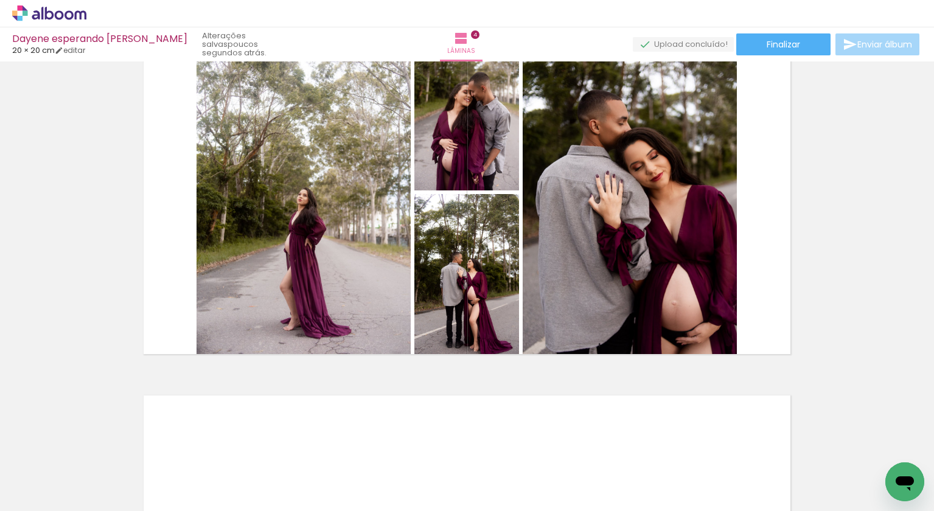
scroll to position [1166, 0]
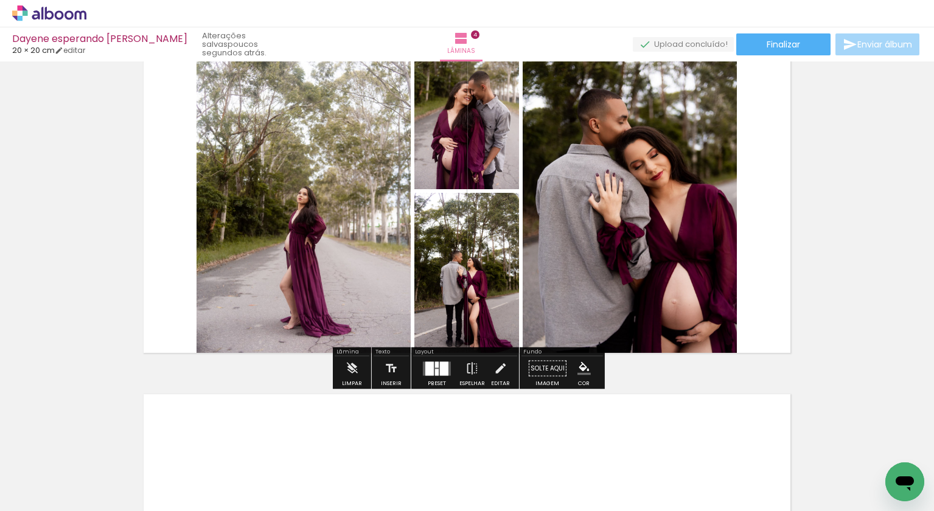
click at [430, 385] on div "Preset" at bounding box center [437, 383] width 18 height 5
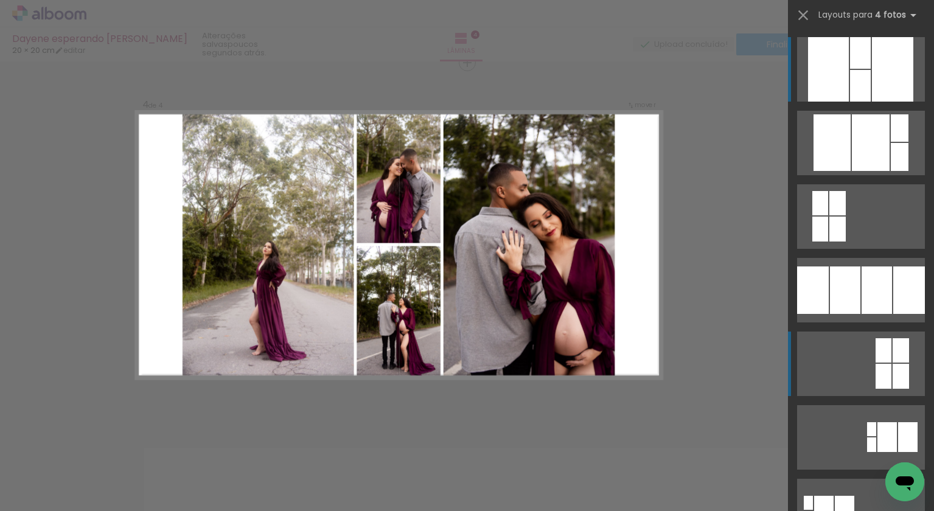
scroll to position [1109, 0]
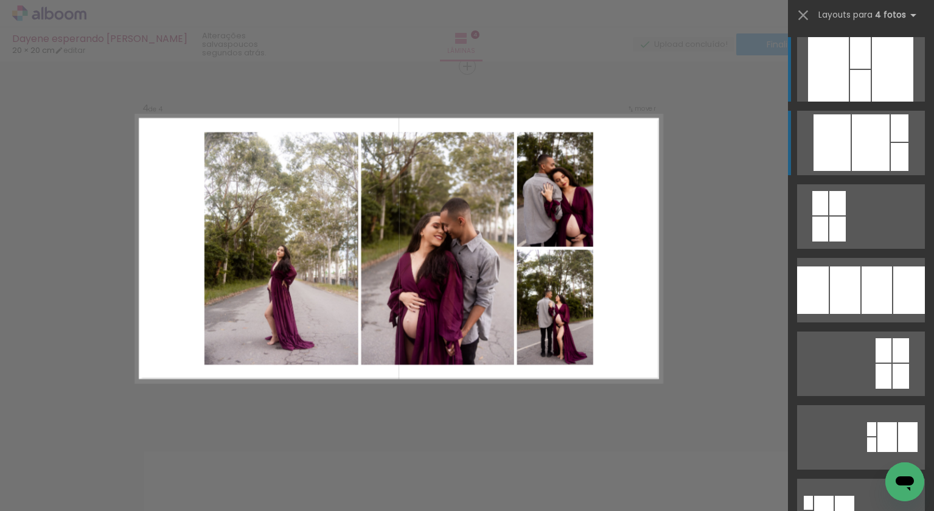
click at [858, 156] on div at bounding box center [871, 142] width 38 height 57
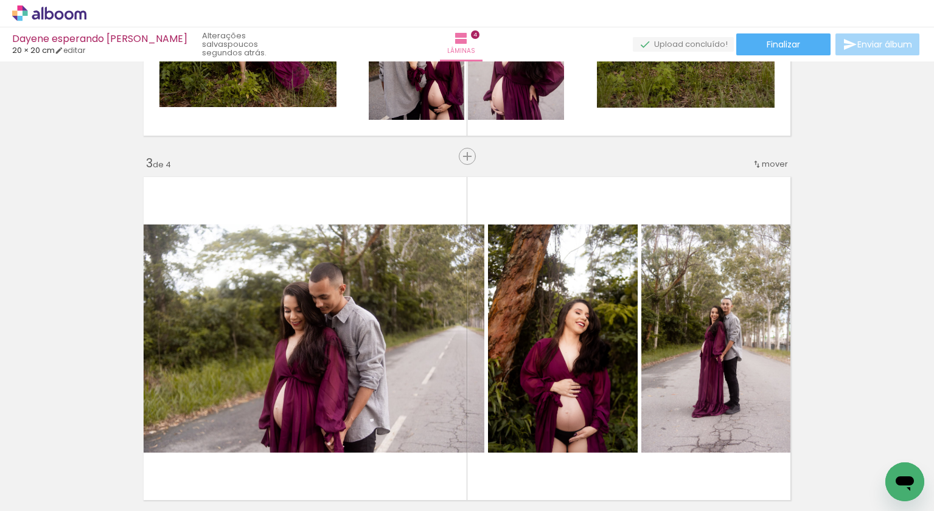
scroll to position [656, 0]
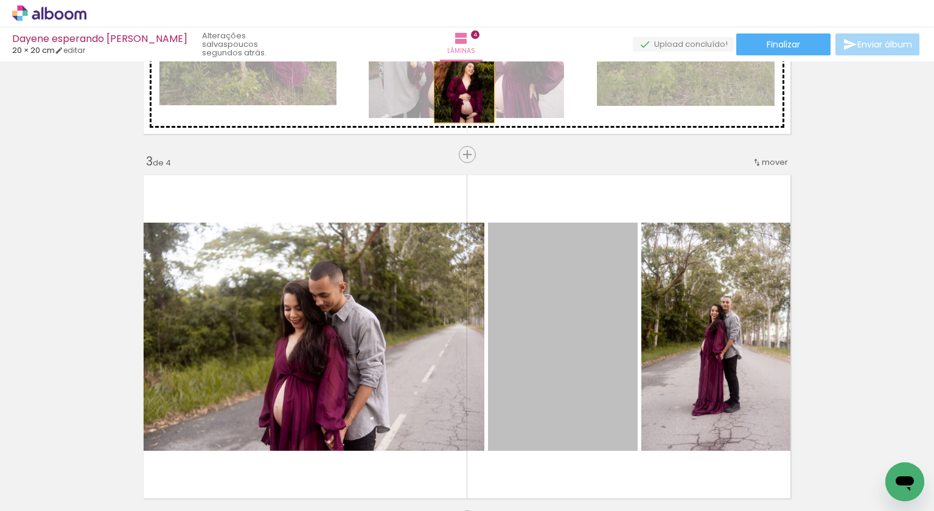
drag, startPoint x: 597, startPoint y: 345, endPoint x: 464, endPoint y: 80, distance: 296.8
click at [464, 80] on div "Inserir lâmina 1 de 4 Inserir lâmina 2 de 4 Inserir lâmina 3 de 4 Inserir lâmin…" at bounding box center [467, 321] width 934 height 1824
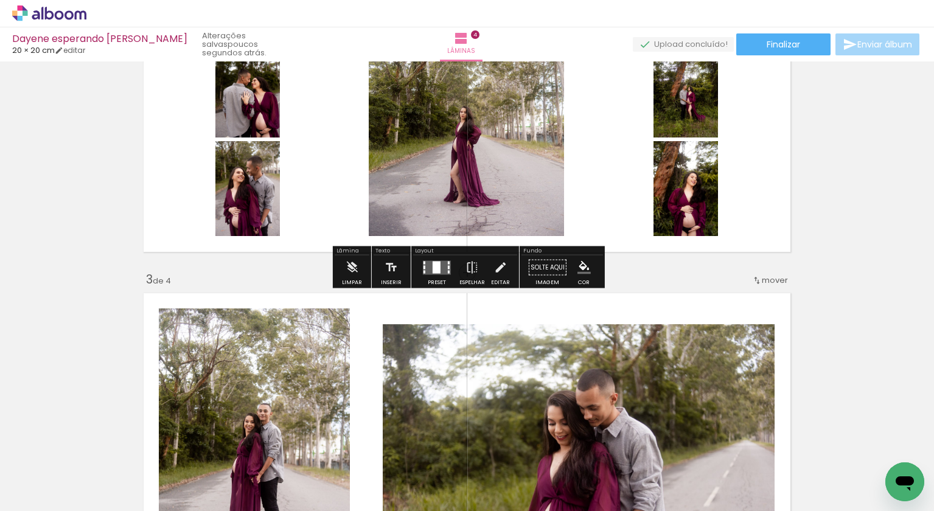
scroll to position [534, 0]
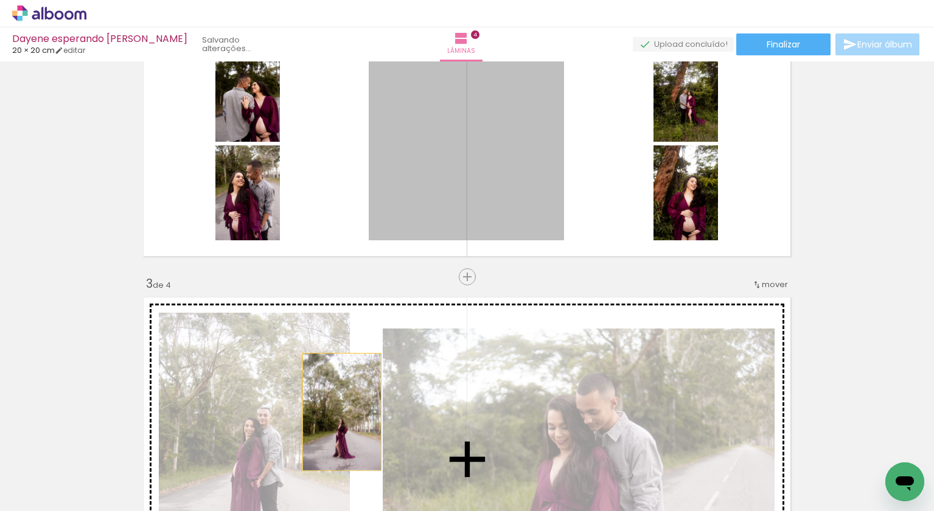
drag, startPoint x: 458, startPoint y: 134, endPoint x: 354, endPoint y: 404, distance: 289.6
click at [354, 404] on div "Inserir lâmina 1 de 4 Inserir lâmina 2 de 4 Inserir lâmina 3 de 4 Inserir lâmin…" at bounding box center [467, 444] width 934 height 1824
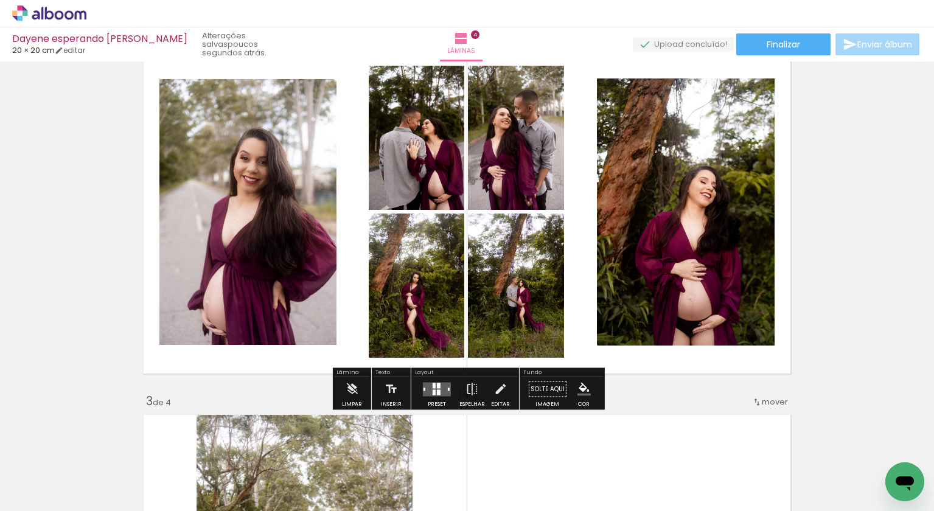
scroll to position [390, 0]
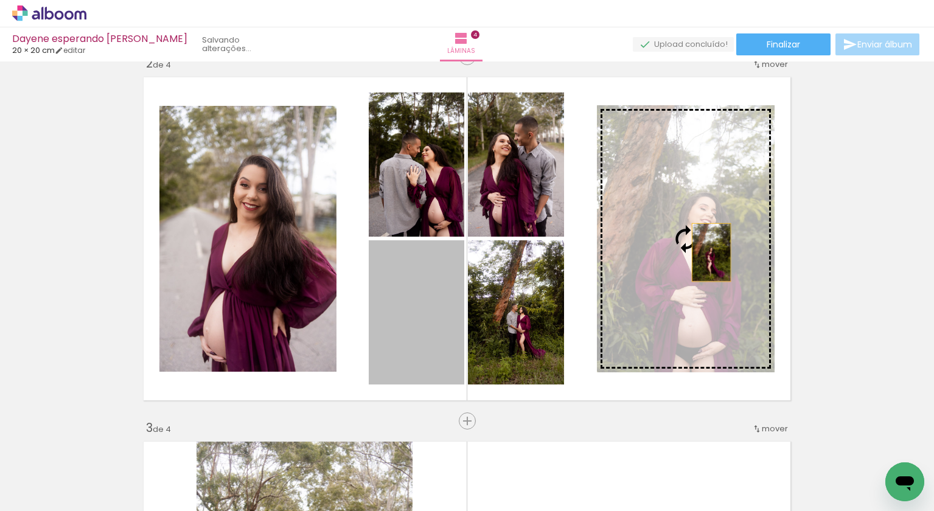
drag, startPoint x: 432, startPoint y: 332, endPoint x: 712, endPoint y: 253, distance: 290.4
click at [0, 0] on slot at bounding box center [0, 0] width 0 height 0
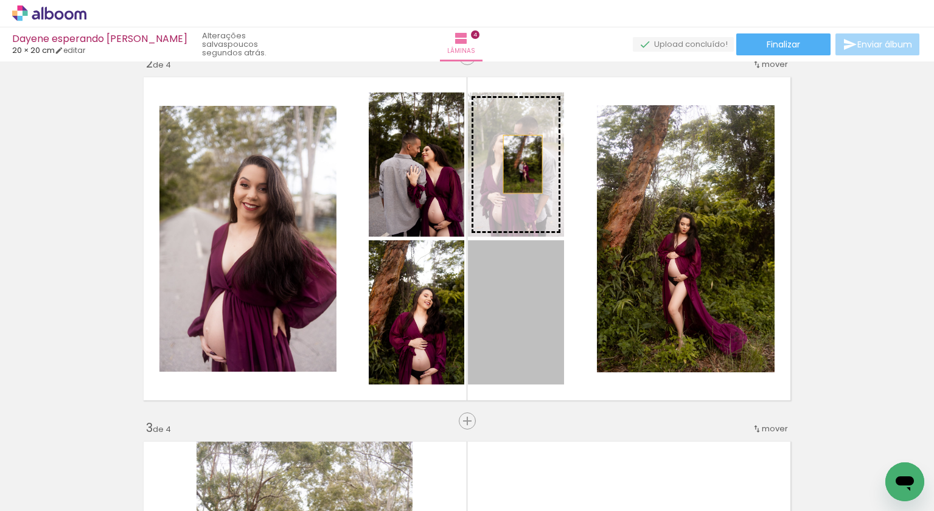
drag, startPoint x: 511, startPoint y: 304, endPoint x: 523, endPoint y: 164, distance: 139.9
click at [0, 0] on slot at bounding box center [0, 0] width 0 height 0
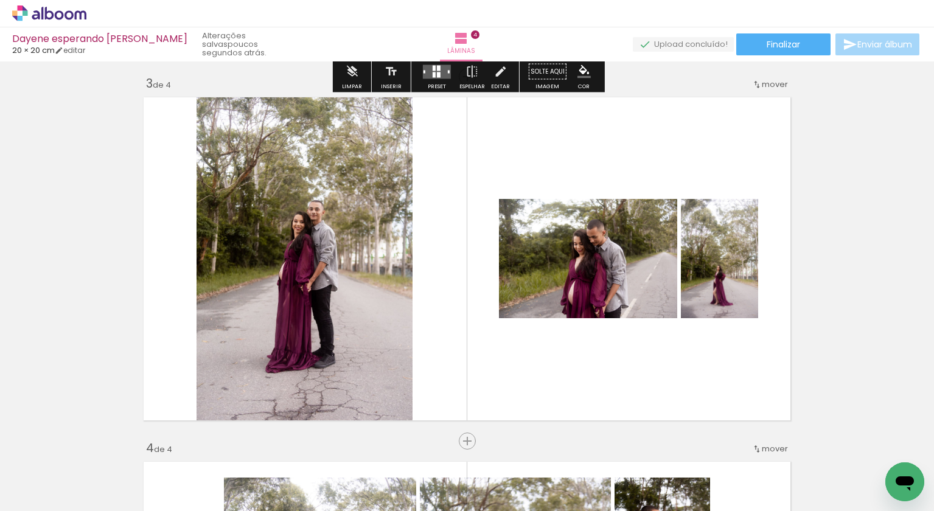
scroll to position [735, 0]
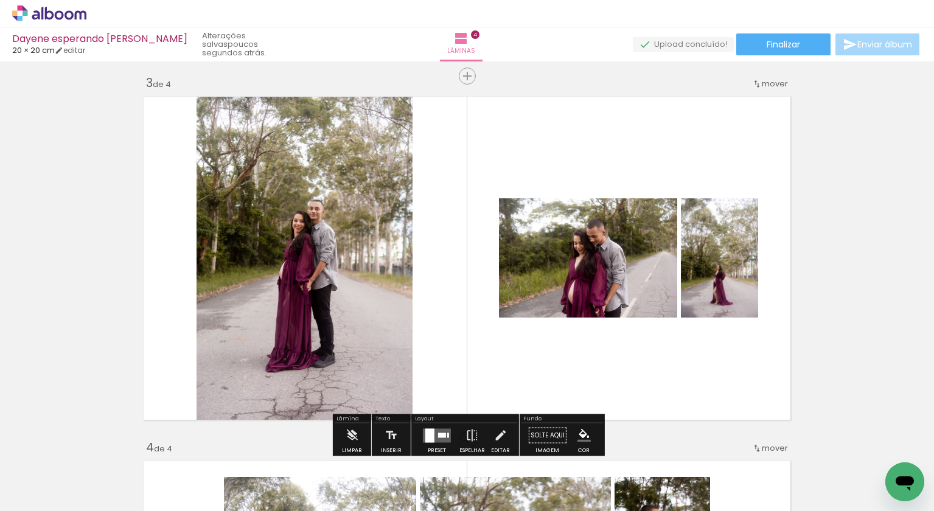
click at [427, 430] on div at bounding box center [430, 436] width 9 height 14
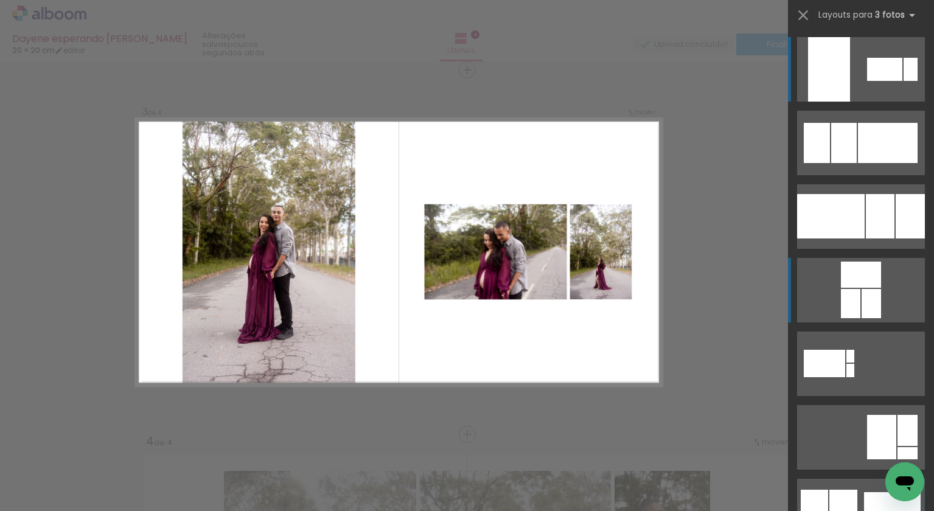
scroll to position [745, 0]
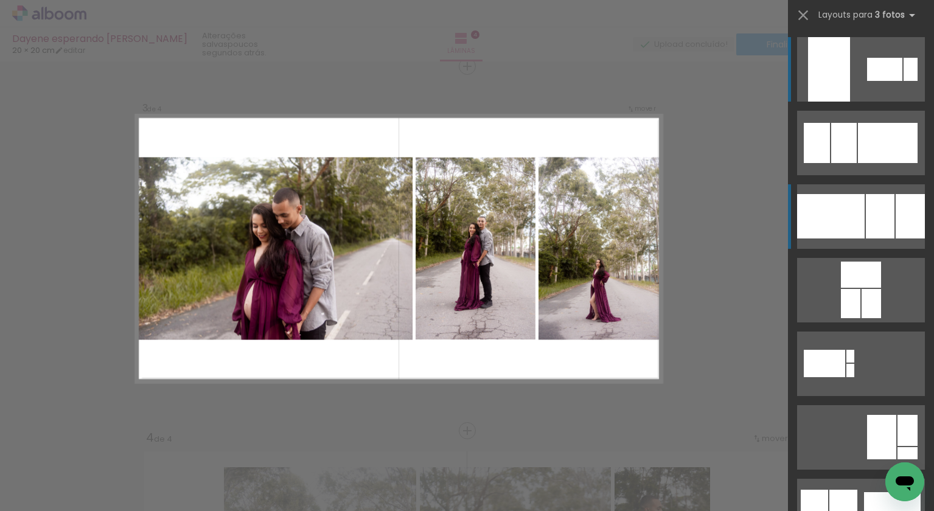
click at [841, 232] on div at bounding box center [831, 216] width 68 height 44
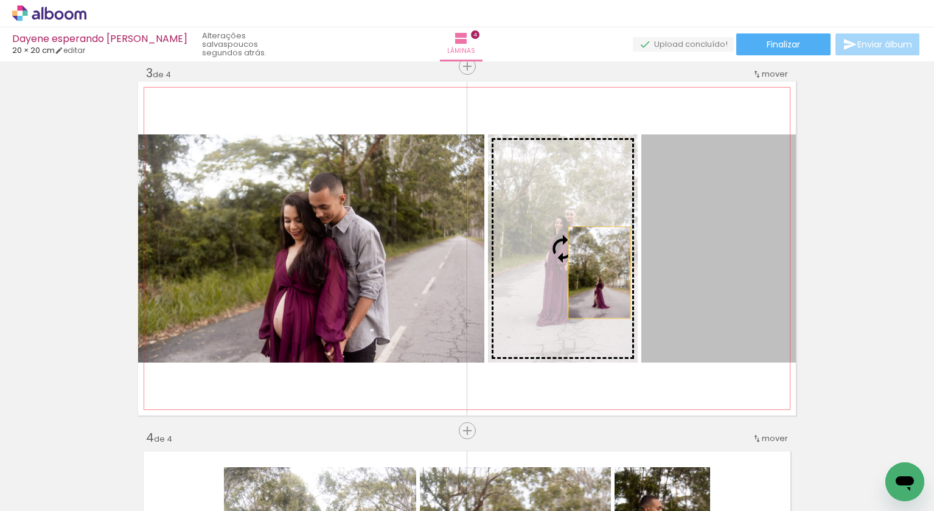
drag, startPoint x: 721, startPoint y: 286, endPoint x: 600, endPoint y: 273, distance: 121.9
click at [0, 0] on slot at bounding box center [0, 0] width 0 height 0
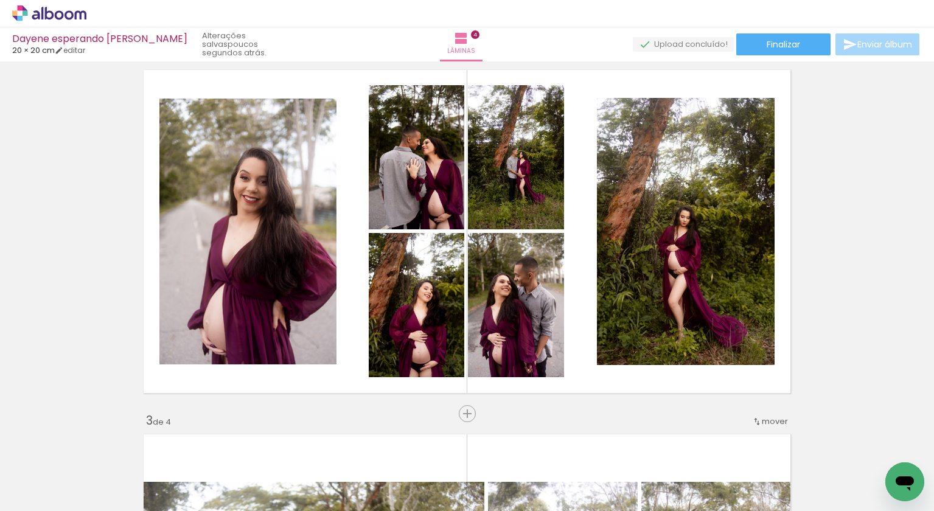
scroll to position [393, 0]
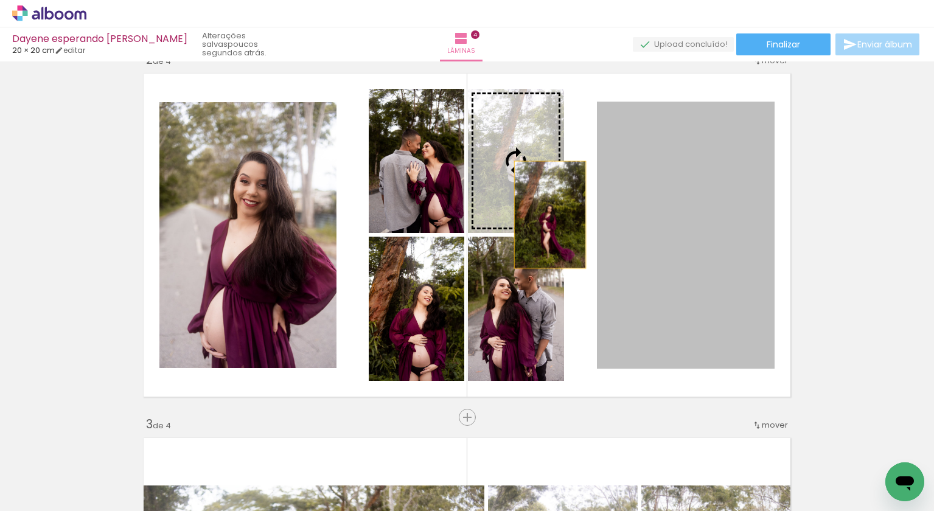
drag, startPoint x: 710, startPoint y: 281, endPoint x: 548, endPoint y: 209, distance: 177.5
click at [0, 0] on slot at bounding box center [0, 0] width 0 height 0
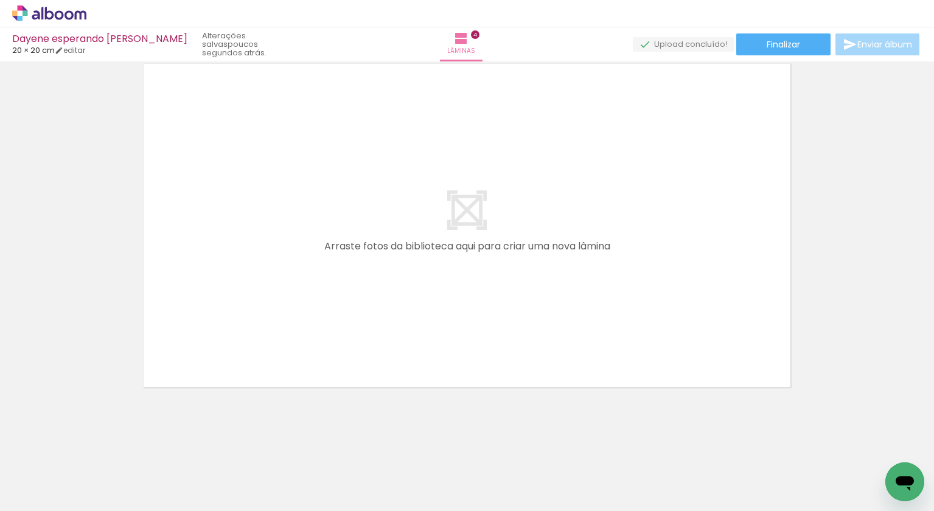
scroll to position [0, 0]
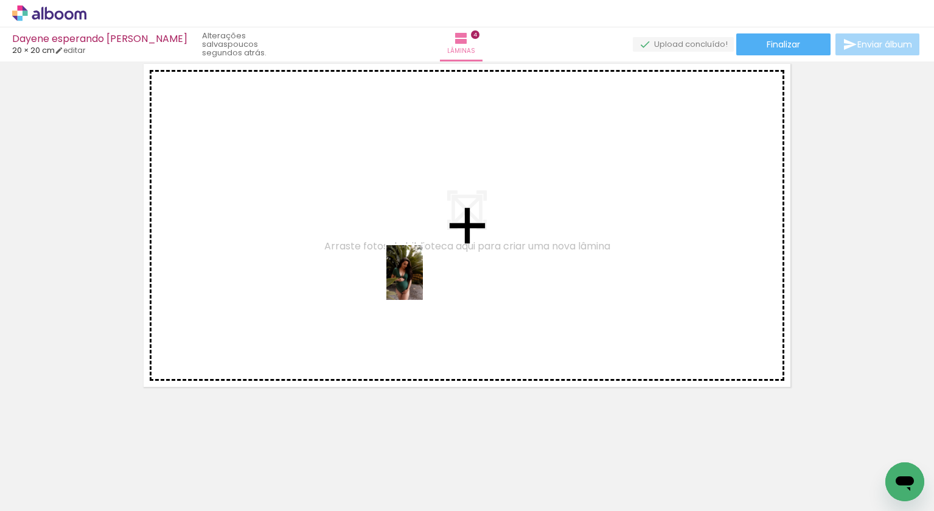
drag, startPoint x: 463, startPoint y: 488, endPoint x: 423, endPoint y: 283, distance: 208.3
click at [423, 283] on quentale-workspace at bounding box center [467, 255] width 934 height 511
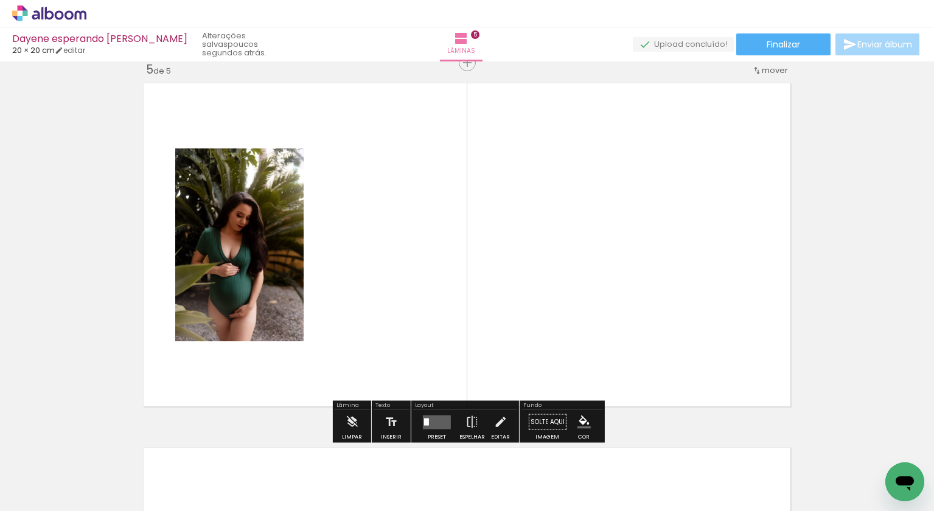
scroll to position [1474, 0]
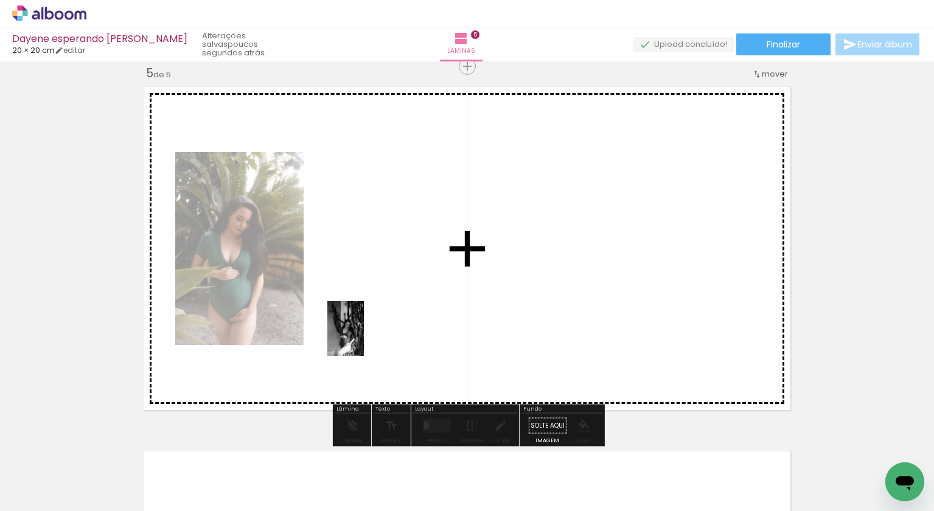
drag, startPoint x: 611, startPoint y: 485, endPoint x: 366, endPoint y: 335, distance: 286.9
click at [366, 335] on quentale-workspace at bounding box center [467, 255] width 934 height 511
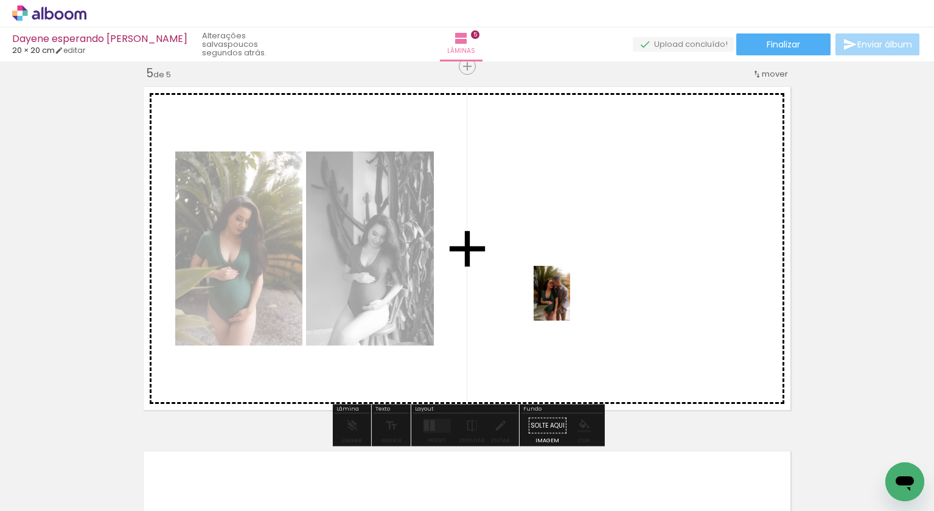
drag, startPoint x: 524, startPoint y: 473, endPoint x: 570, endPoint y: 303, distance: 176.6
click at [570, 303] on quentale-workspace at bounding box center [467, 255] width 934 height 511
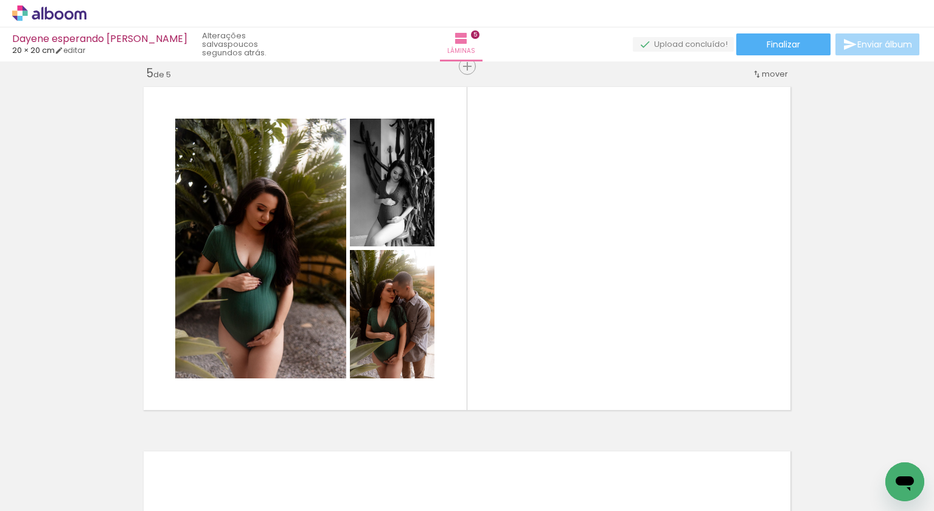
scroll to position [0, 1885]
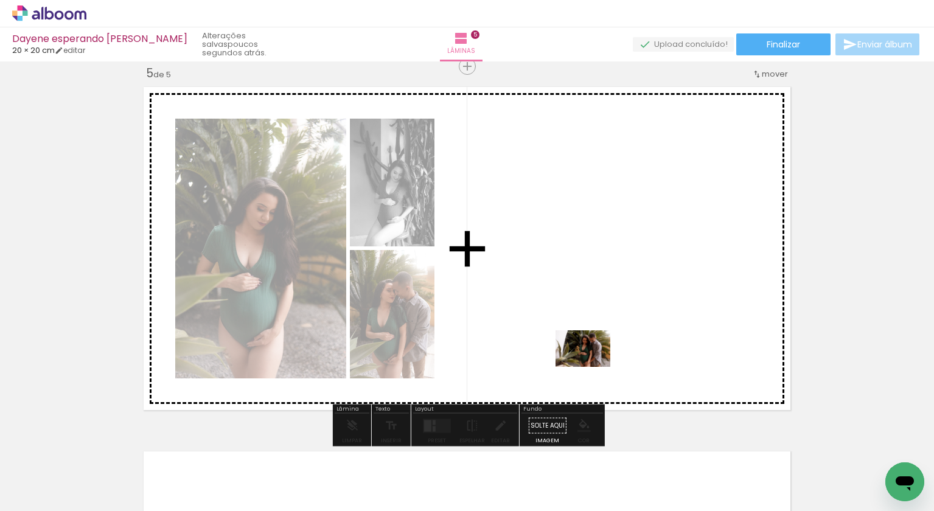
drag, startPoint x: 304, startPoint y: 478, endPoint x: 622, endPoint y: 324, distance: 353.7
click at [622, 324] on quentale-workspace at bounding box center [467, 255] width 934 height 511
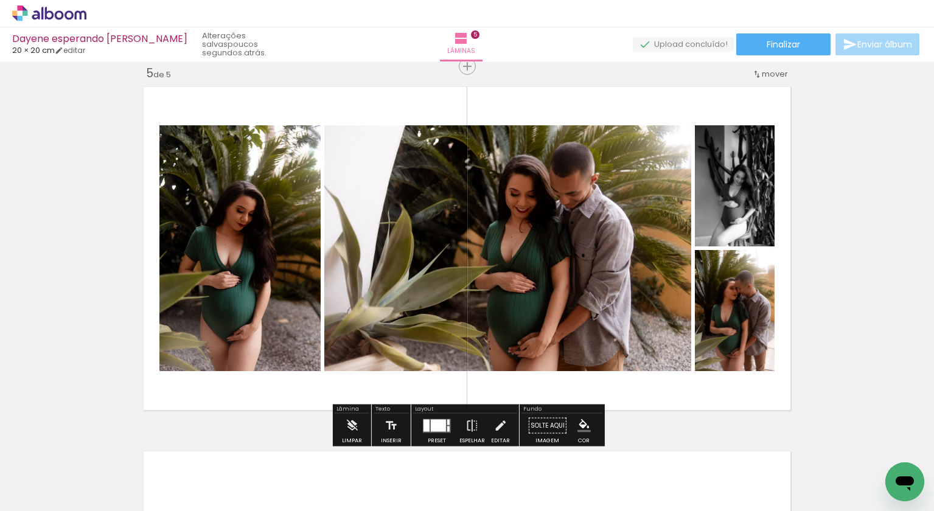
click at [427, 424] on quentale-layouter at bounding box center [437, 426] width 28 height 14
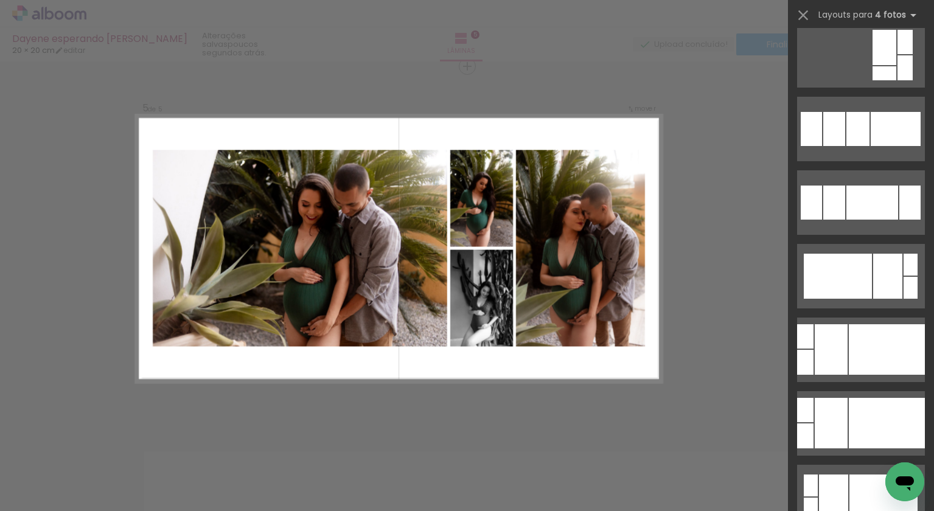
scroll to position [752, 0]
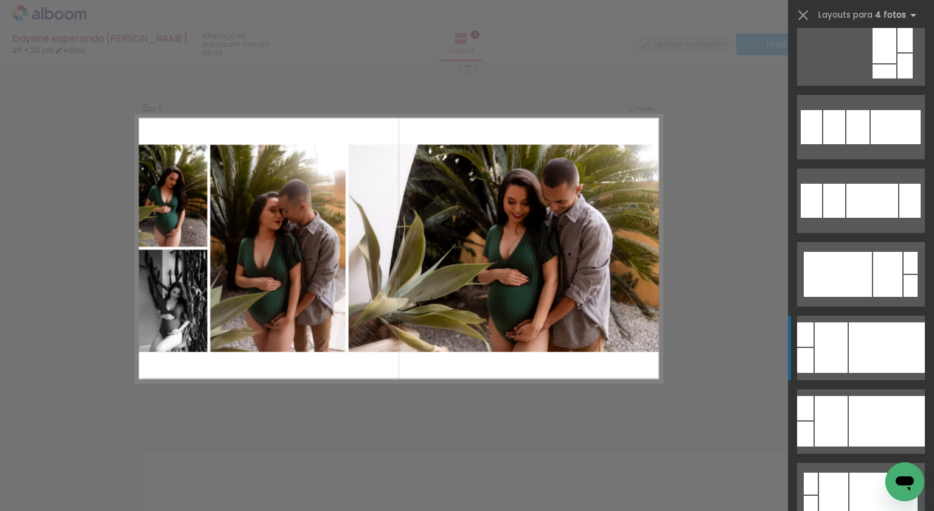
click at [828, 356] on div at bounding box center [831, 348] width 33 height 51
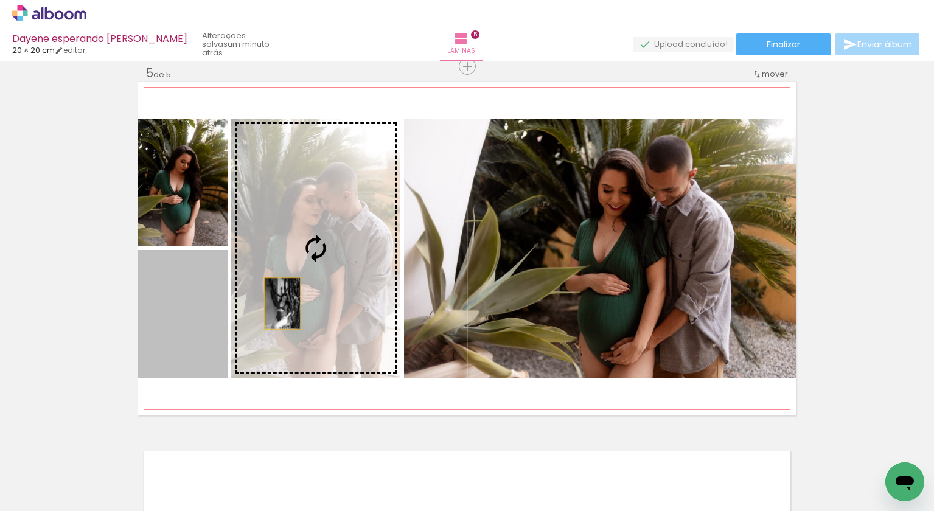
drag, startPoint x: 191, startPoint y: 359, endPoint x: 282, endPoint y: 304, distance: 106.8
click at [0, 0] on slot at bounding box center [0, 0] width 0 height 0
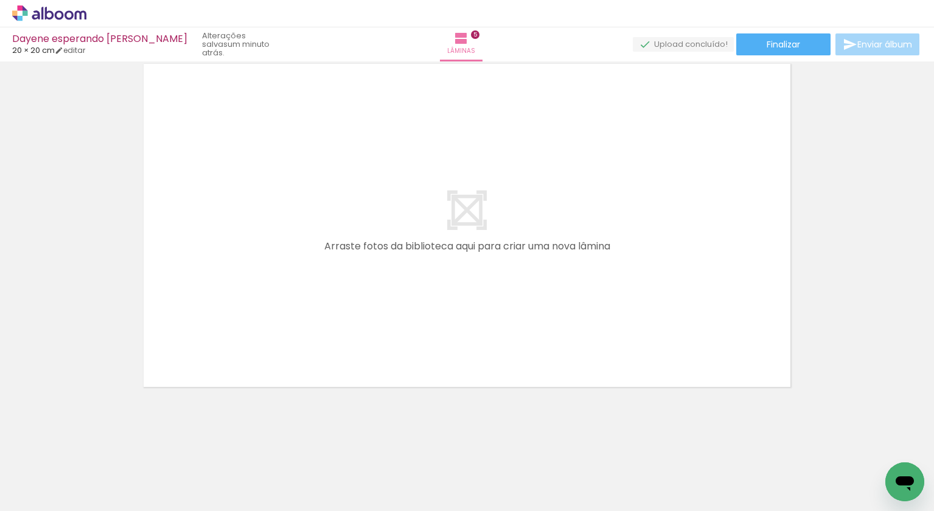
scroll to position [1862, 0]
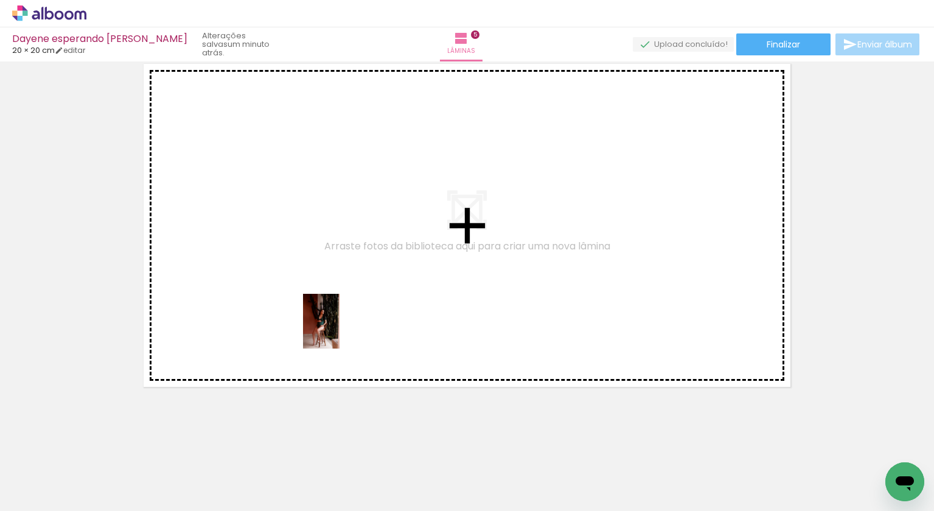
drag, startPoint x: 352, startPoint y: 476, endPoint x: 340, endPoint y: 331, distance: 146.1
click at [340, 331] on quentale-workspace at bounding box center [467, 255] width 934 height 511
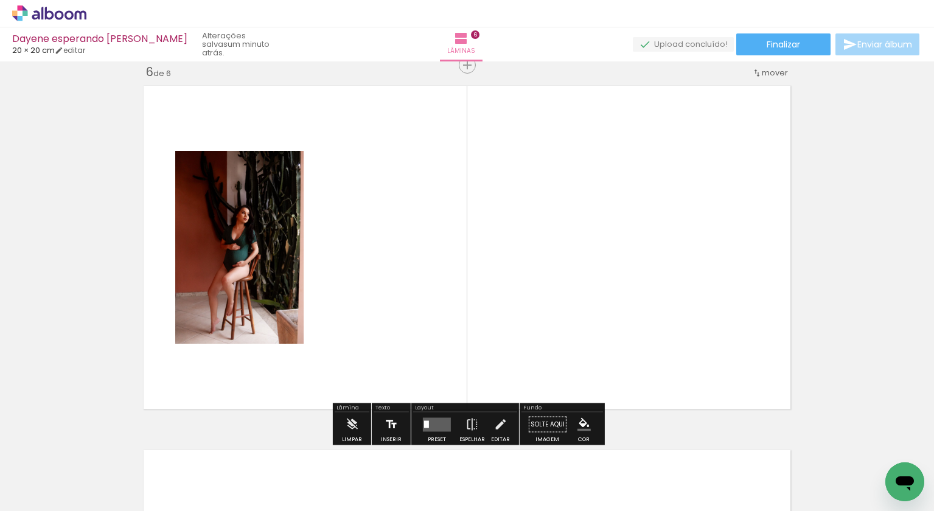
scroll to position [1838, 0]
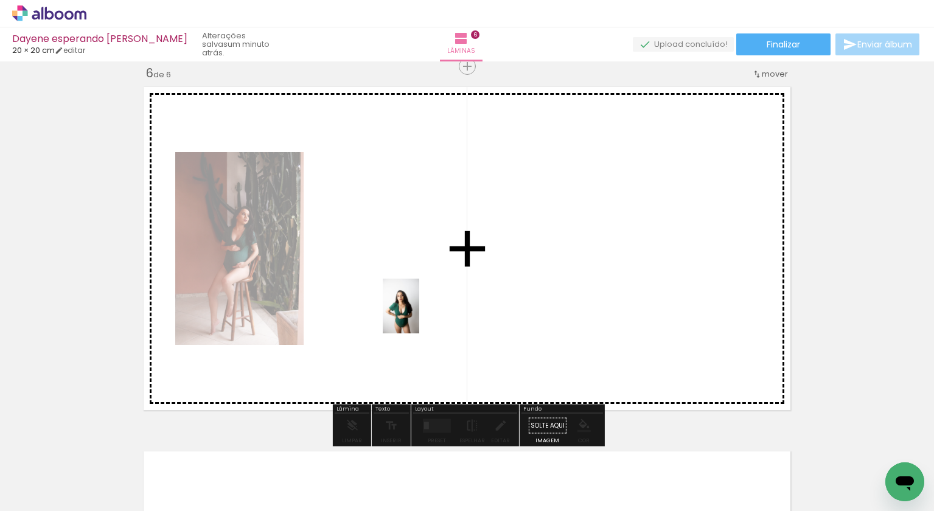
drag, startPoint x: 421, startPoint y: 478, endPoint x: 419, endPoint y: 315, distance: 162.6
click at [419, 315] on quentale-workspace at bounding box center [467, 255] width 934 height 511
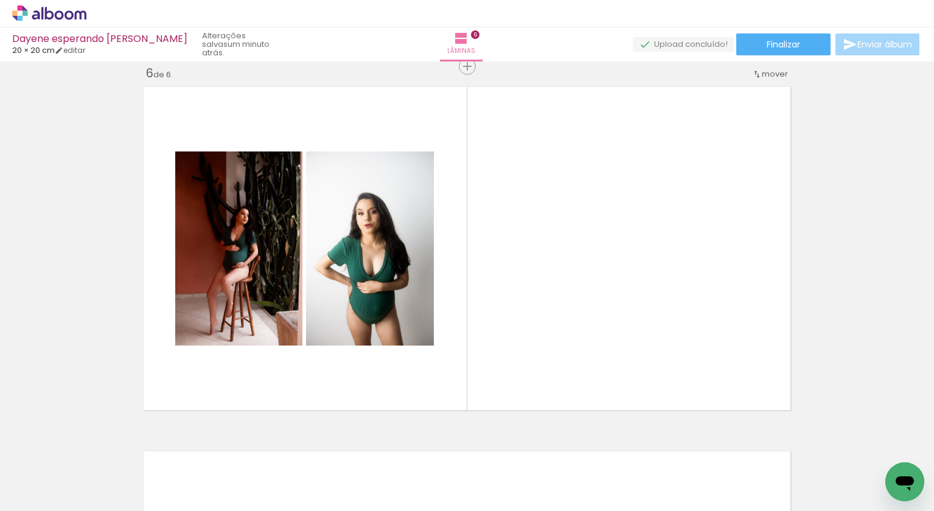
scroll to position [0, 0]
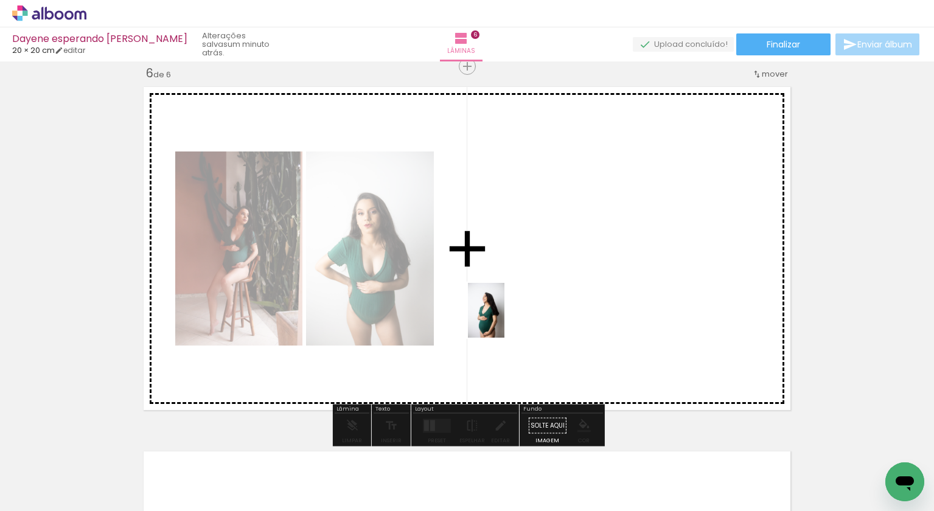
drag, startPoint x: 688, startPoint y: 483, endPoint x: 505, endPoint y: 319, distance: 246.2
click at [505, 319] on quentale-workspace at bounding box center [467, 255] width 934 height 511
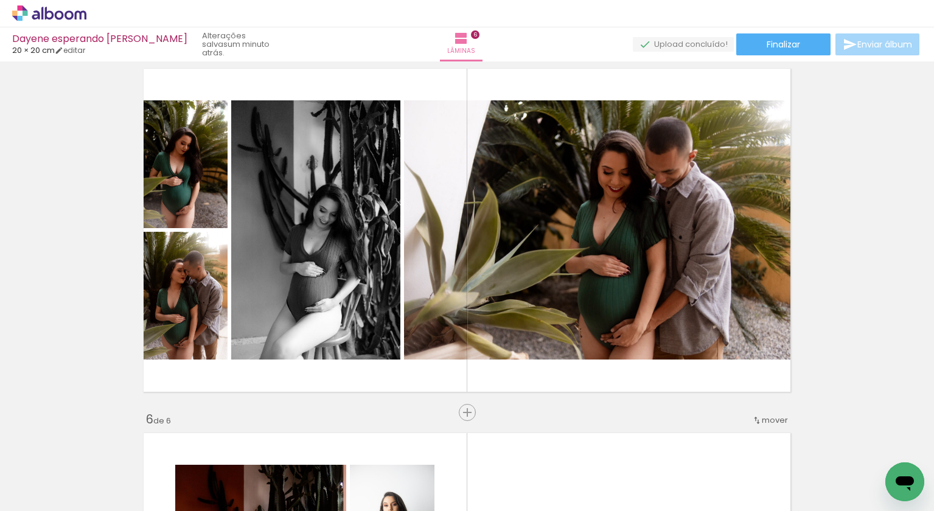
scroll to position [1516, 0]
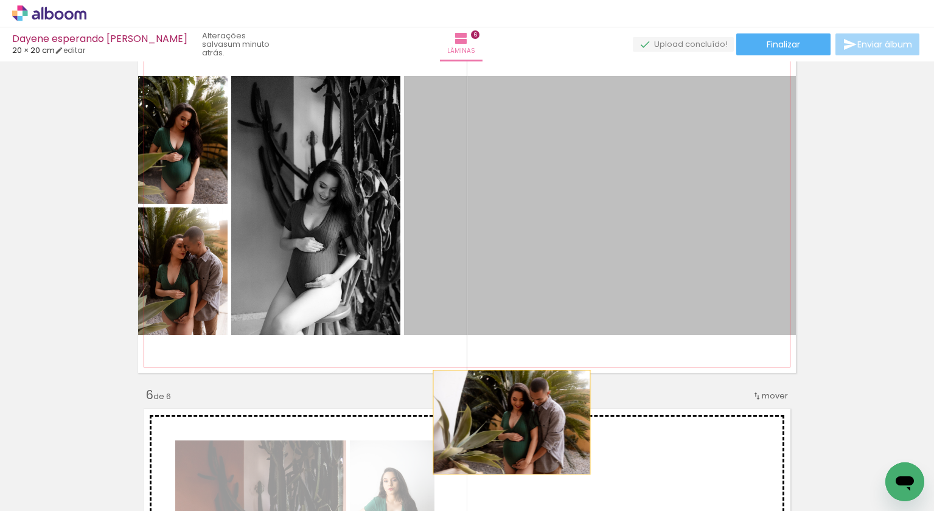
drag, startPoint x: 522, startPoint y: 234, endPoint x: 512, endPoint y: 422, distance: 188.4
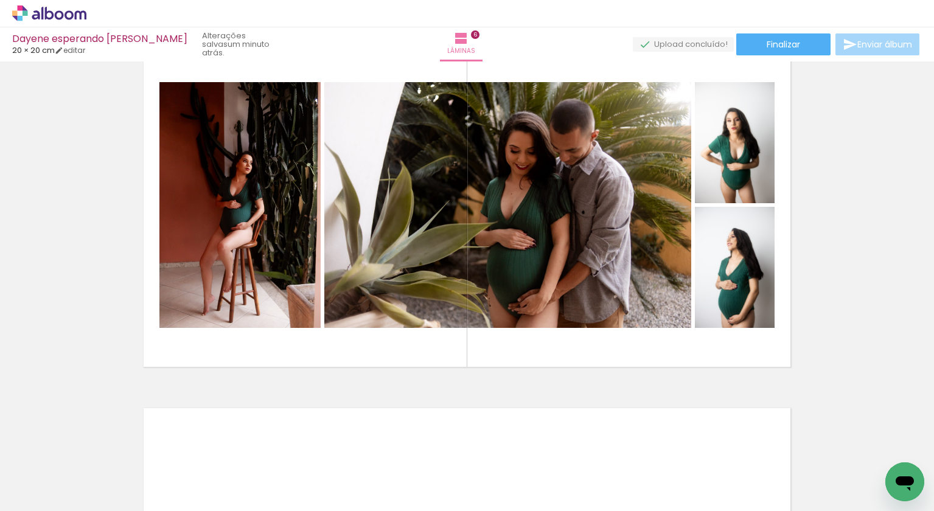
scroll to position [1891, 0]
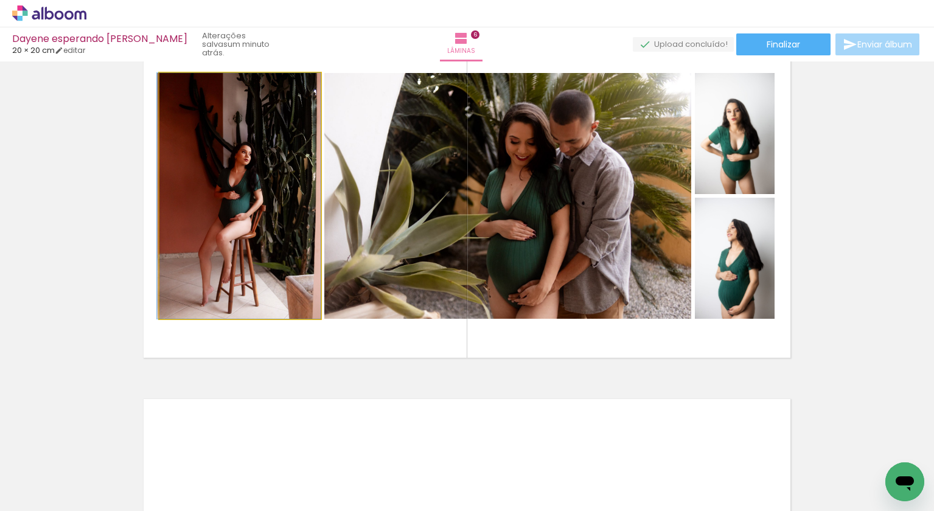
drag, startPoint x: 278, startPoint y: 270, endPoint x: 225, endPoint y: 253, distance: 55.1
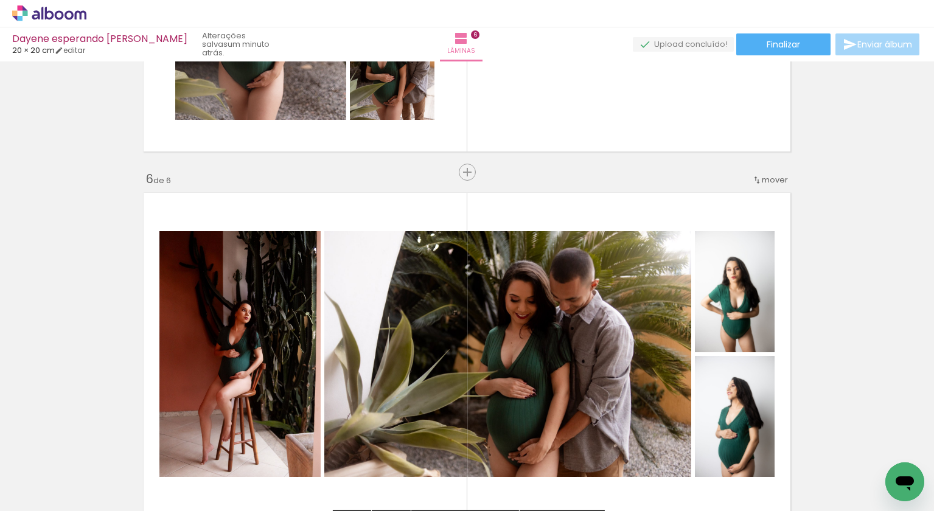
scroll to position [1732, 0]
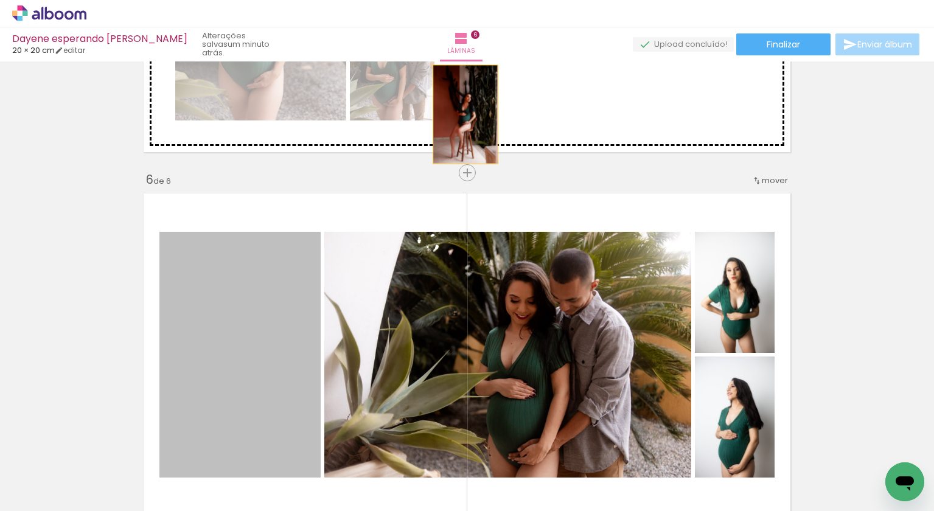
drag, startPoint x: 232, startPoint y: 301, endPoint x: 498, endPoint y: 99, distance: 333.7
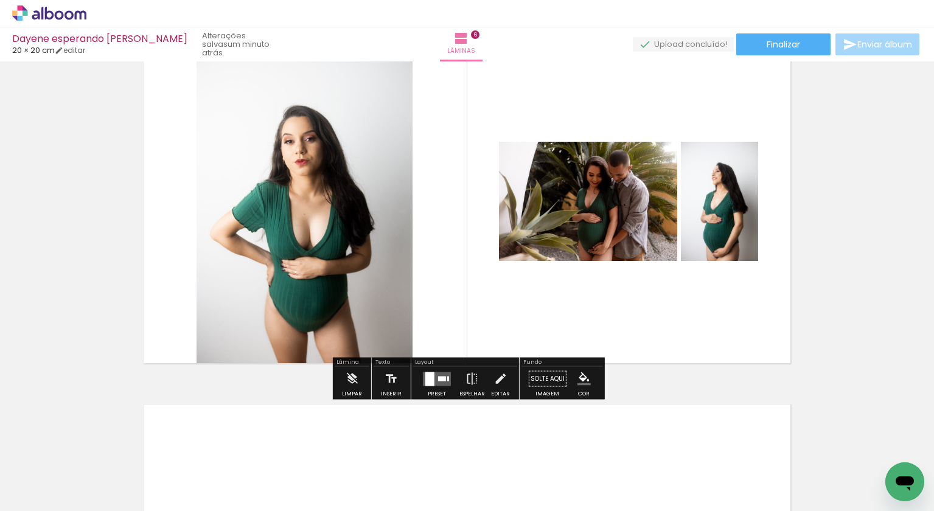
scroll to position [1884, 0]
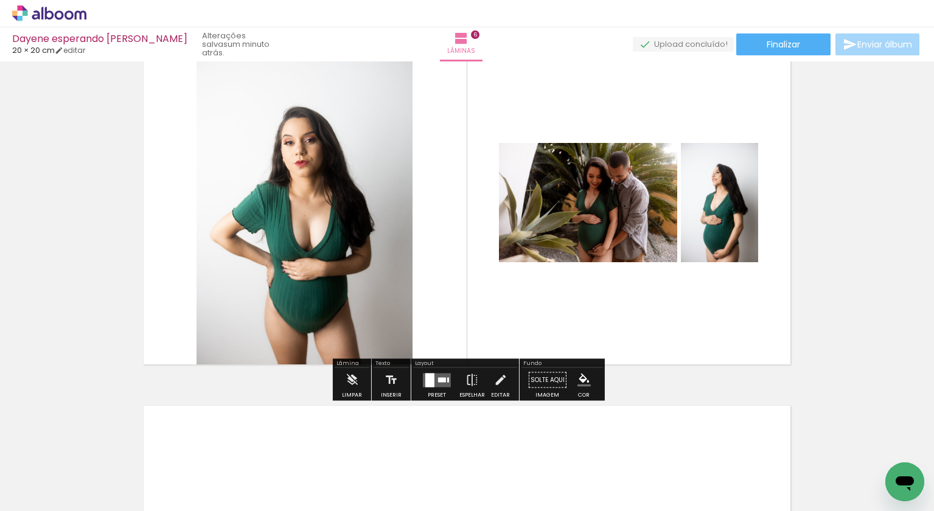
click at [447, 392] on div at bounding box center [437, 380] width 33 height 24
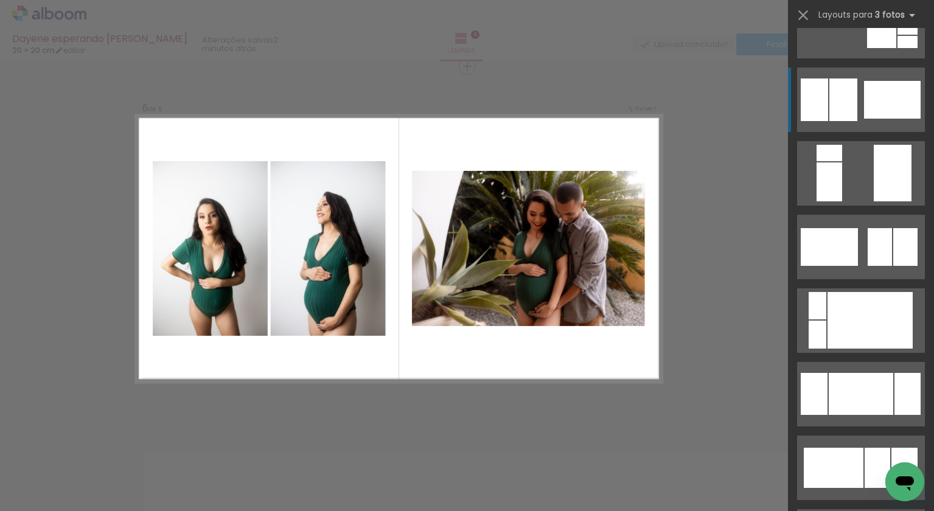
scroll to position [416, 0]
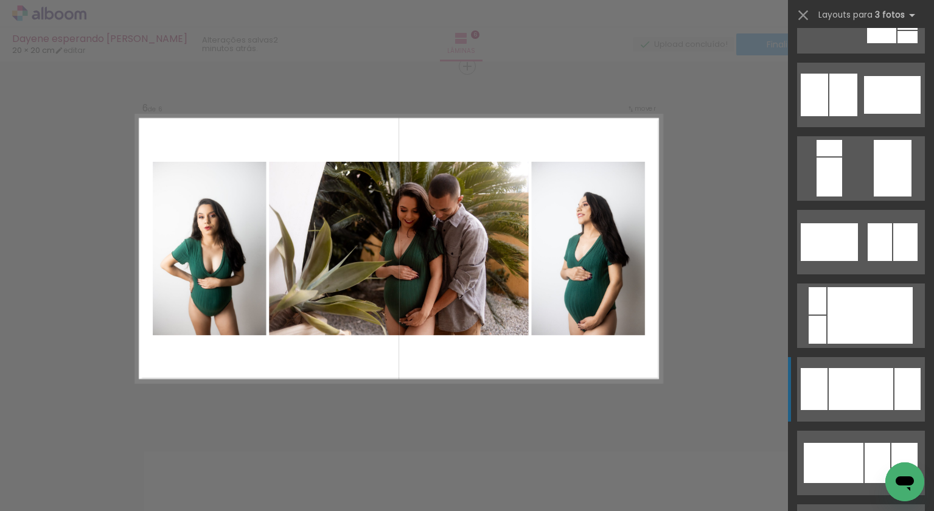
click at [831, 404] on div at bounding box center [861, 389] width 65 height 42
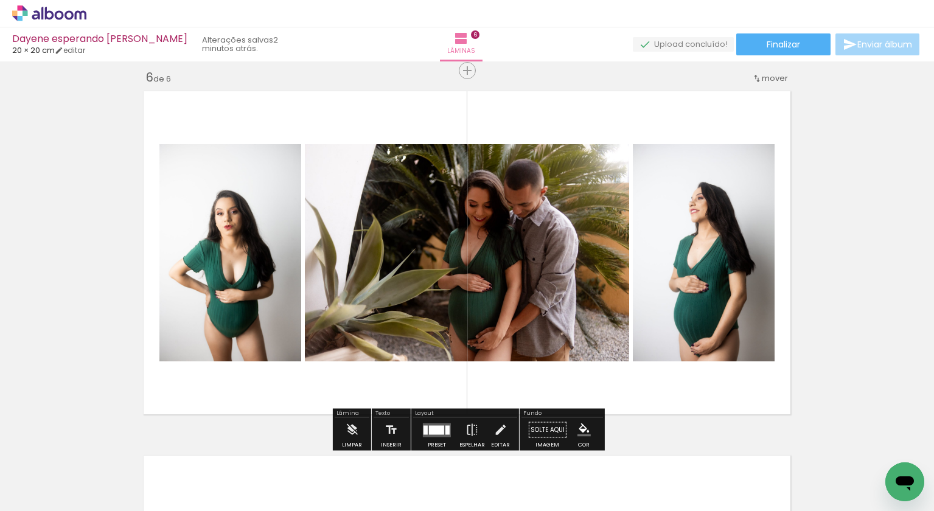
scroll to position [1854, 0]
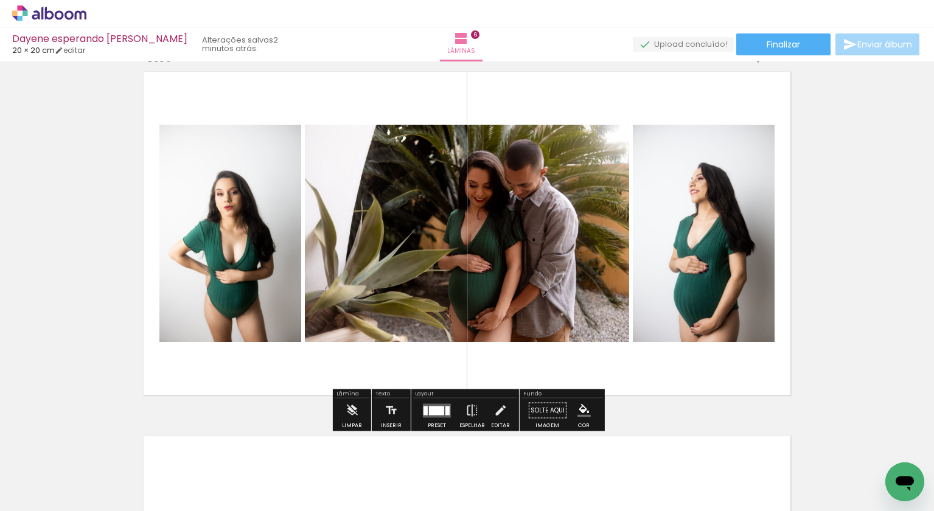
click at [446, 412] on div at bounding box center [448, 410] width 4 height 9
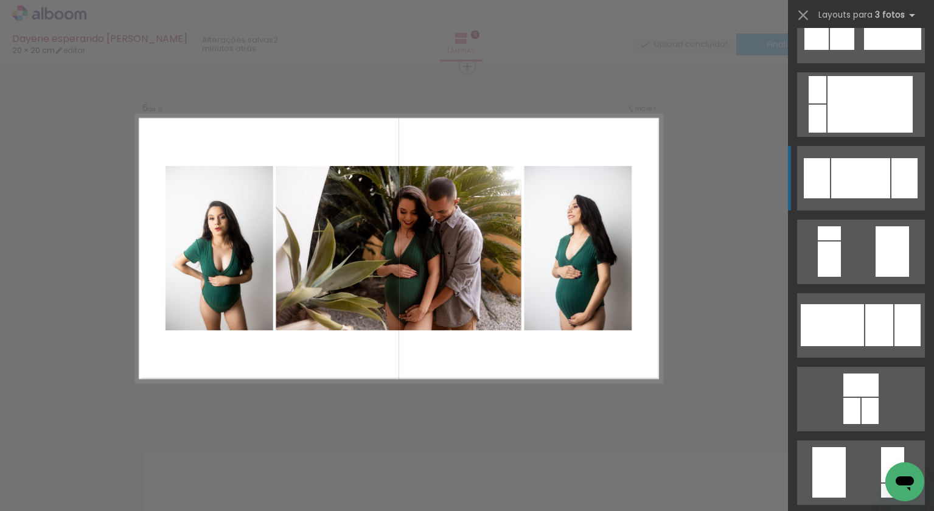
scroll to position [1162, 0]
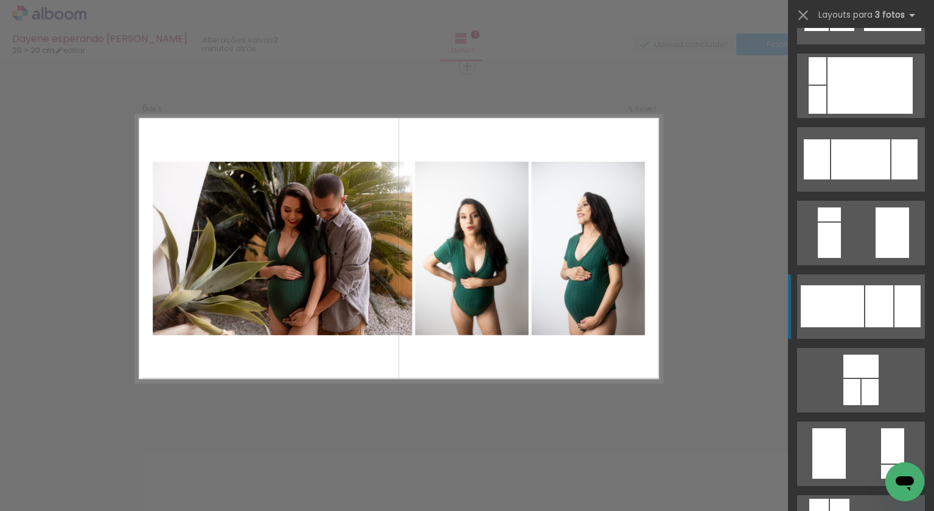
click at [853, 314] on div at bounding box center [832, 307] width 63 height 42
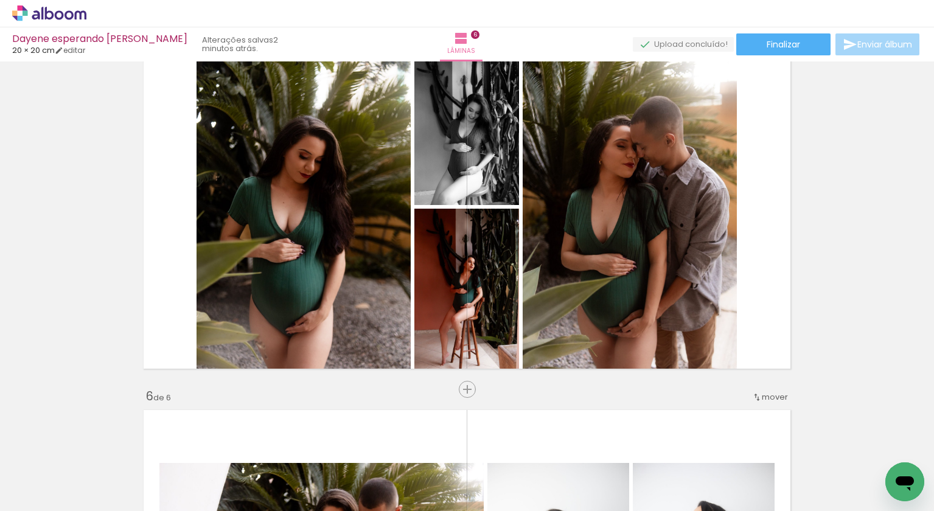
scroll to position [1515, 0]
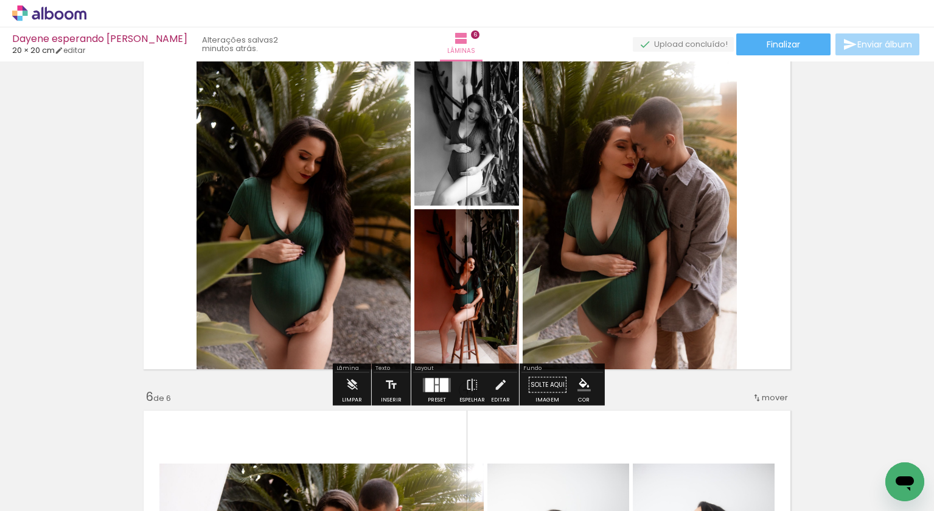
click at [423, 383] on quentale-layouter at bounding box center [437, 385] width 28 height 14
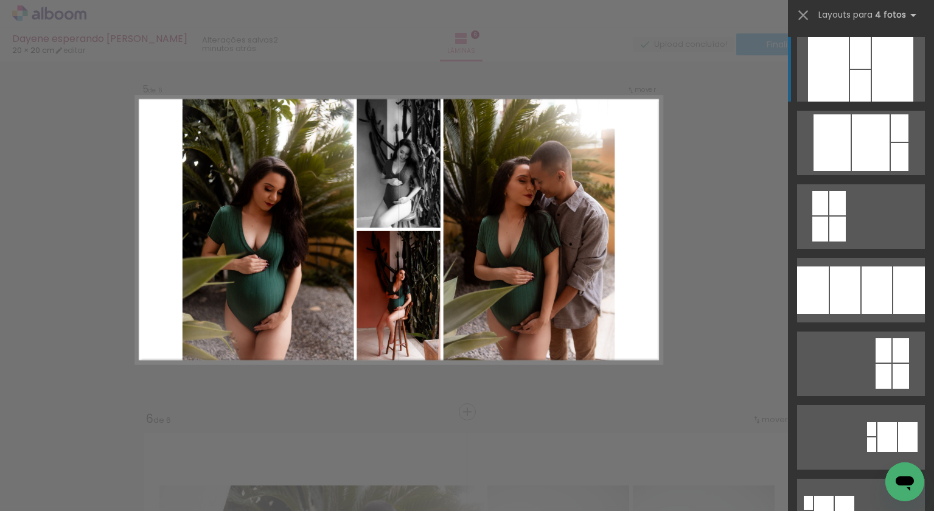
scroll to position [1474, 0]
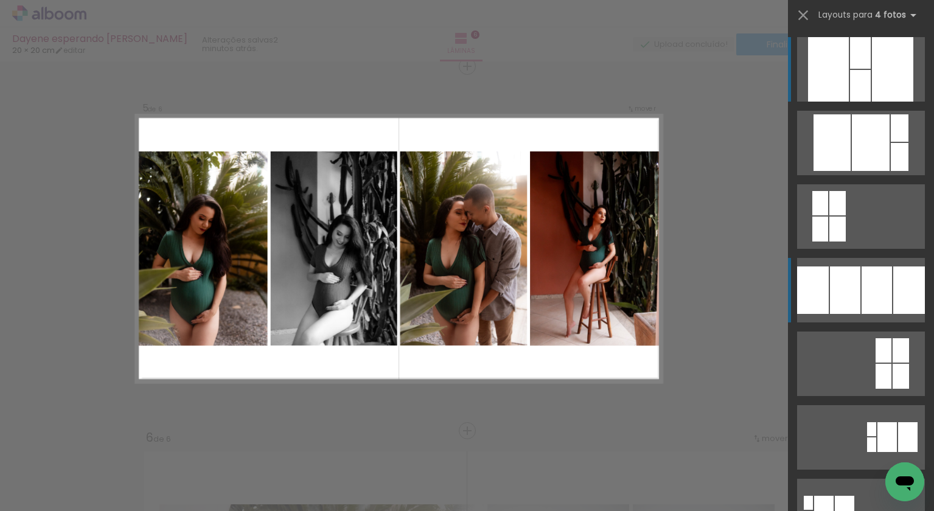
click at [818, 276] on div at bounding box center [813, 290] width 32 height 47
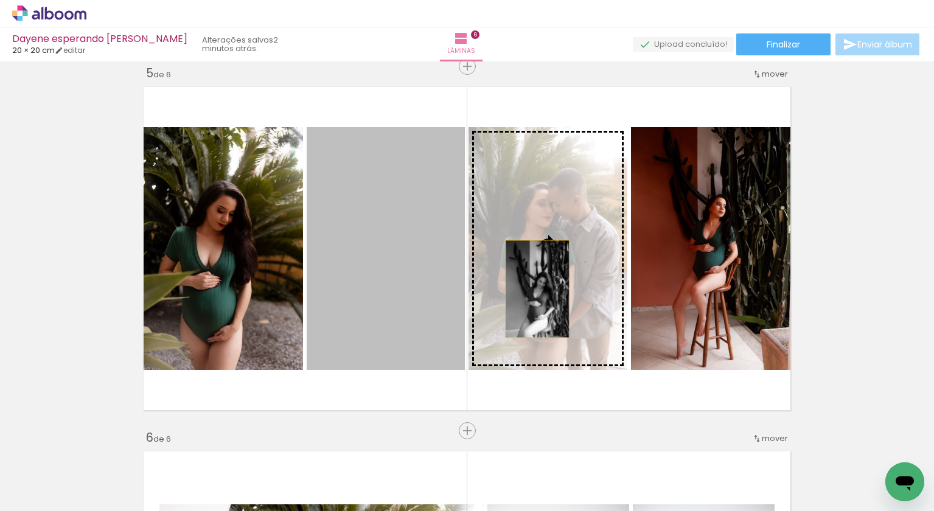
drag, startPoint x: 377, startPoint y: 296, endPoint x: 547, endPoint y: 290, distance: 169.3
click at [0, 0] on slot at bounding box center [0, 0] width 0 height 0
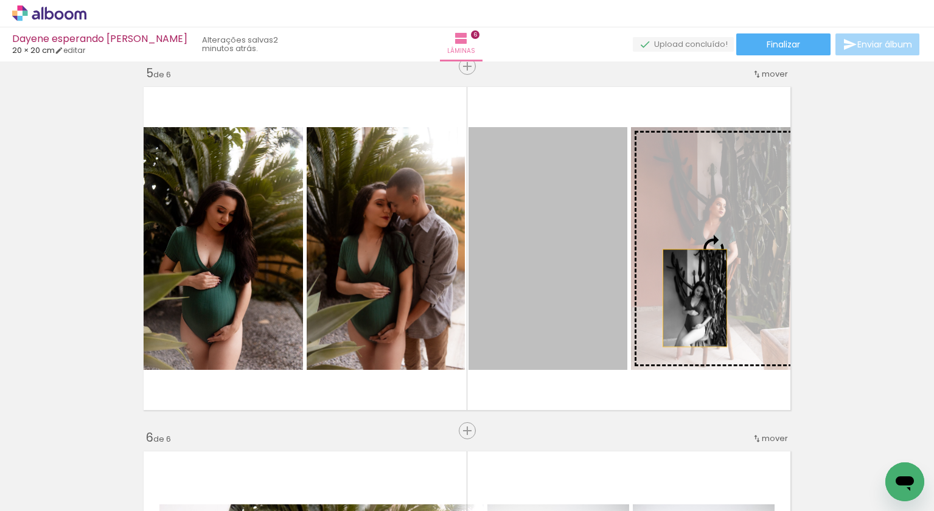
drag, startPoint x: 577, startPoint y: 283, endPoint x: 695, endPoint y: 297, distance: 119.5
click at [0, 0] on slot at bounding box center [0, 0] width 0 height 0
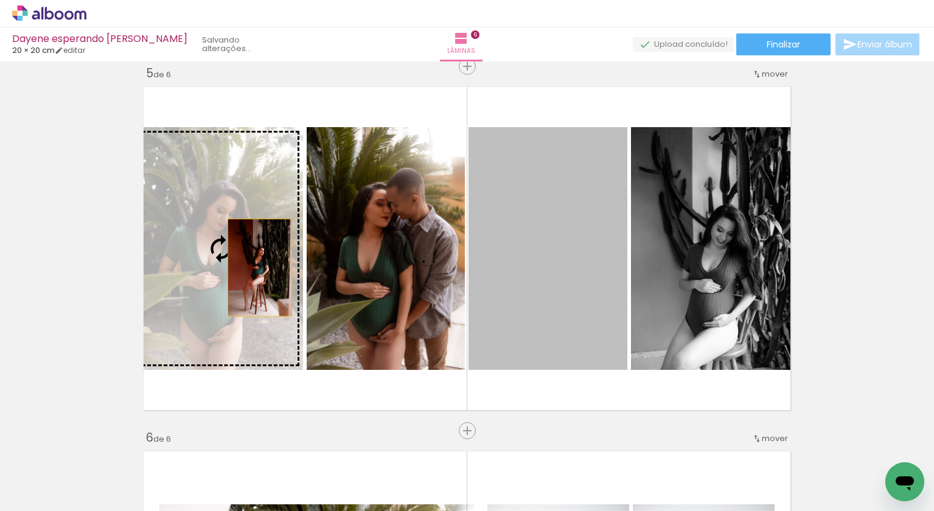
drag, startPoint x: 558, startPoint y: 270, endPoint x: 259, endPoint y: 268, distance: 299.5
click at [0, 0] on slot at bounding box center [0, 0] width 0 height 0
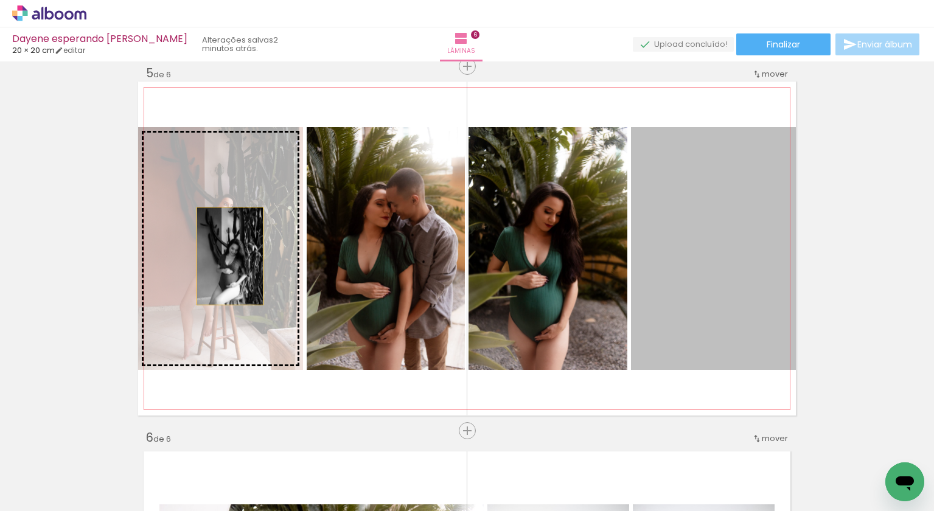
drag, startPoint x: 696, startPoint y: 247, endPoint x: 230, endPoint y: 256, distance: 467.0
click at [0, 0] on slot at bounding box center [0, 0] width 0 height 0
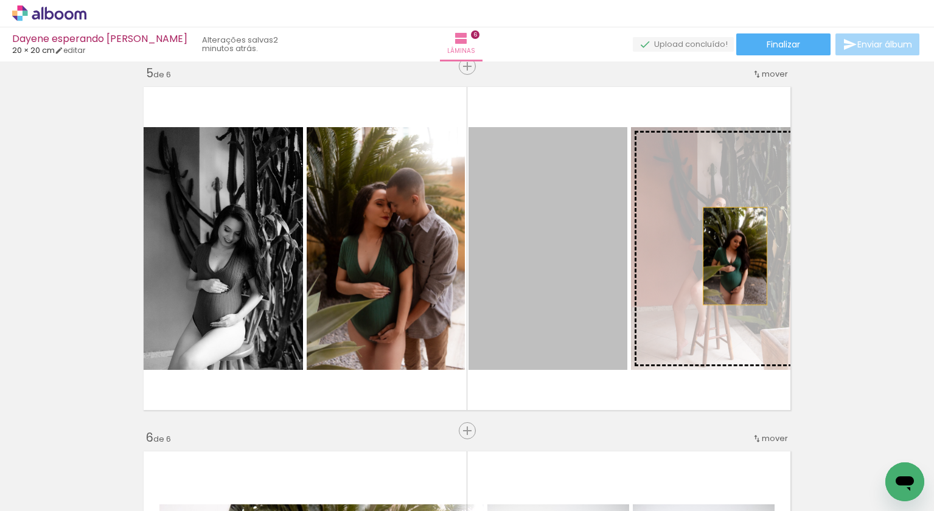
drag, startPoint x: 488, startPoint y: 252, endPoint x: 735, endPoint y: 256, distance: 247.2
click at [0, 0] on slot at bounding box center [0, 0] width 0 height 0
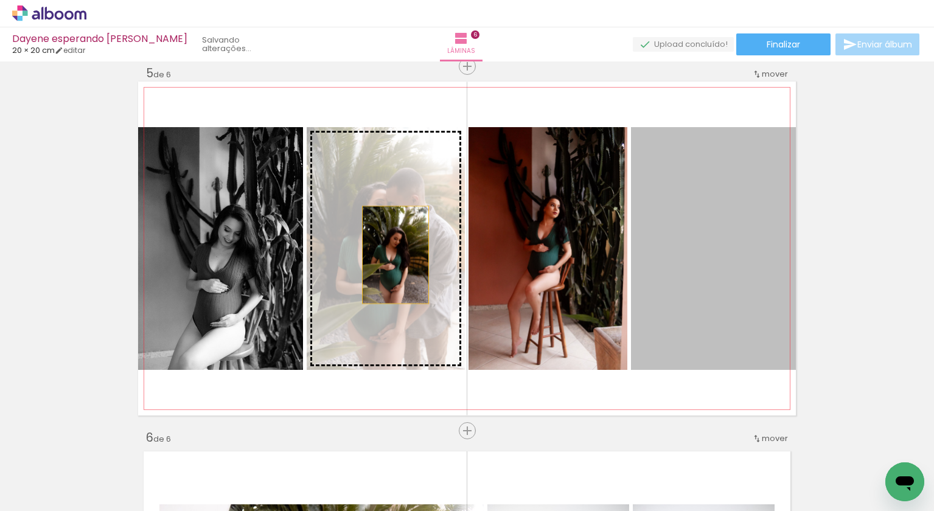
drag, startPoint x: 735, startPoint y: 256, endPoint x: 396, endPoint y: 255, distance: 339.1
click at [0, 0] on slot at bounding box center [0, 0] width 0 height 0
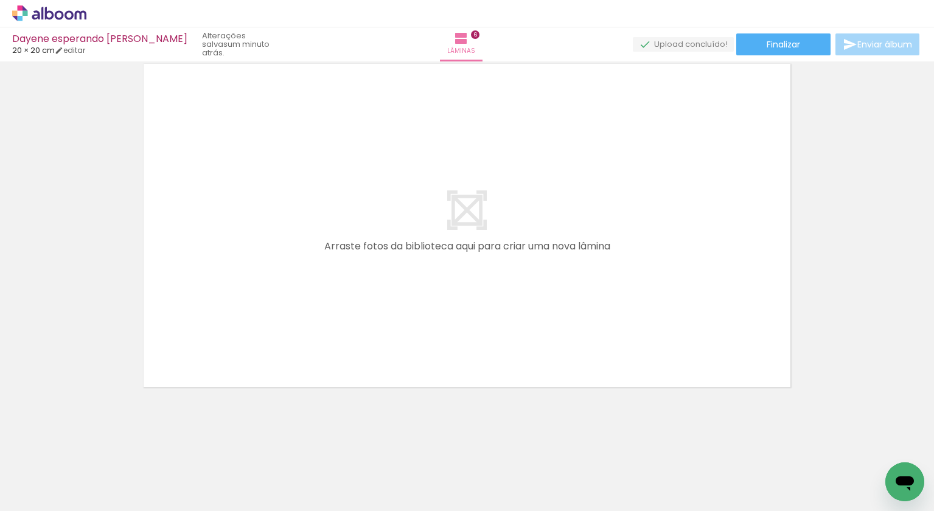
scroll to position [0, 279]
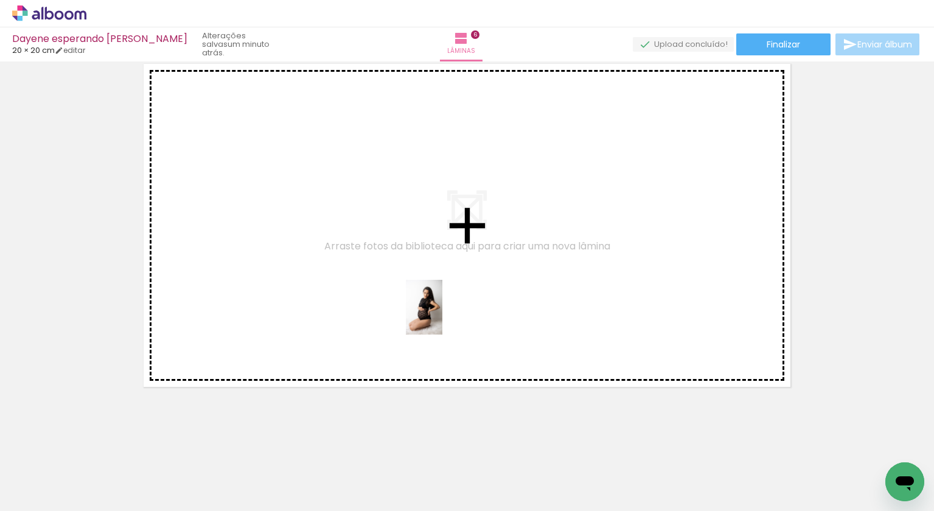
drag, startPoint x: 468, startPoint y: 488, endPoint x: 443, endPoint y: 317, distance: 172.9
click at [443, 317] on quentale-workspace at bounding box center [467, 255] width 934 height 511
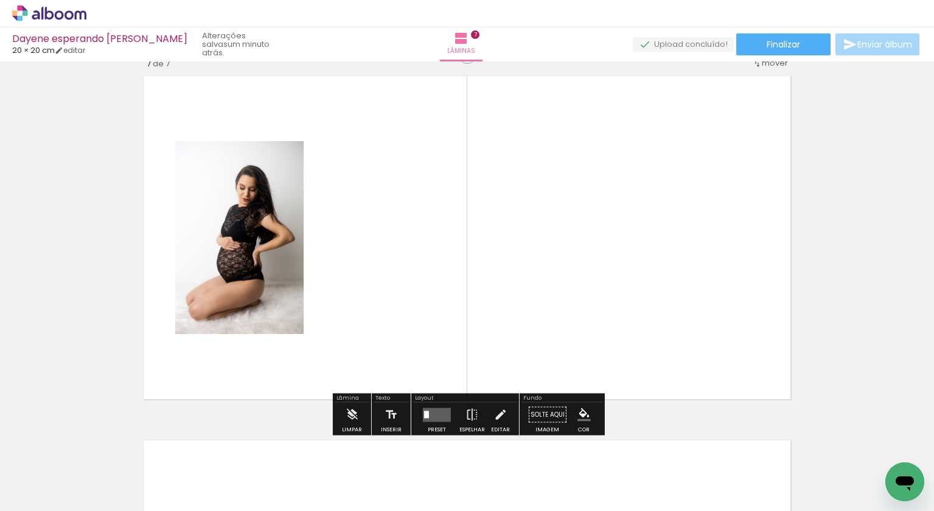
scroll to position [2203, 0]
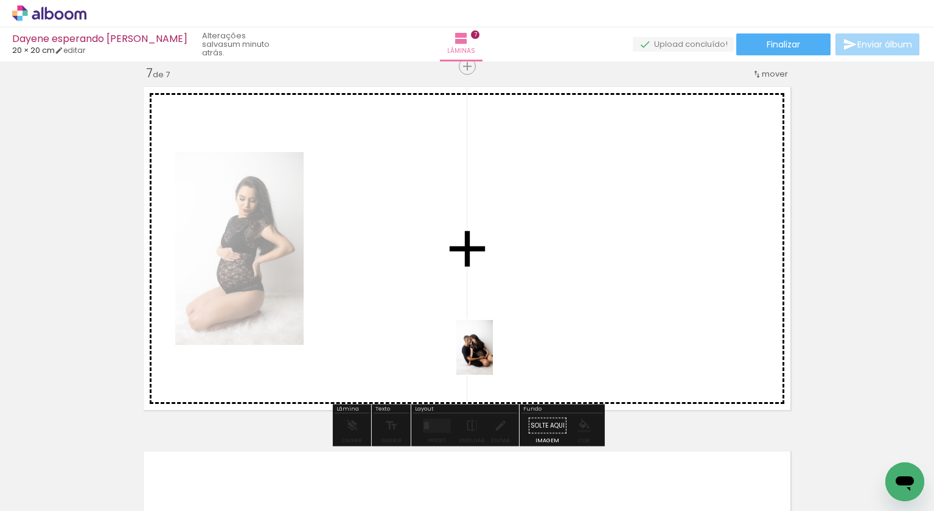
drag, startPoint x: 592, startPoint y: 478, endPoint x: 493, endPoint y: 353, distance: 159.9
click at [493, 353] on quentale-workspace at bounding box center [467, 255] width 934 height 511
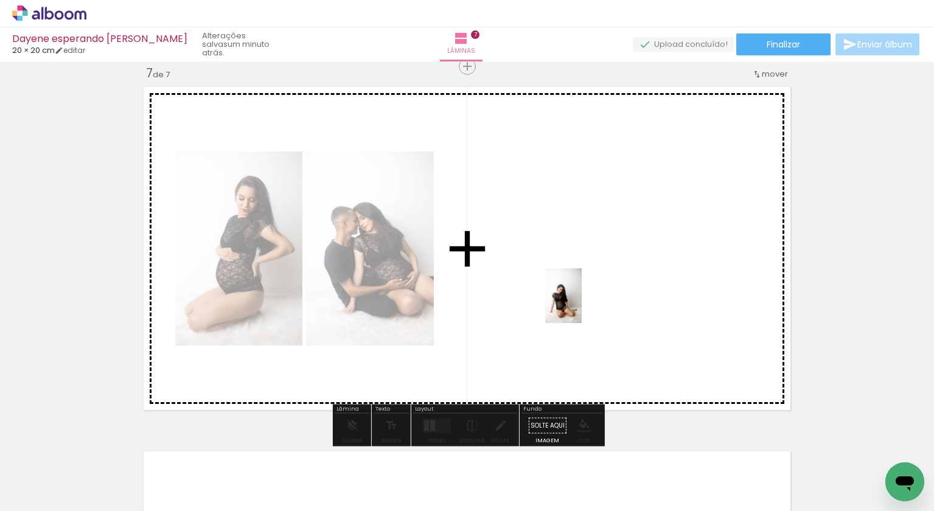
drag, startPoint x: 533, startPoint y: 483, endPoint x: 581, endPoint y: 306, distance: 184.3
click at [581, 306] on quentale-workspace at bounding box center [467, 255] width 934 height 511
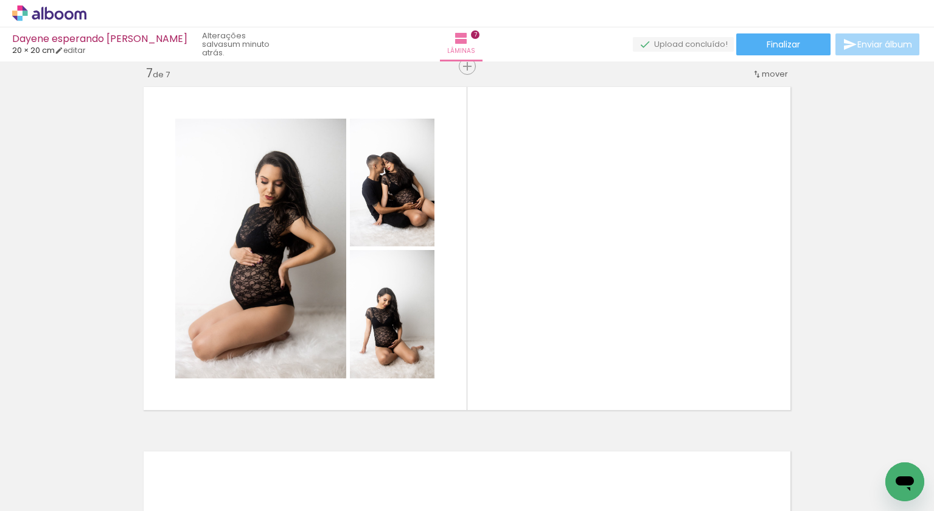
scroll to position [0, 2361]
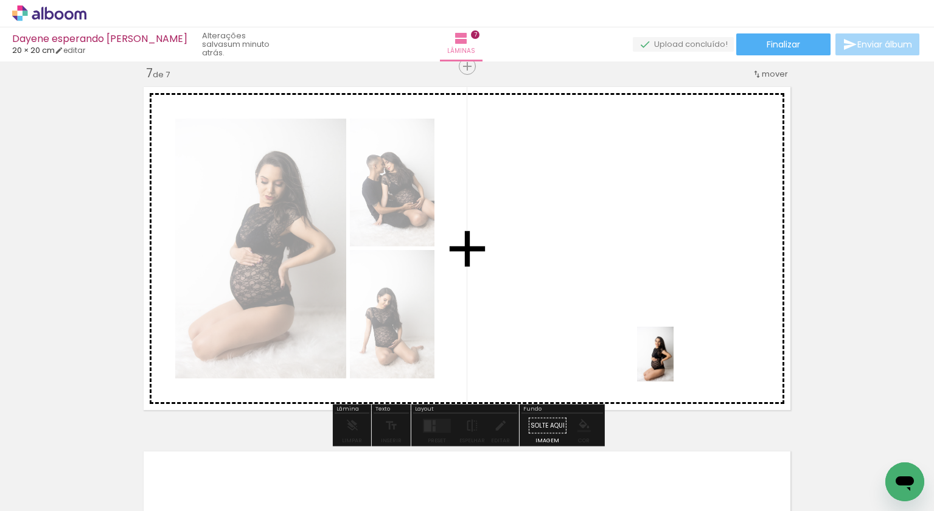
drag, startPoint x: 551, startPoint y: 476, endPoint x: 675, endPoint y: 363, distance: 168.1
click at [675, 363] on quentale-workspace at bounding box center [467, 255] width 934 height 511
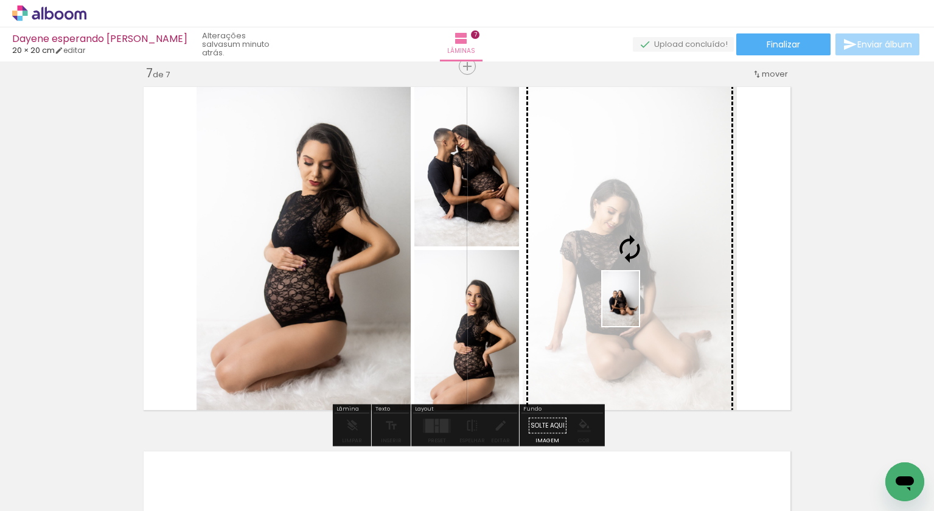
drag, startPoint x: 429, startPoint y: 497, endPoint x: 639, endPoint y: 308, distance: 282.8
click at [639, 308] on quentale-workspace at bounding box center [467, 255] width 934 height 511
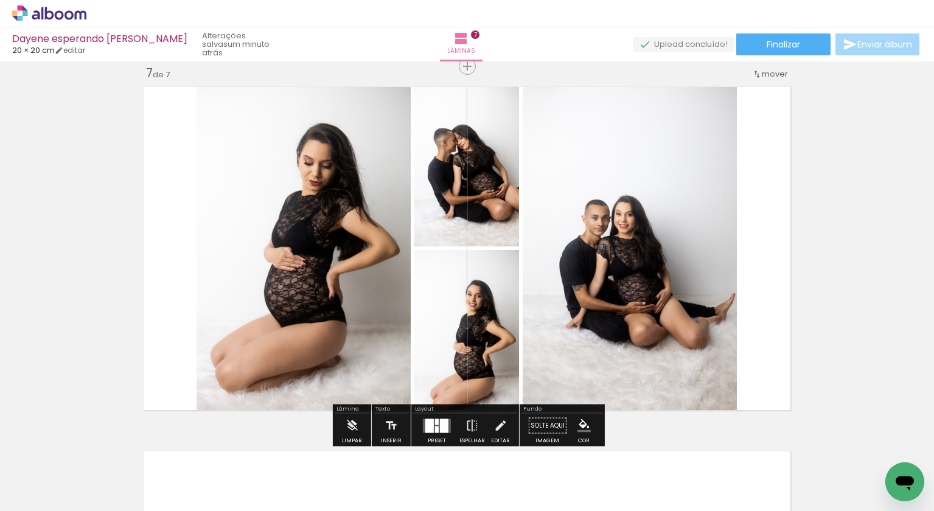
click at [441, 422] on div at bounding box center [444, 426] width 9 height 14
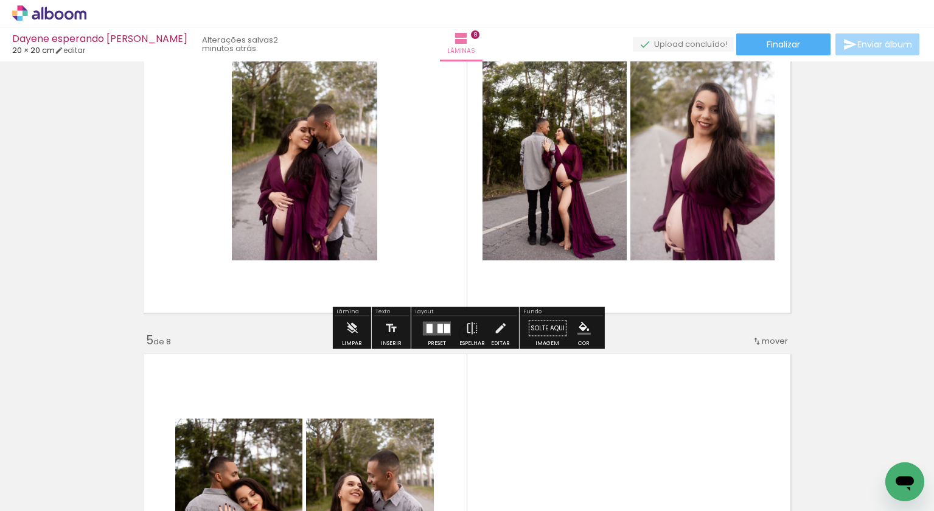
click at [438, 332] on div at bounding box center [440, 328] width 5 height 9
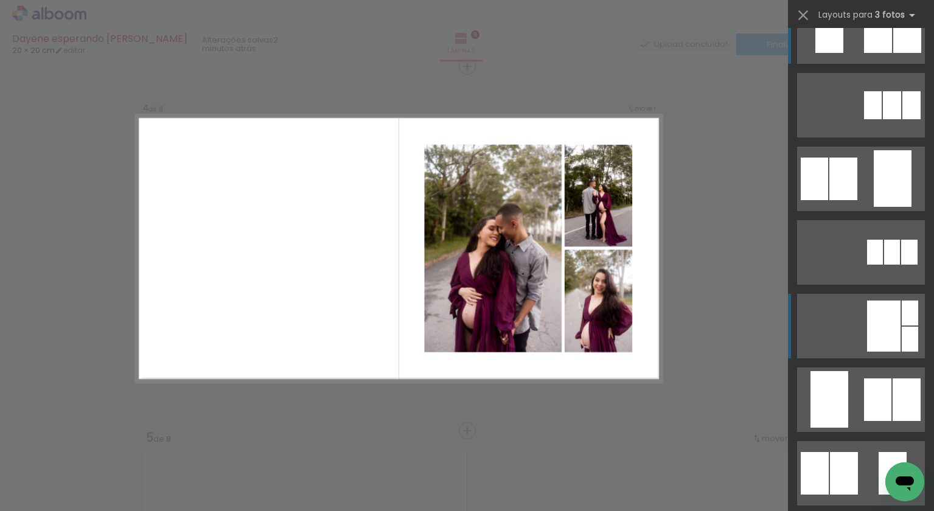
scroll to position [113, 0]
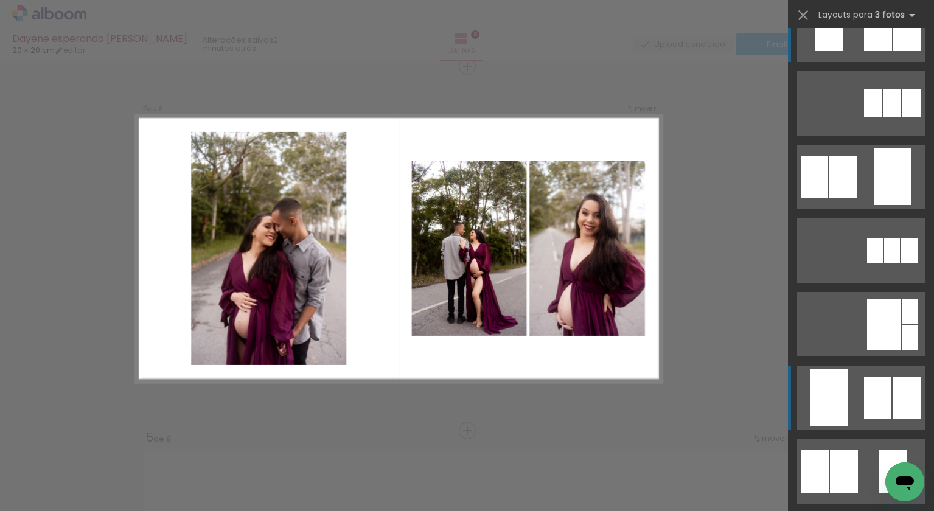
click at [832, 381] on div at bounding box center [830, 398] width 38 height 57
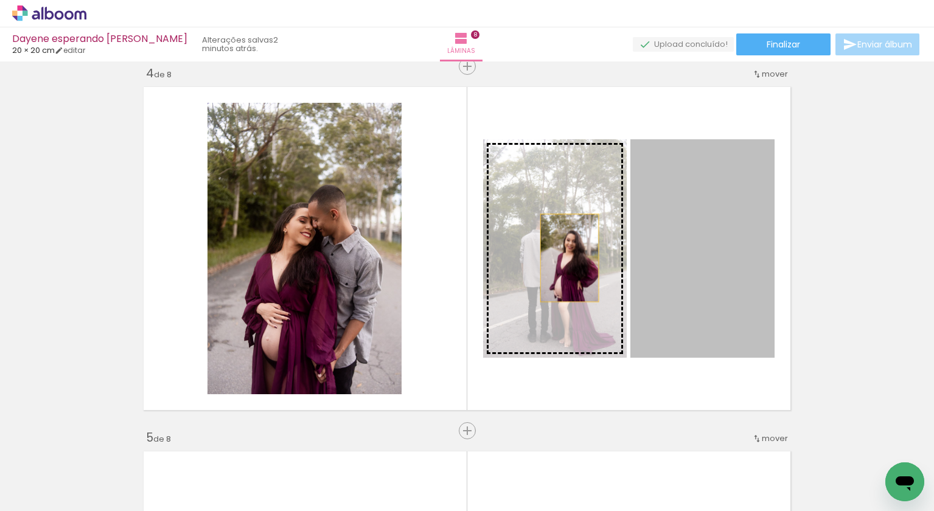
drag, startPoint x: 657, startPoint y: 267, endPoint x: 565, endPoint y: 257, distance: 93.1
click at [0, 0] on slot at bounding box center [0, 0] width 0 height 0
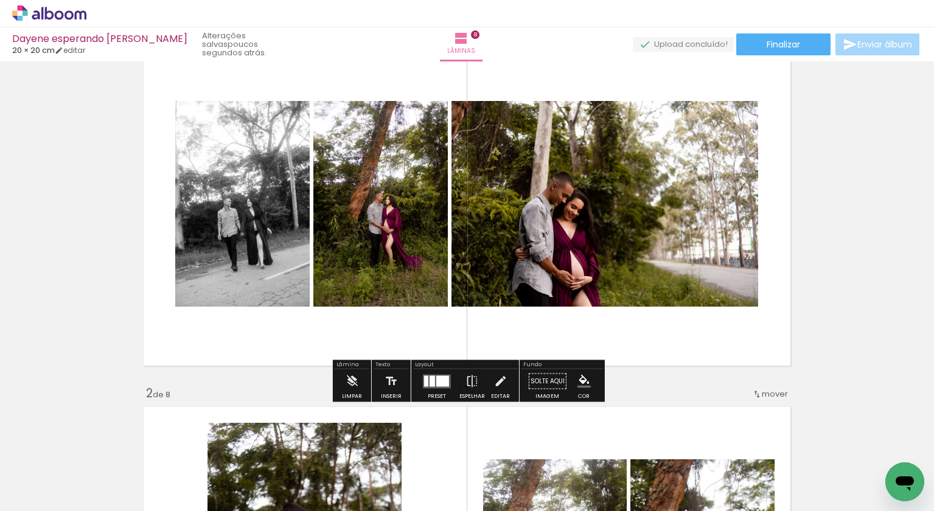
scroll to position [53, 0]
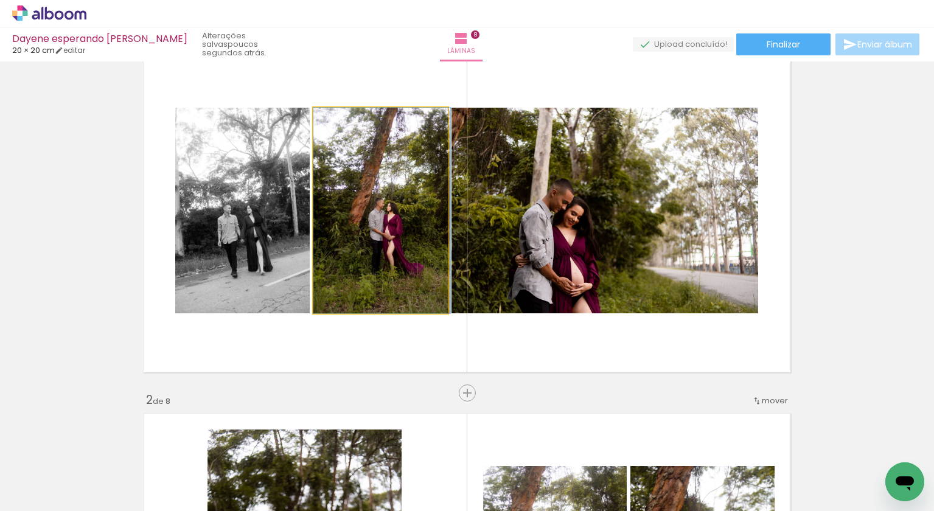
drag, startPoint x: 401, startPoint y: 263, endPoint x: 401, endPoint y: 296, distance: 33.5
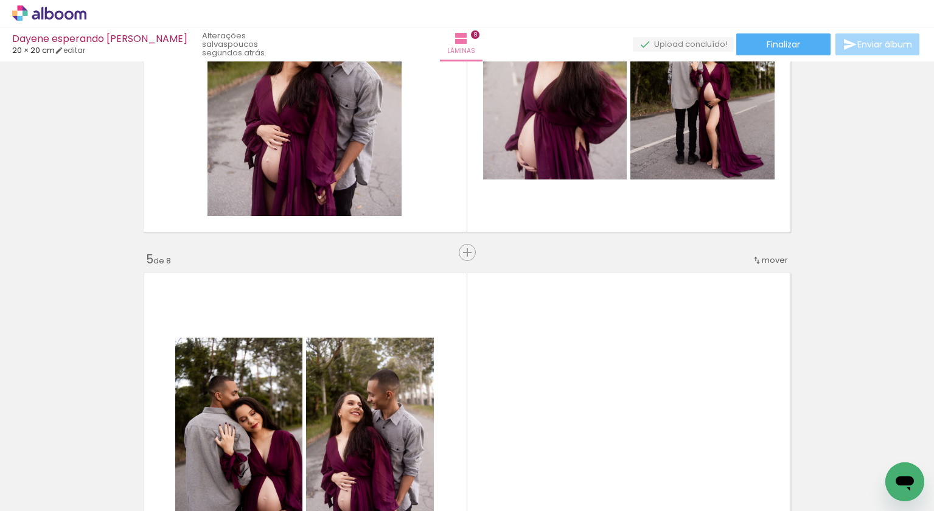
scroll to position [1341, 0]
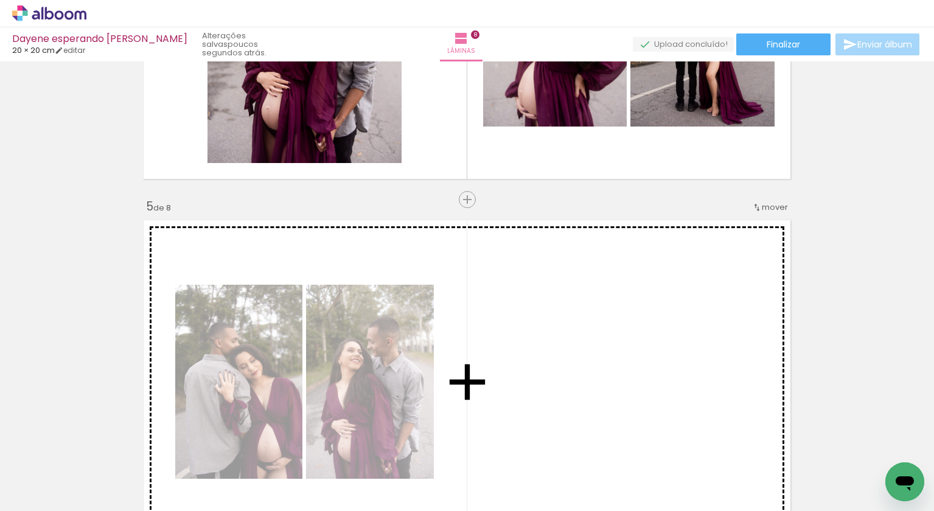
drag, startPoint x: 272, startPoint y: 287, endPoint x: 611, endPoint y: 375, distance: 350.4
click at [611, 375] on div "Inserir lâmina 1 de 8 Inserir lâmina 2 de 8 Inserir lâmina 3 de 8 Inserir lâmin…" at bounding box center [467, 366] width 934 height 3282
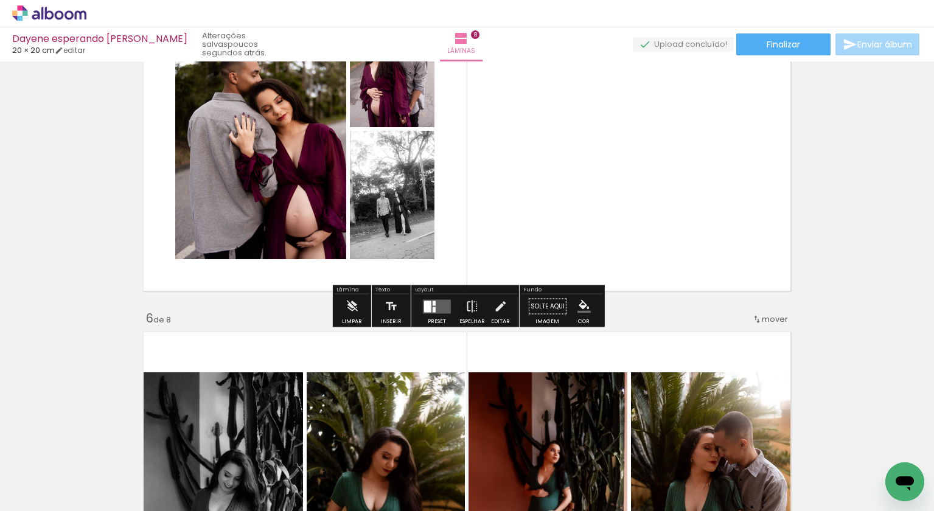
scroll to position [1584, 0]
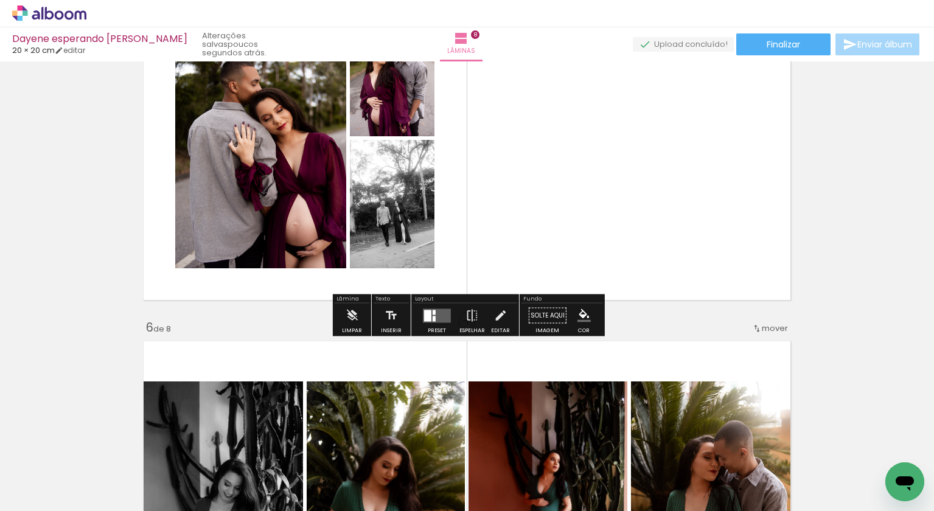
click at [436, 318] on quentale-layouter at bounding box center [437, 316] width 28 height 14
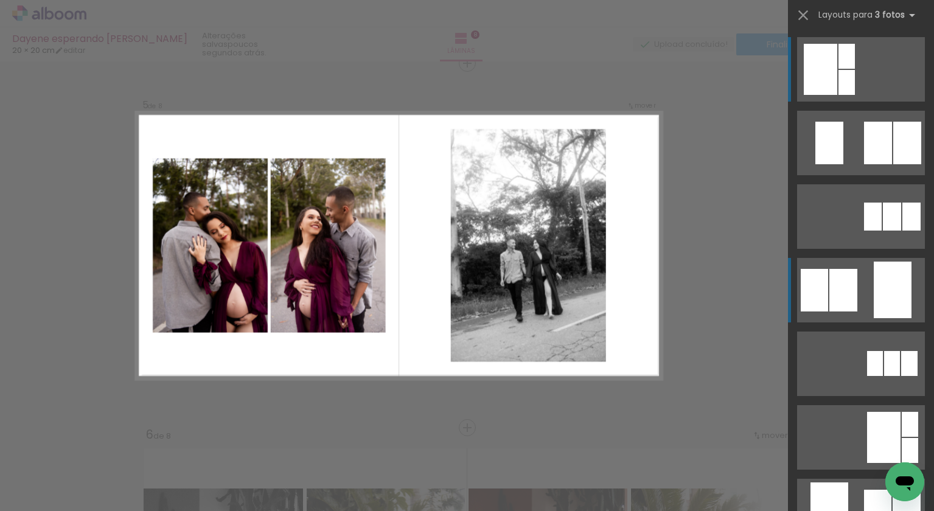
scroll to position [1474, 0]
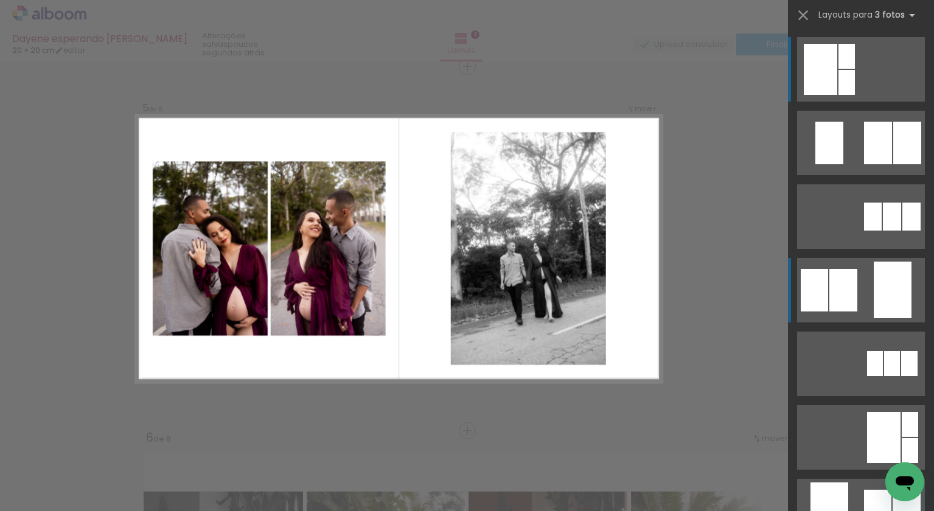
click at [849, 280] on div at bounding box center [844, 290] width 28 height 43
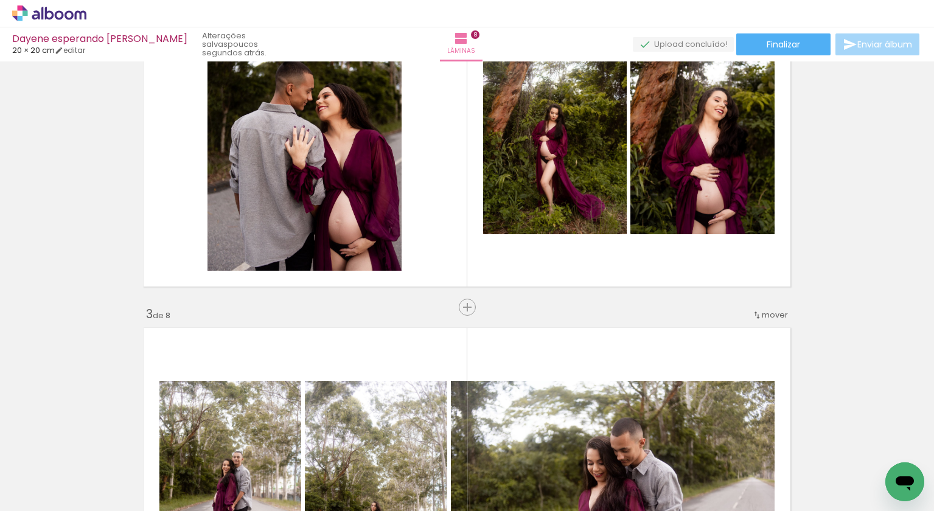
scroll to position [500, 0]
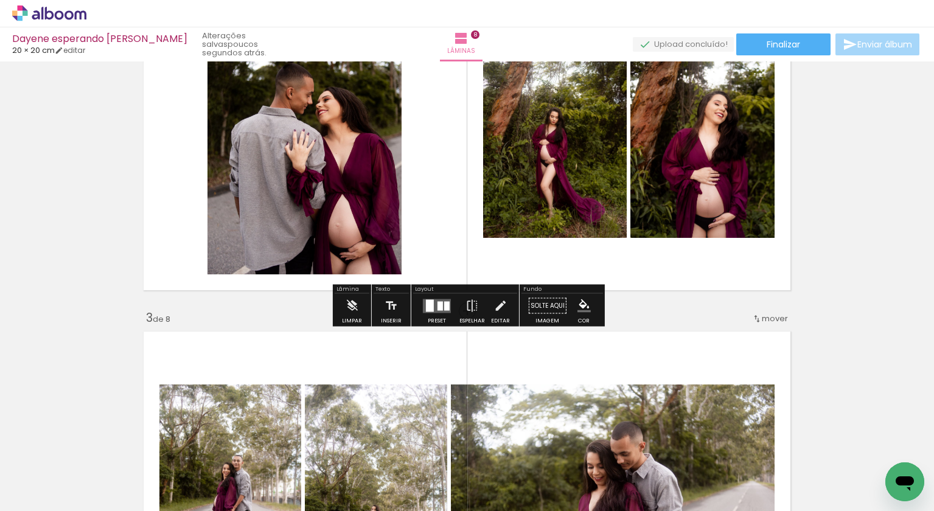
click at [426, 303] on div at bounding box center [430, 306] width 8 height 12
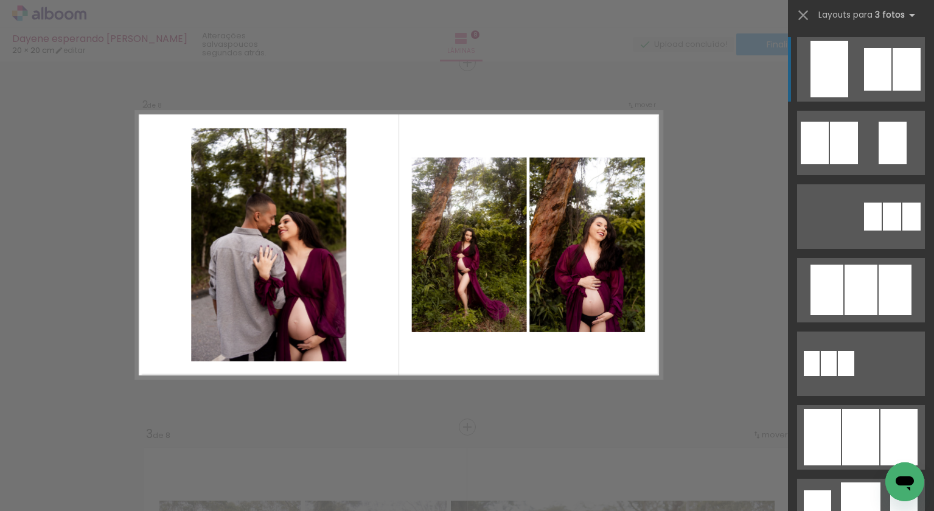
scroll to position [380, 0]
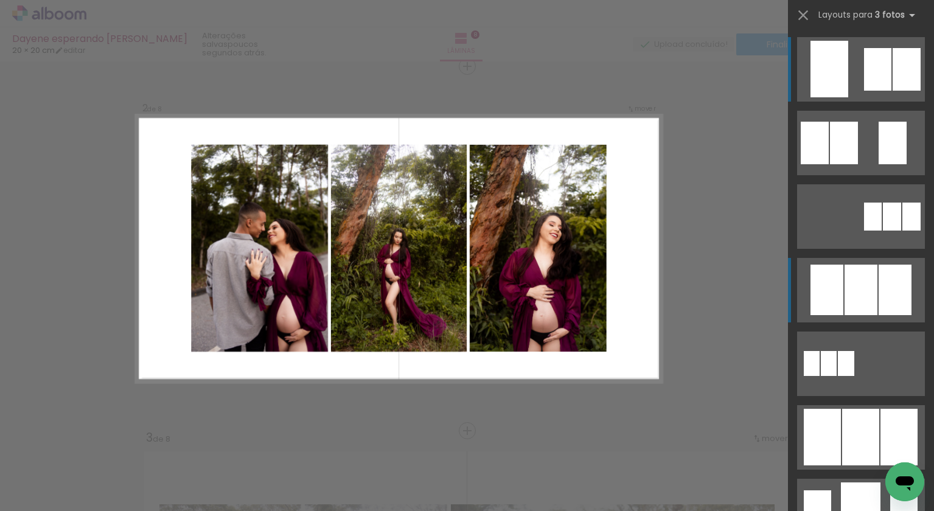
click at [825, 286] on div at bounding box center [827, 290] width 33 height 51
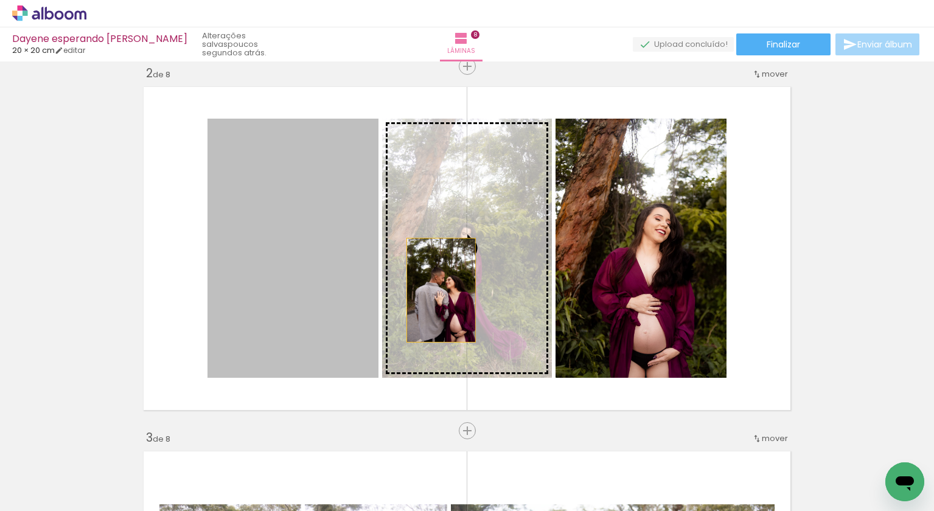
drag, startPoint x: 342, startPoint y: 284, endPoint x: 450, endPoint y: 290, distance: 108.5
click at [0, 0] on slot at bounding box center [0, 0] width 0 height 0
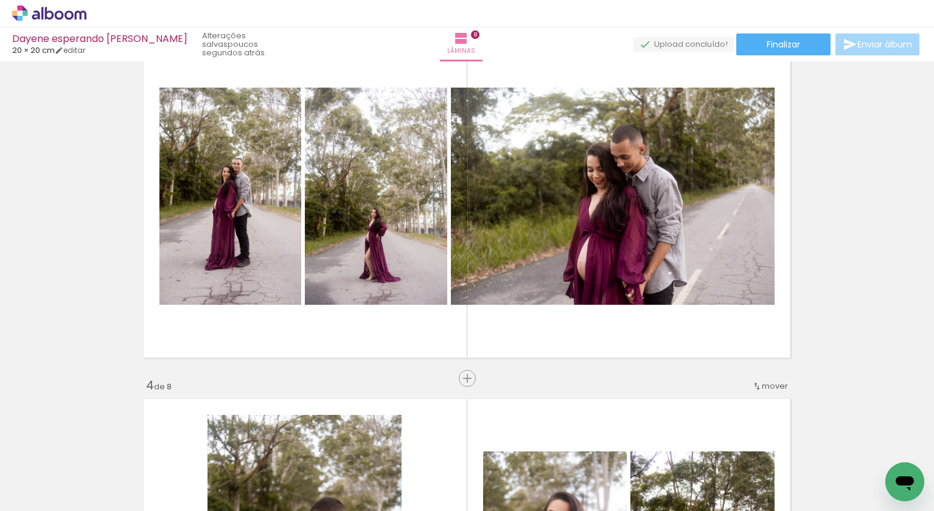
scroll to position [799, 0]
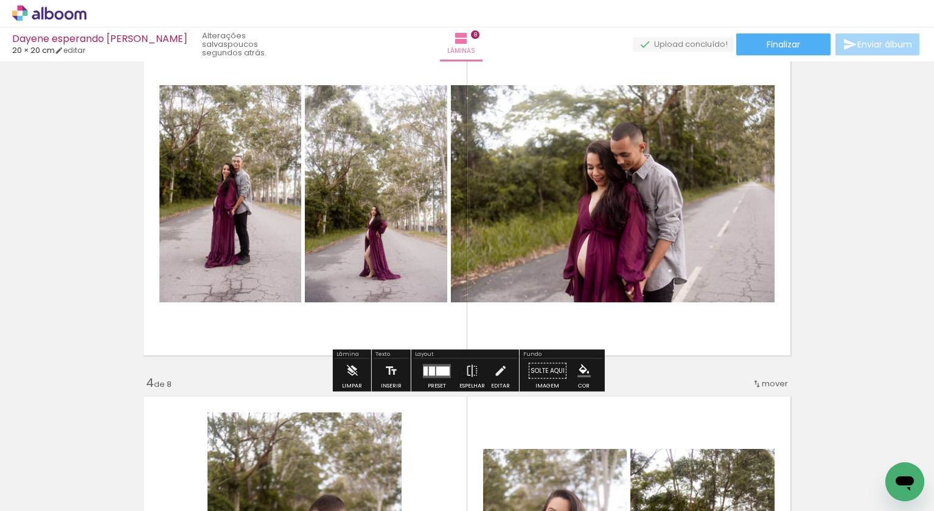
click at [436, 366] on div at bounding box center [442, 370] width 13 height 9
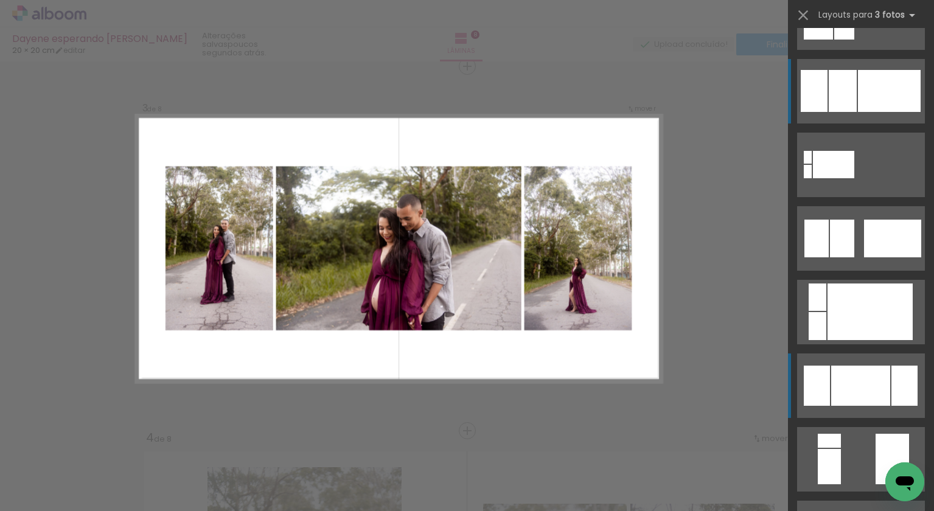
scroll to position [937, 0]
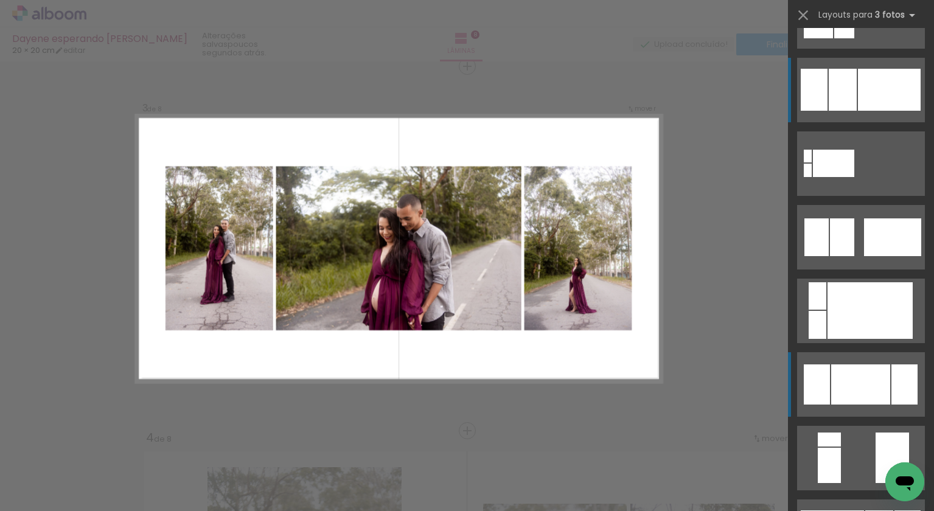
click at [856, 385] on div at bounding box center [861, 385] width 59 height 40
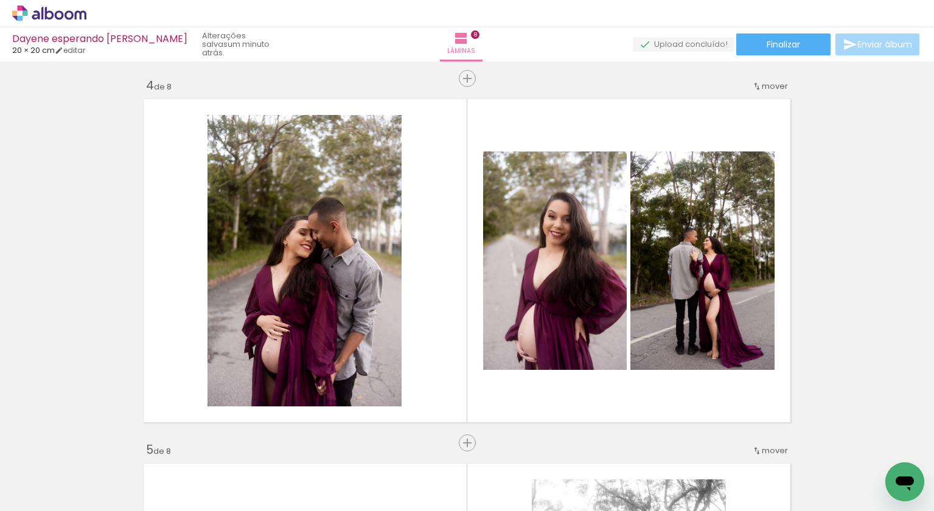
scroll to position [1088, 0]
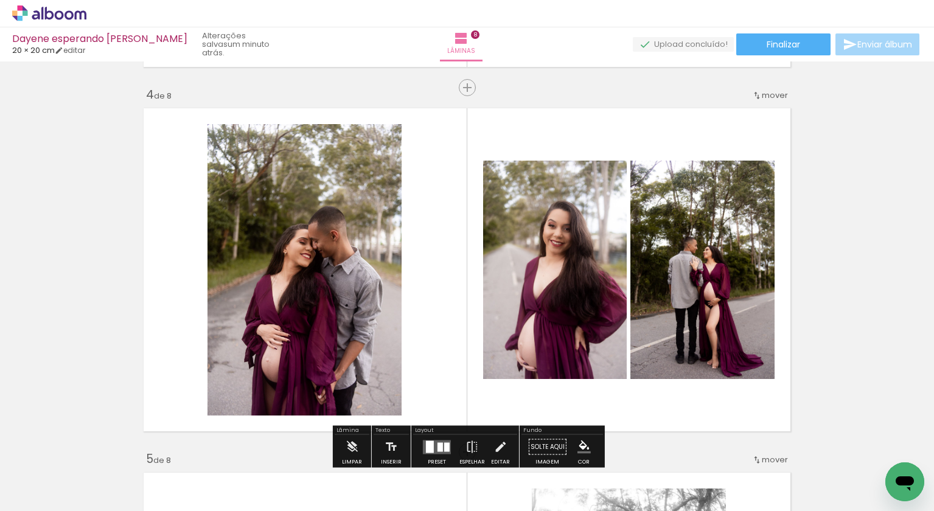
click at [774, 95] on span "mover" at bounding box center [775, 95] width 26 height 12
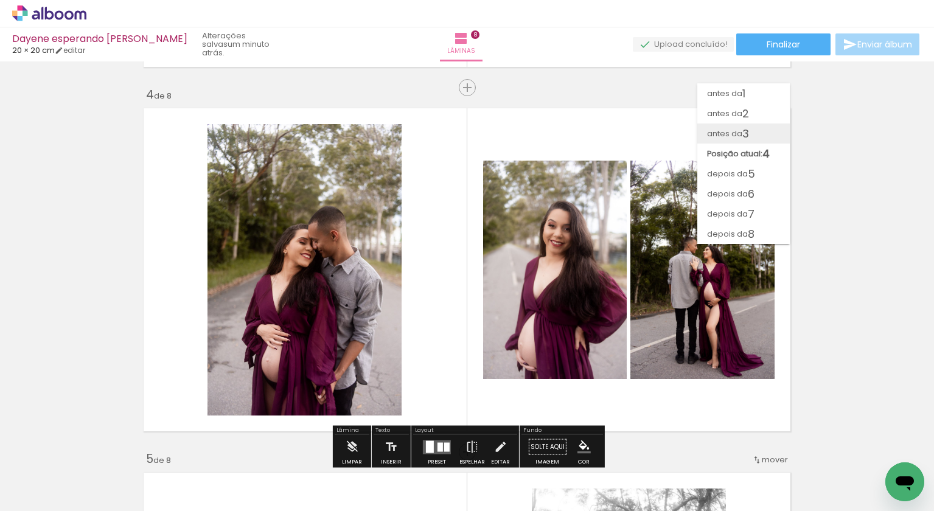
click at [733, 135] on span "antes da" at bounding box center [724, 134] width 35 height 20
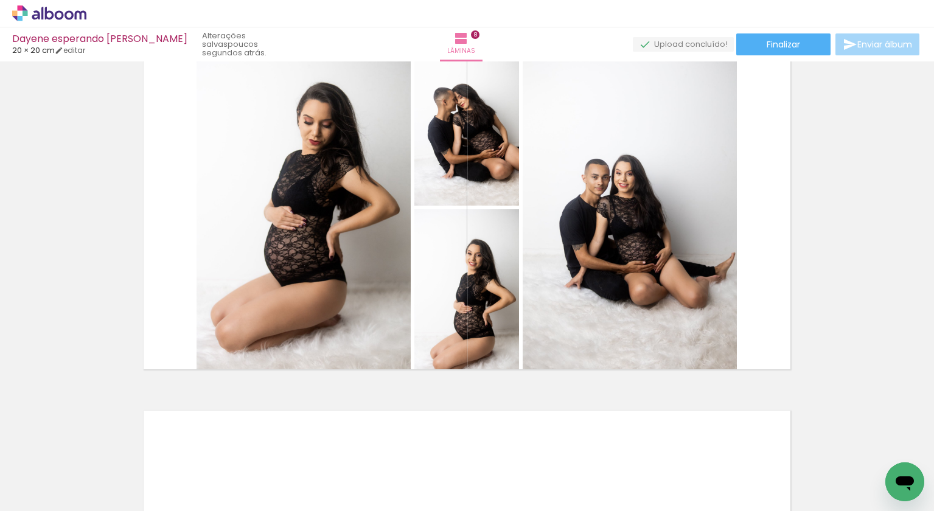
scroll to position [2595, 0]
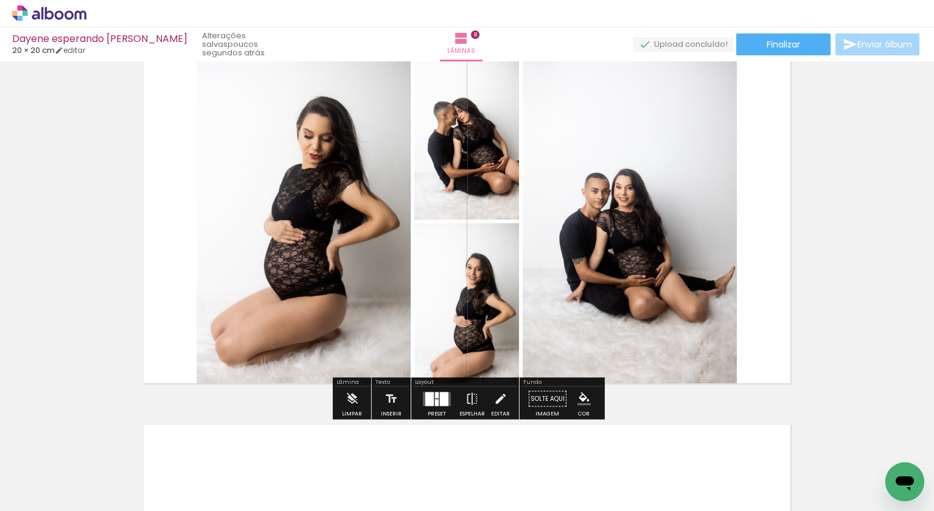
click at [430, 407] on div at bounding box center [437, 399] width 33 height 24
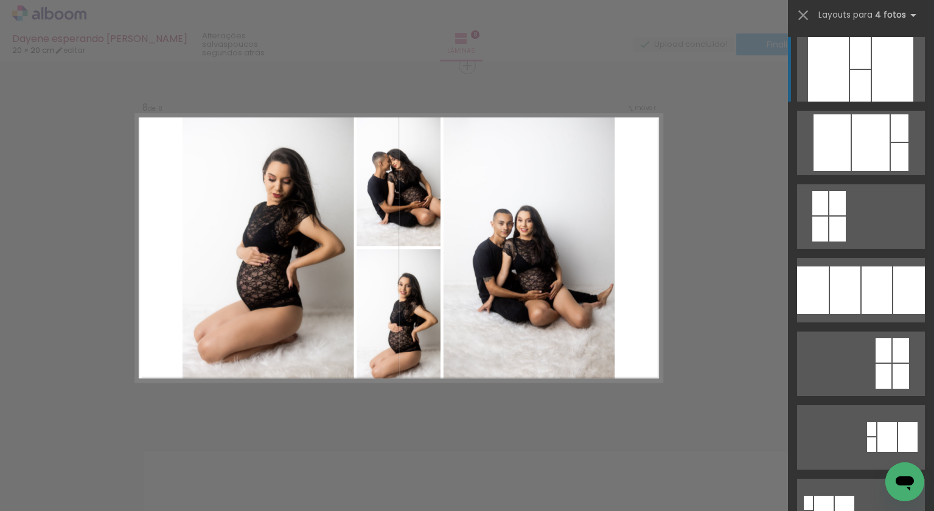
scroll to position [2568, 0]
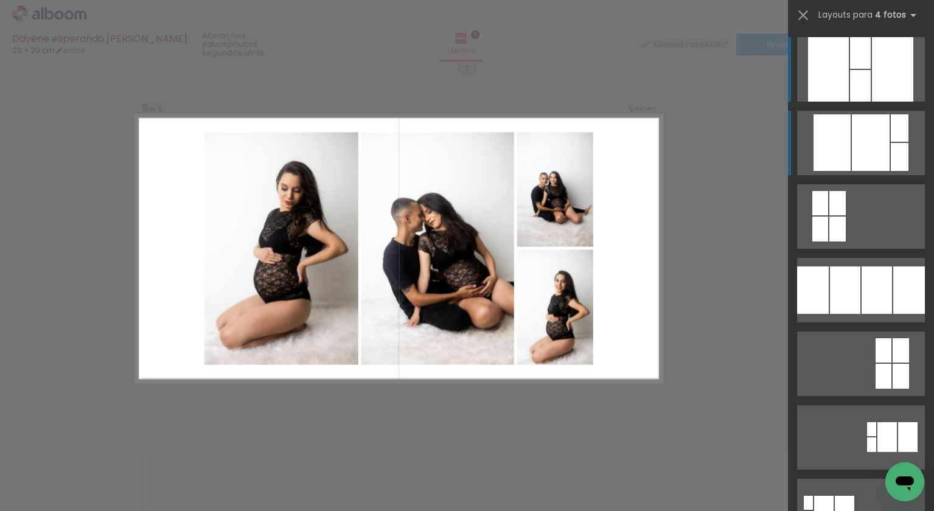
click at [866, 144] on div at bounding box center [871, 142] width 38 height 57
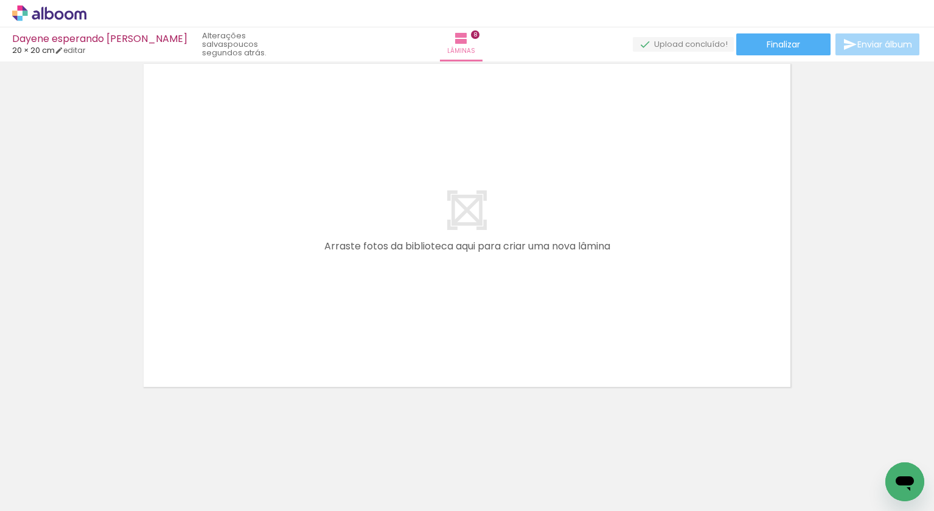
scroll to position [2956, 0]
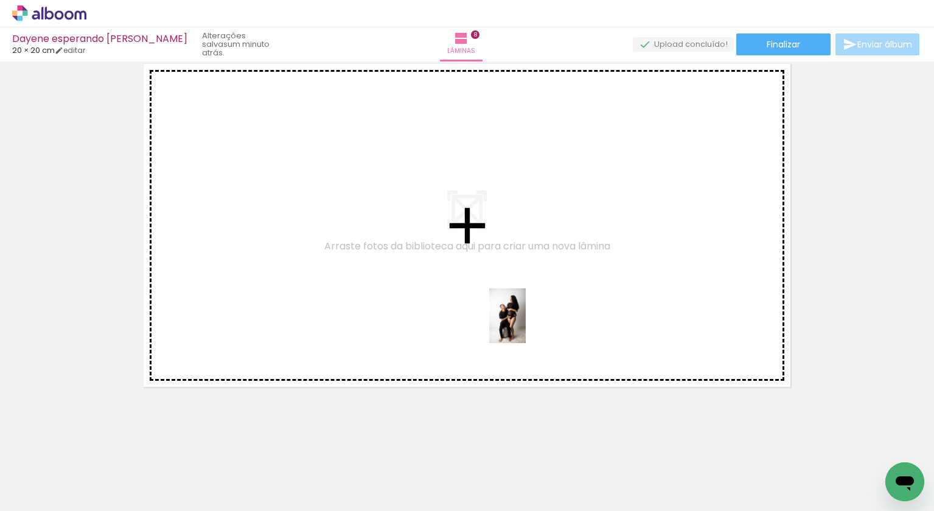
drag, startPoint x: 617, startPoint y: 474, endPoint x: 526, endPoint y: 326, distance: 173.5
click at [526, 326] on quentale-workspace at bounding box center [467, 255] width 934 height 511
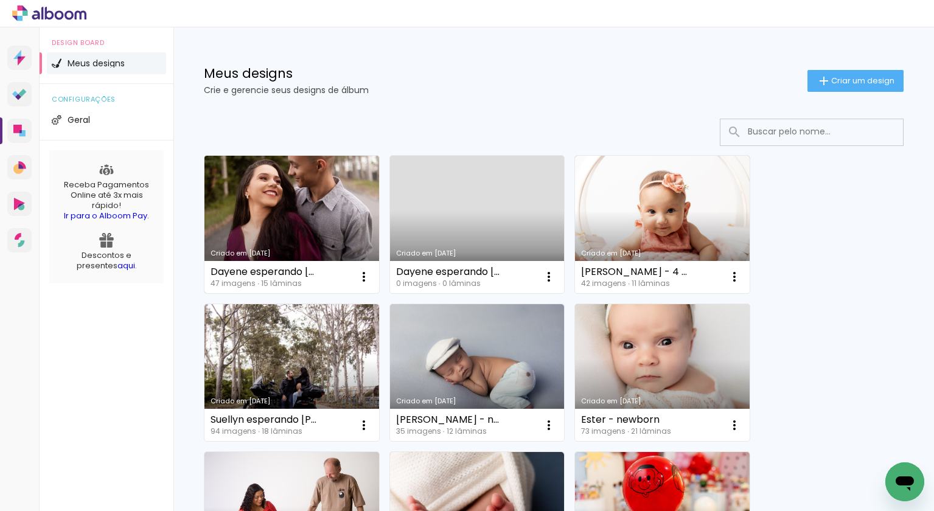
click at [272, 244] on link "Criado em [DATE]" at bounding box center [292, 225] width 175 height 138
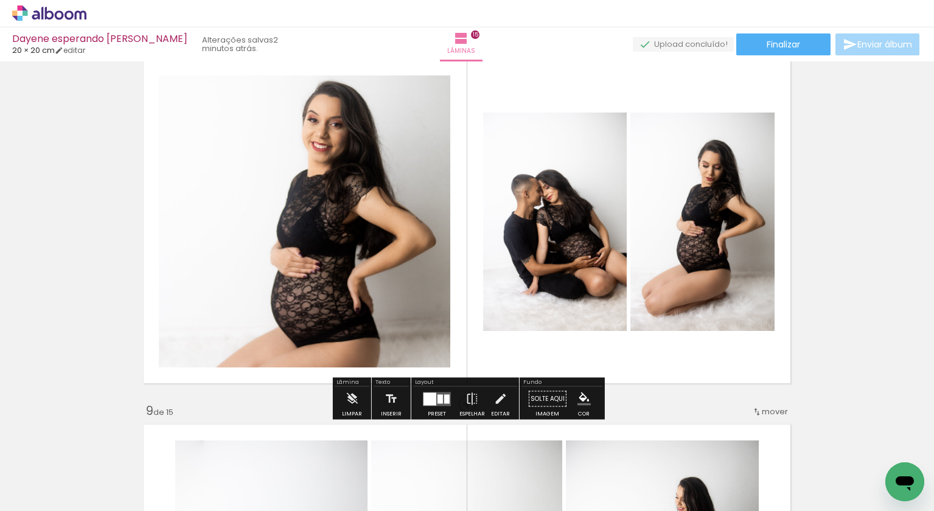
scroll to position [2601, 0]
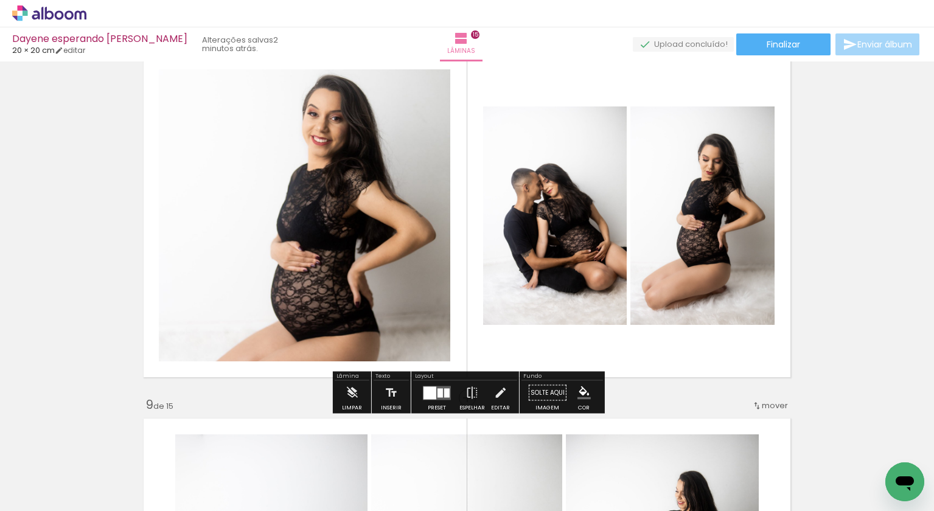
click at [427, 394] on div at bounding box center [430, 393] width 13 height 13
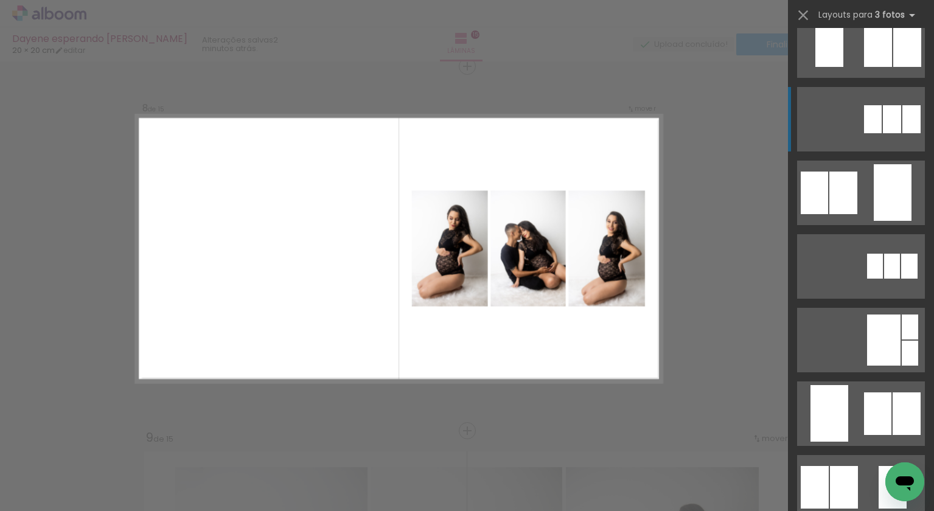
scroll to position [98, 0]
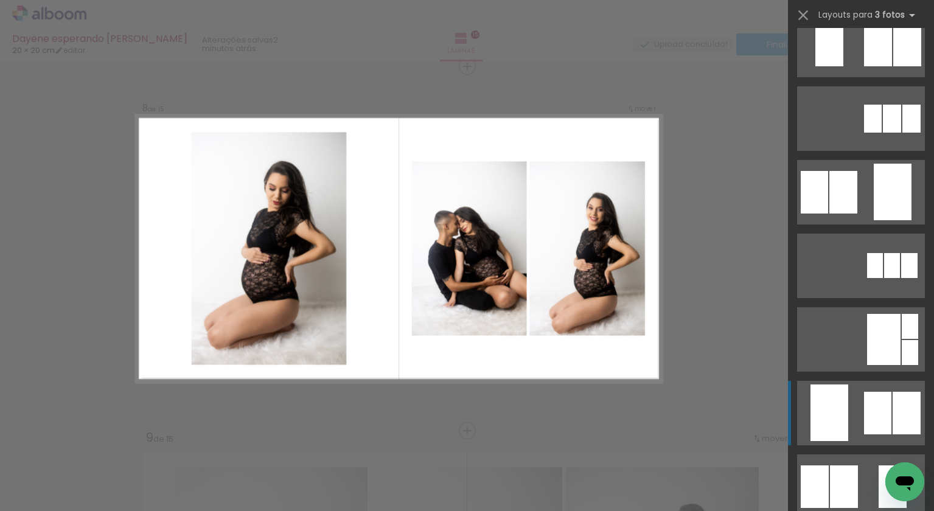
click at [844, 414] on div at bounding box center [830, 413] width 38 height 57
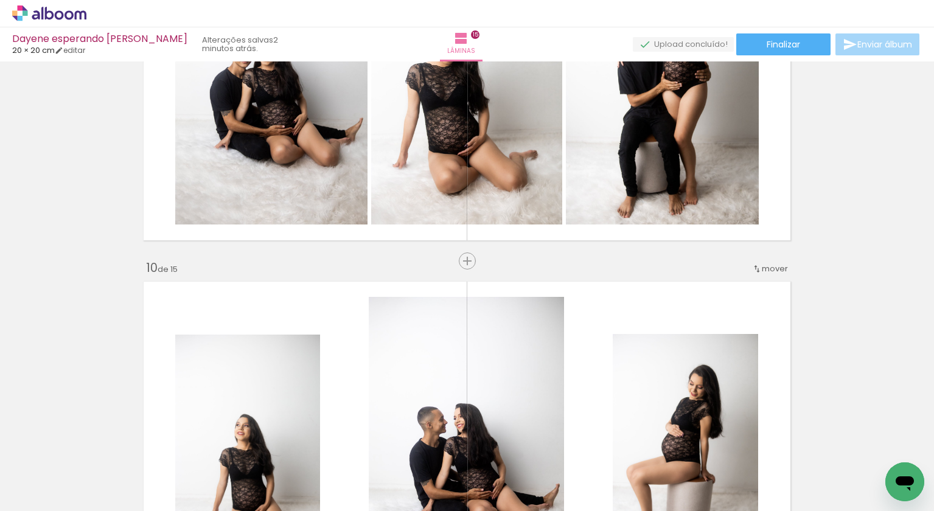
scroll to position [3098, 0]
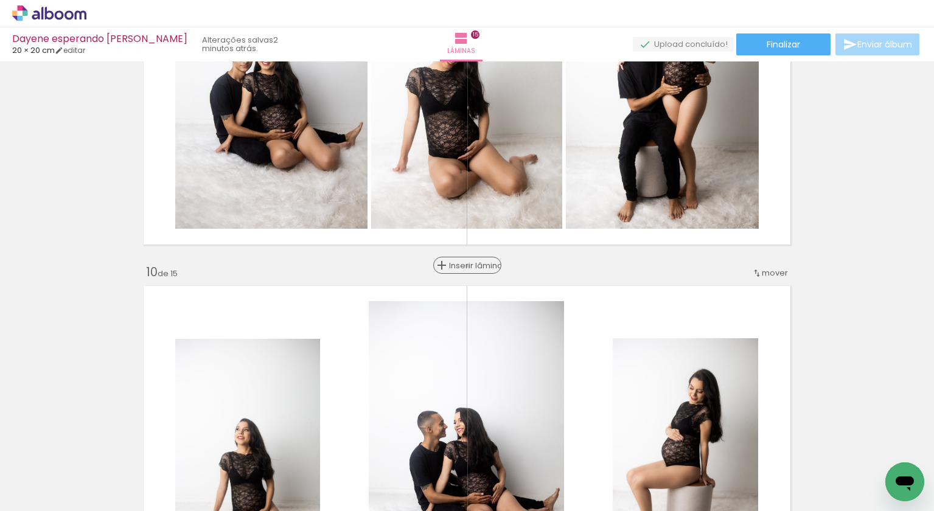
click at [468, 266] on span "Inserir lâmina" at bounding box center [472, 266] width 47 height 8
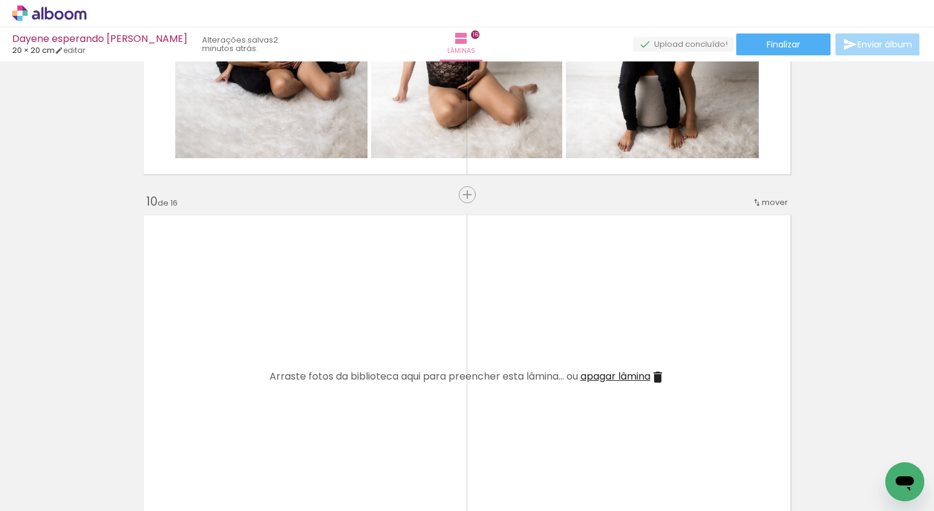
scroll to position [3185, 0]
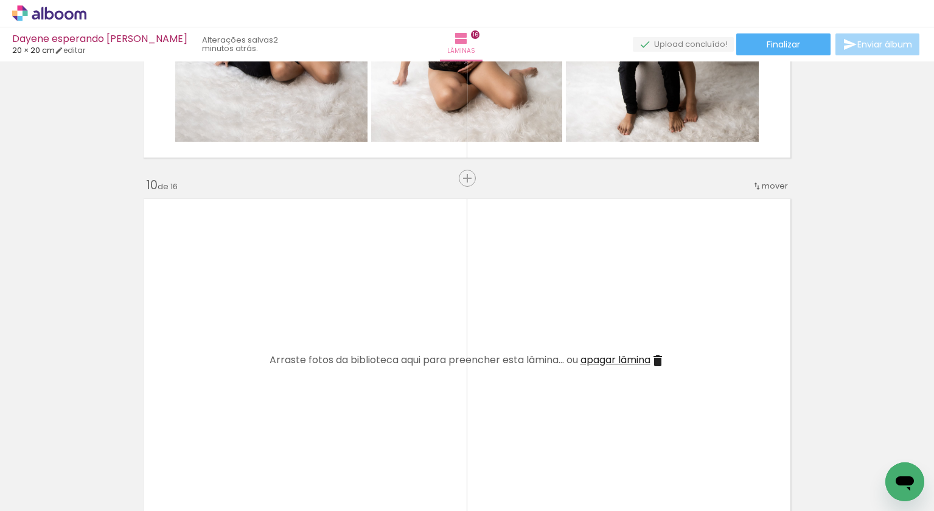
click at [590, 358] on span "apagar lâmina" at bounding box center [616, 360] width 70 height 14
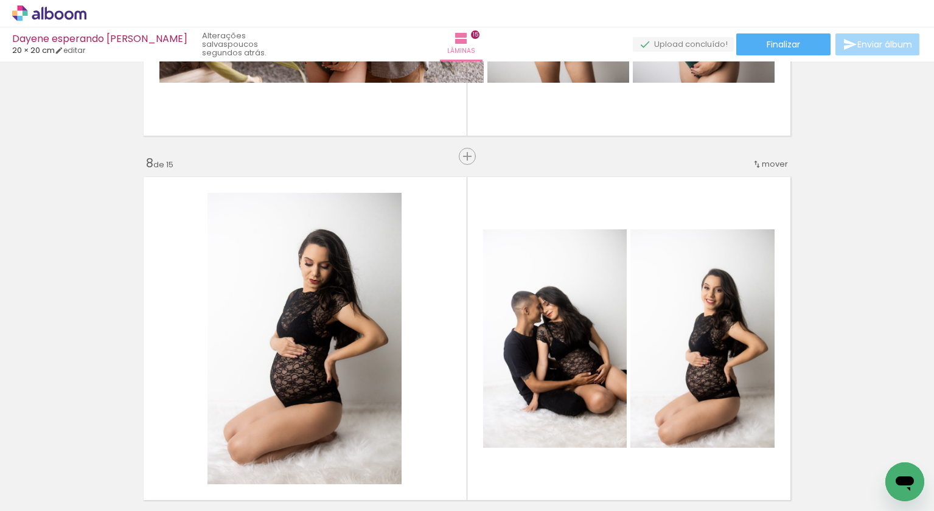
scroll to position [2472, 0]
